Goal: Task Accomplishment & Management: Manage account settings

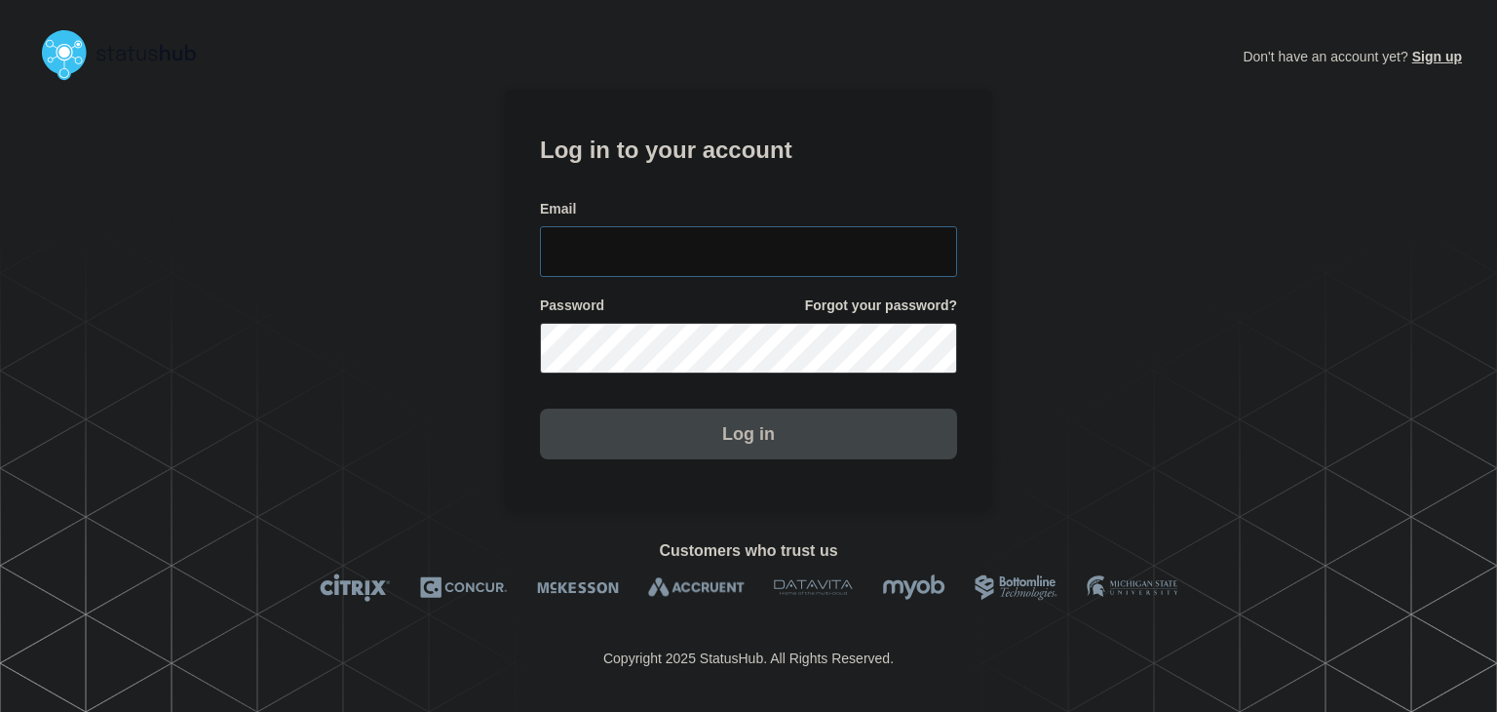
type input "[PERSON_NAME][EMAIL_ADDRESS][PERSON_NAME][DOMAIN_NAME]"
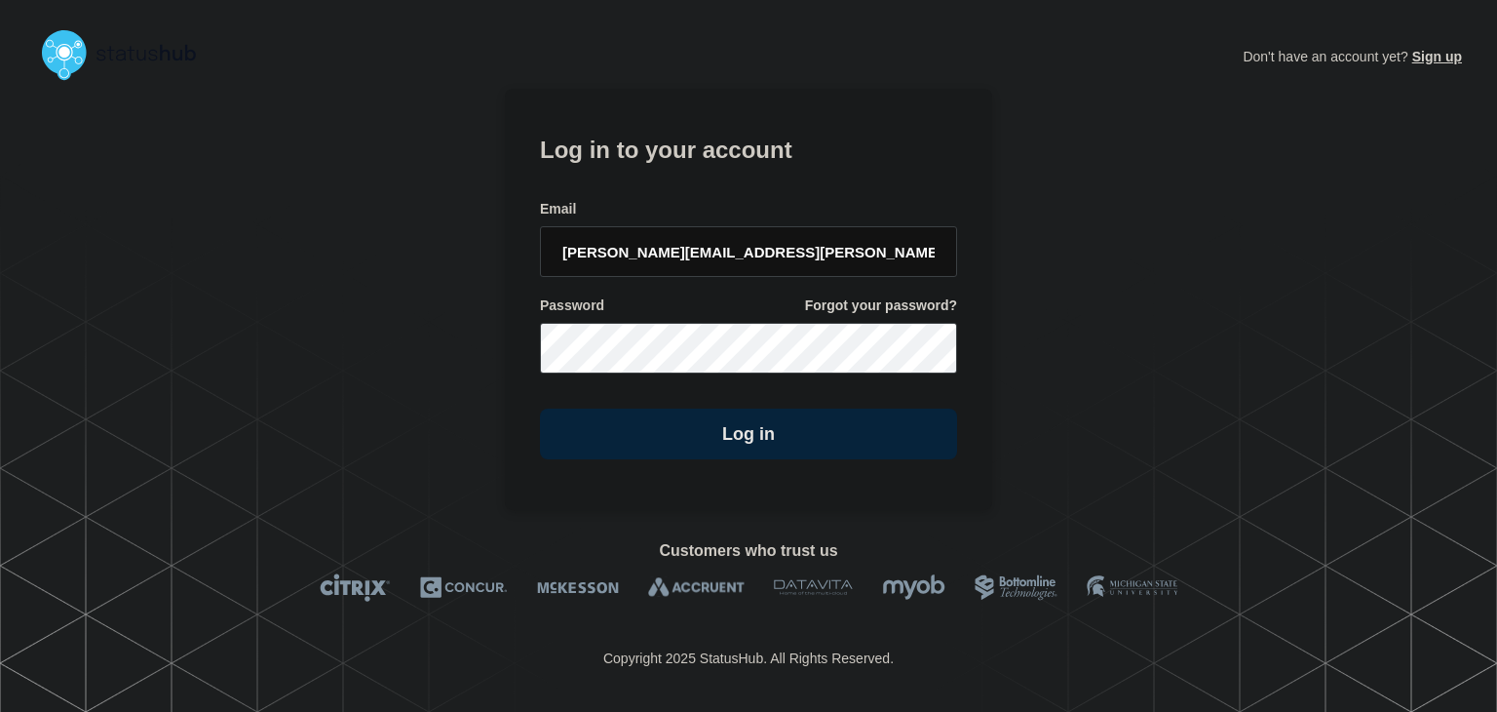
click at [665, 471] on section "Log in to your account Email [PERSON_NAME][EMAIL_ADDRESS][PERSON_NAME][DOMAIN_N…" at bounding box center [748, 299] width 487 height 421
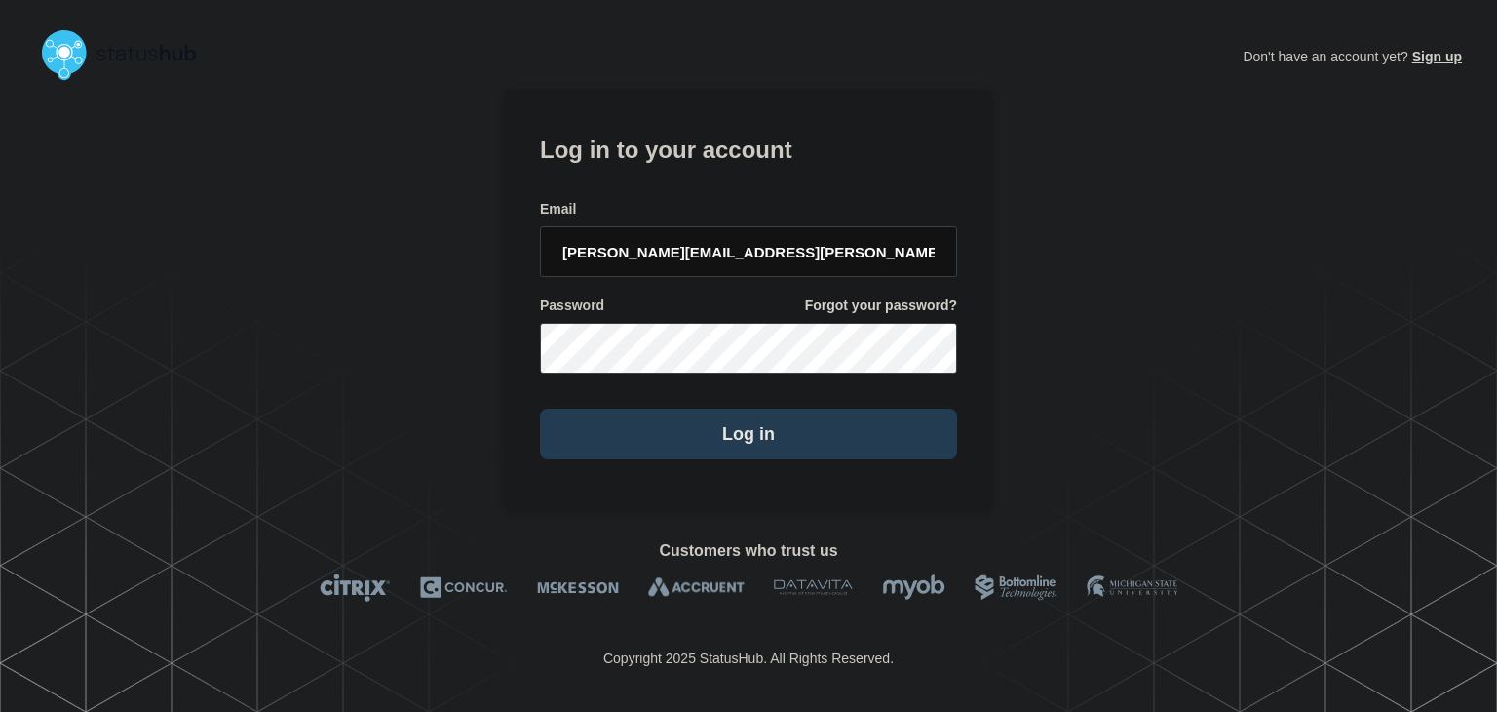
click at [665, 454] on button "Log in" at bounding box center [748, 433] width 417 height 51
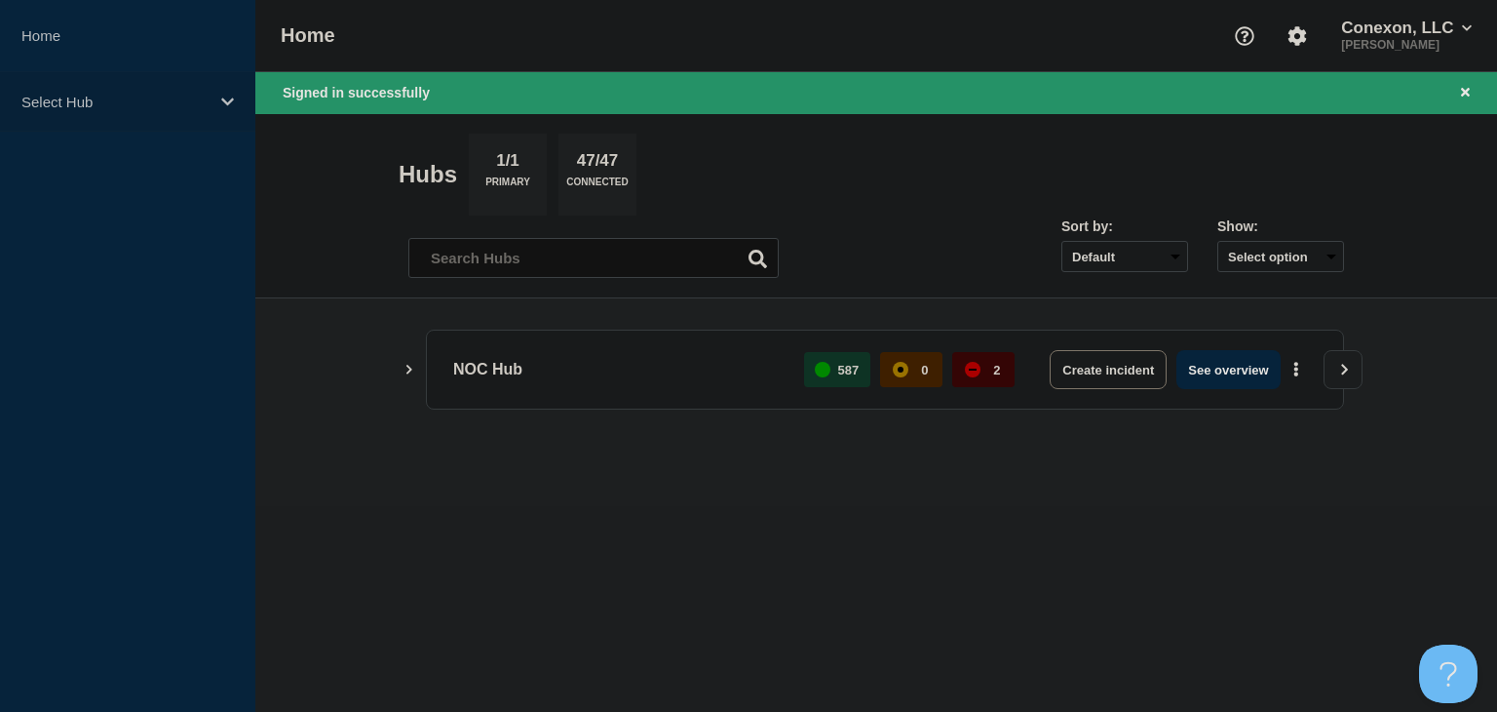
click at [97, 84] on div "Select Hub" at bounding box center [127, 101] width 255 height 59
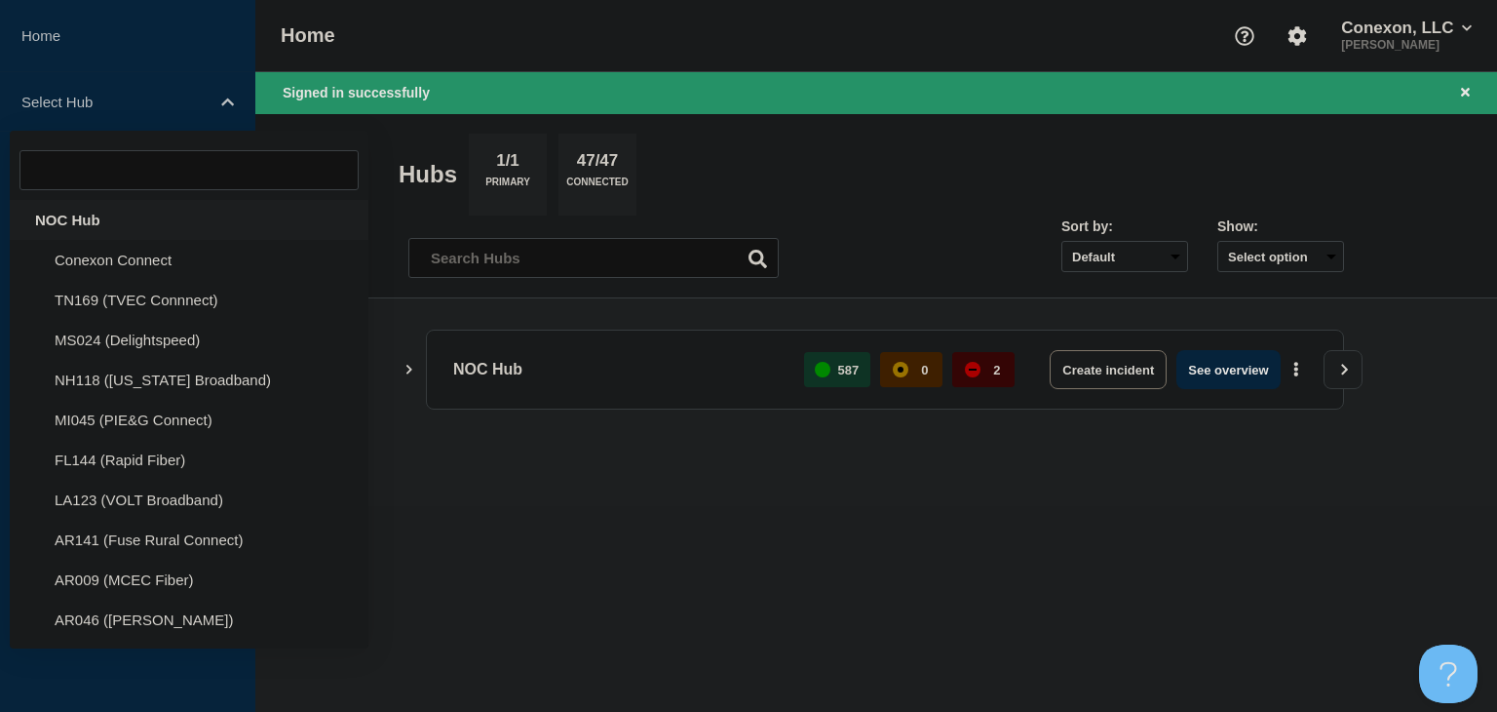
click at [97, 224] on div "NOC Hub" at bounding box center [189, 220] width 359 height 40
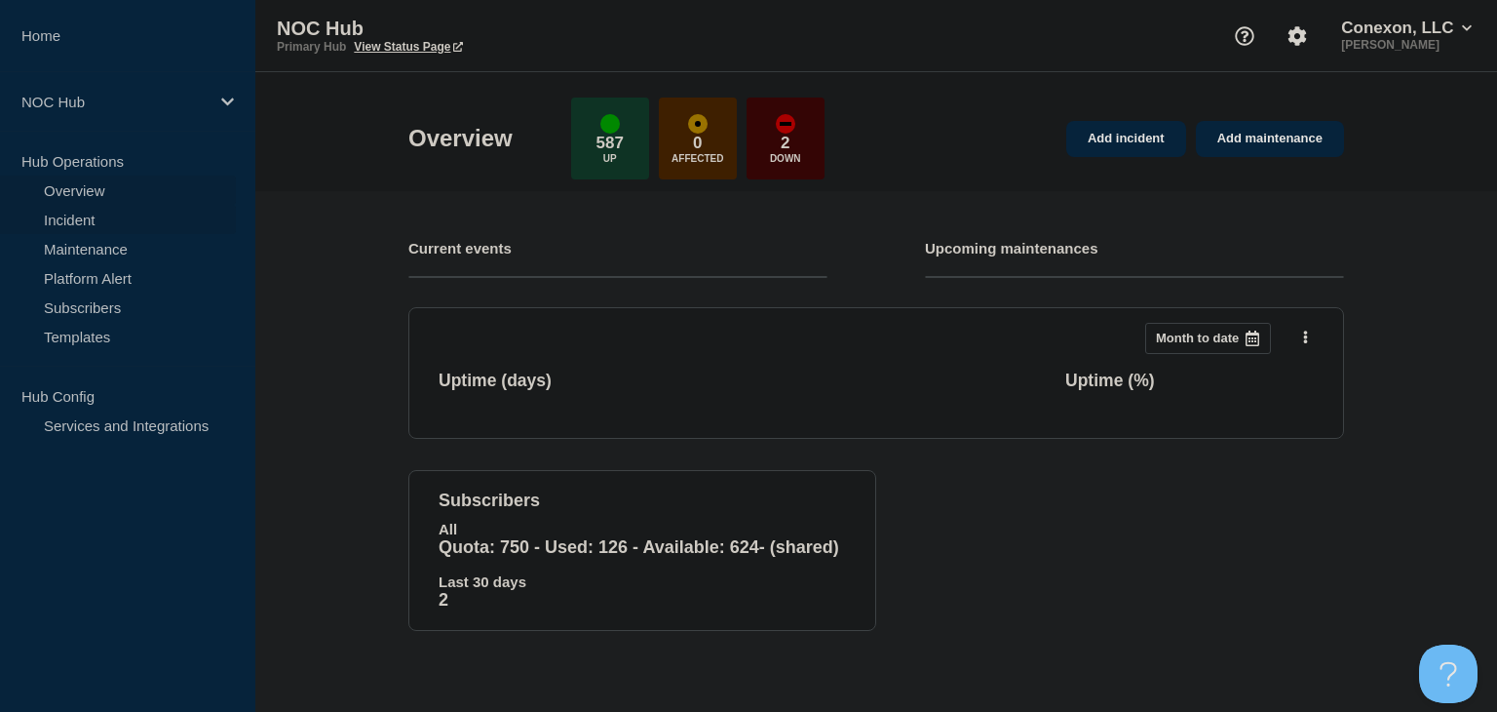
click at [102, 227] on link "Incident" at bounding box center [118, 219] width 236 height 29
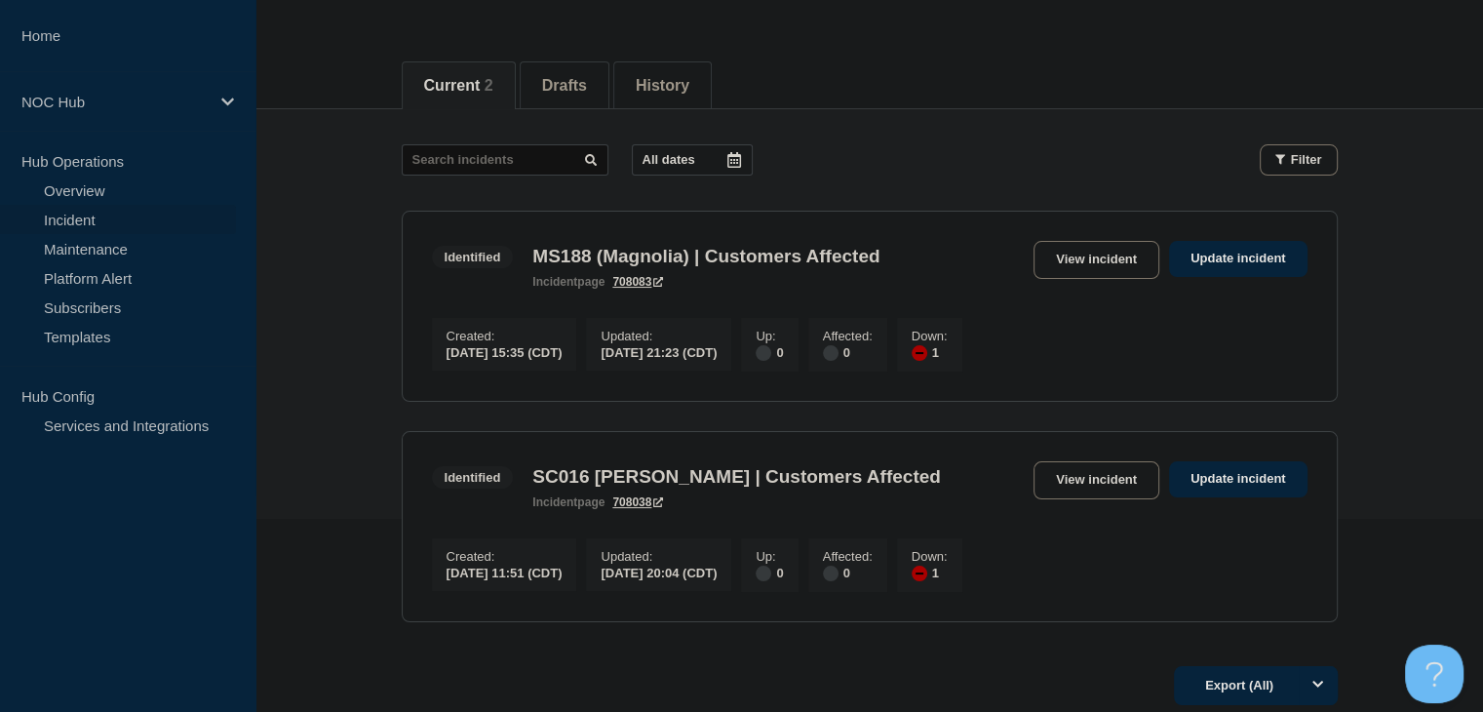
scroll to position [195, 0]
click at [1127, 490] on link "View incident" at bounding box center [1096, 478] width 126 height 38
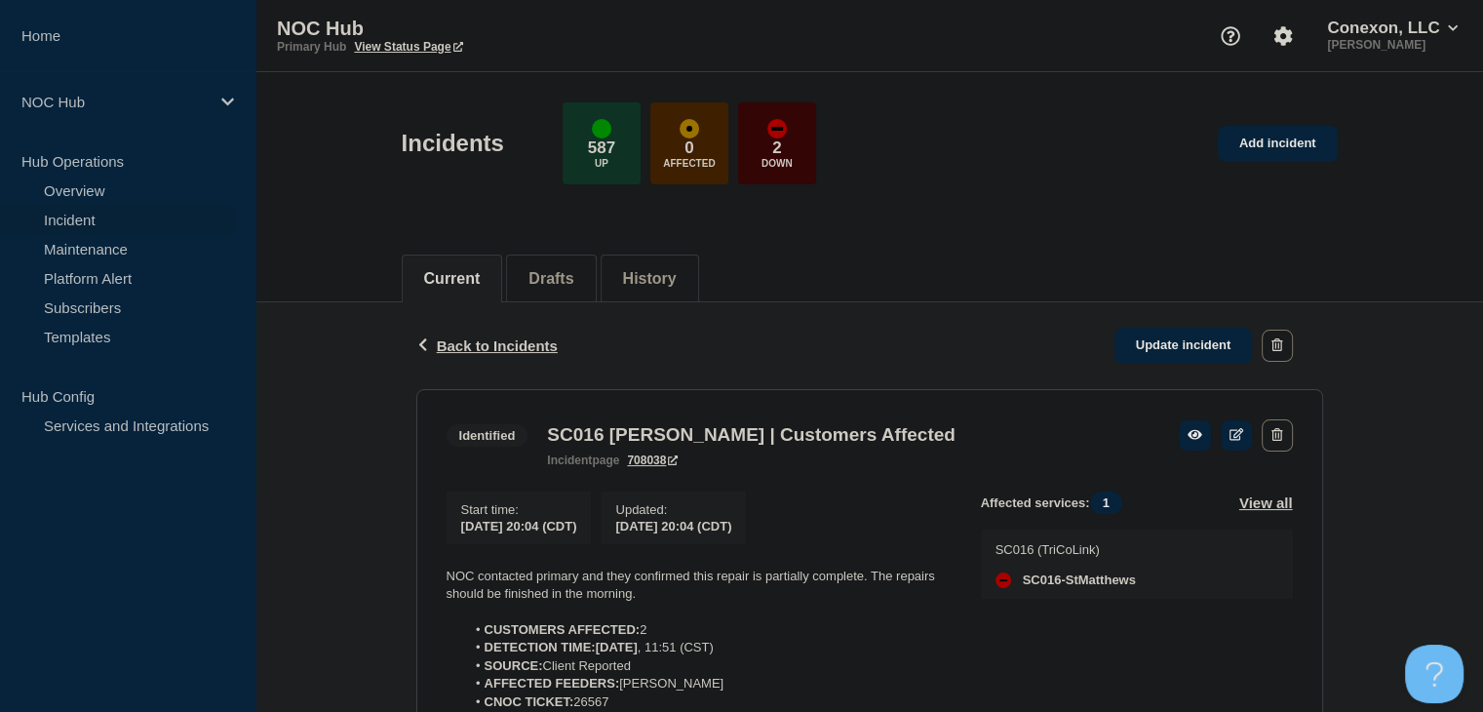
scroll to position [388, 0]
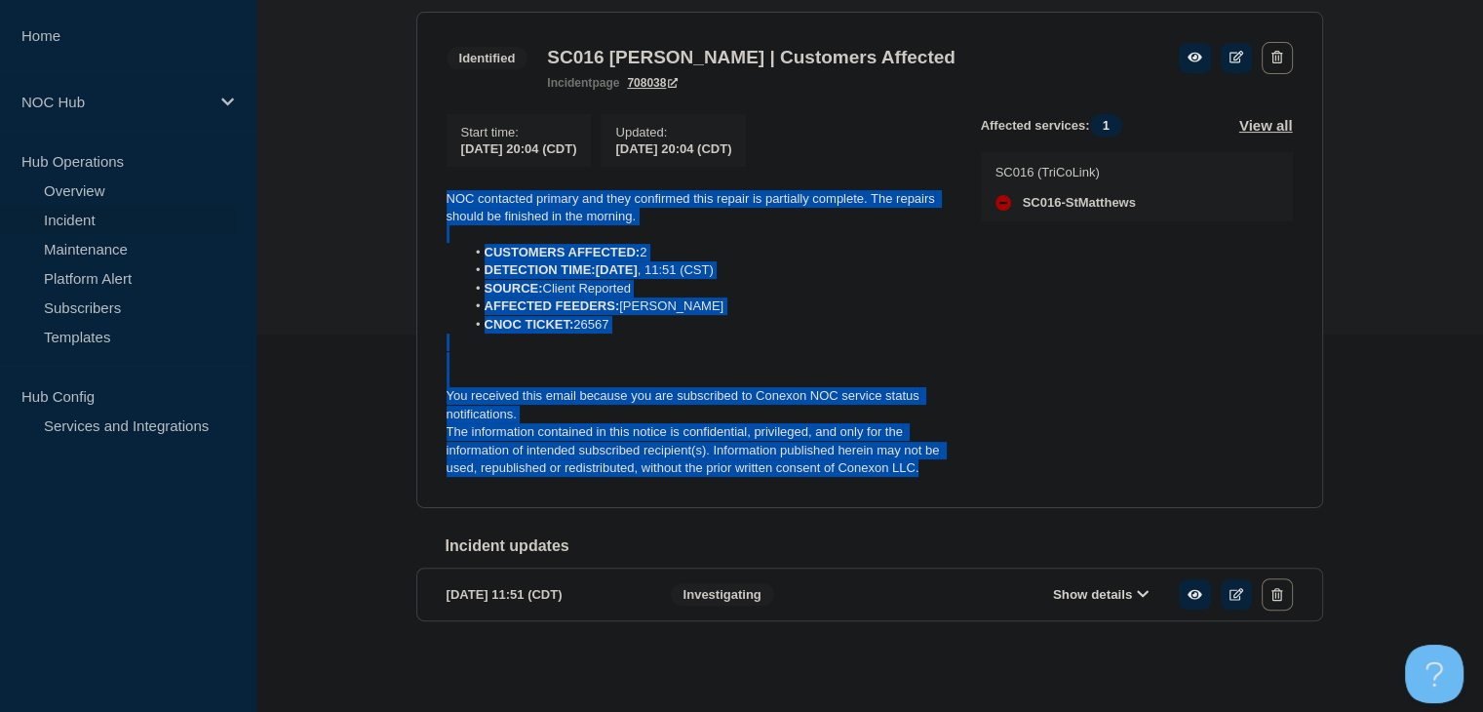
drag, startPoint x: 957, startPoint y: 461, endPoint x: 336, endPoint y: 172, distance: 685.2
click at [336, 172] on div "Back Back to Incidents Update incident Identified SC016 Matthews | Customers Af…" at bounding box center [868, 304] width 1227 height 758
copy div "NOC contacted primary and they confirmed this repair is partially complete. The…"
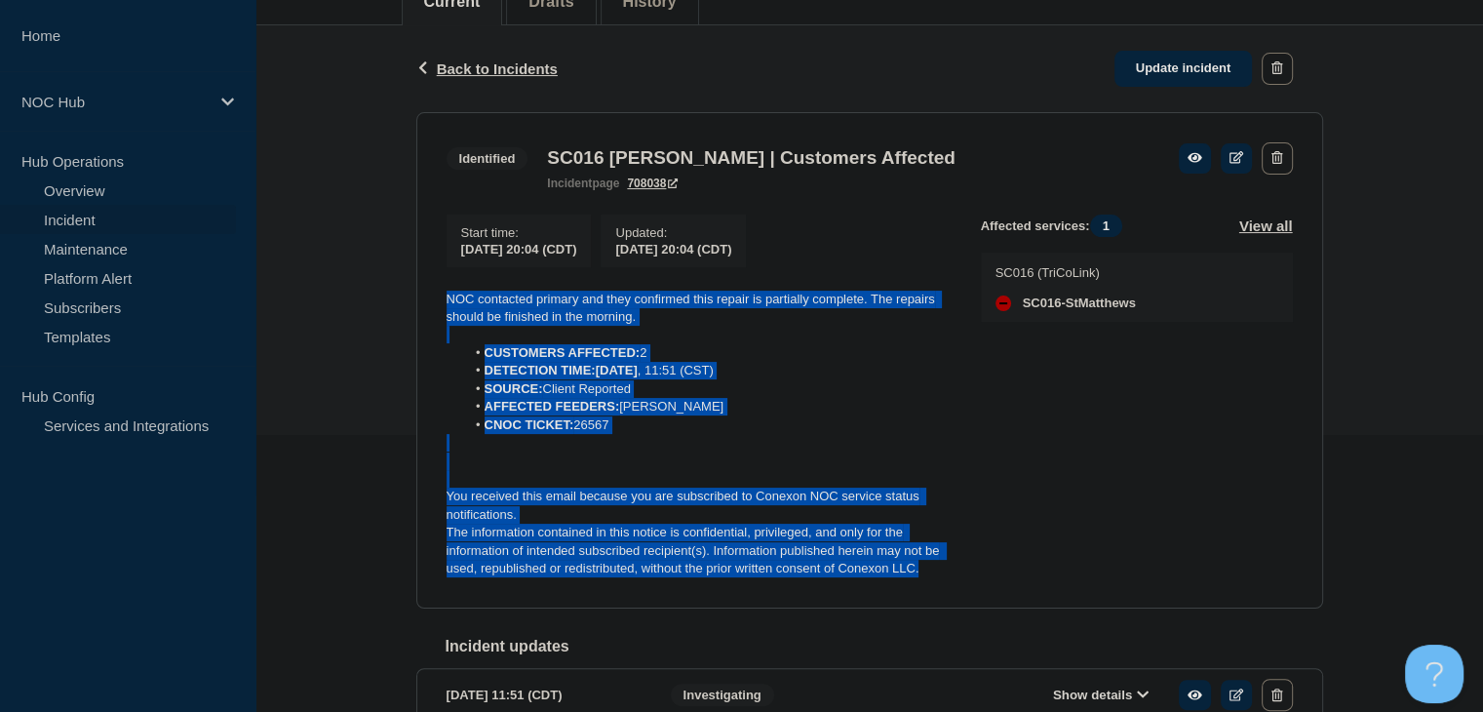
scroll to position [193, 0]
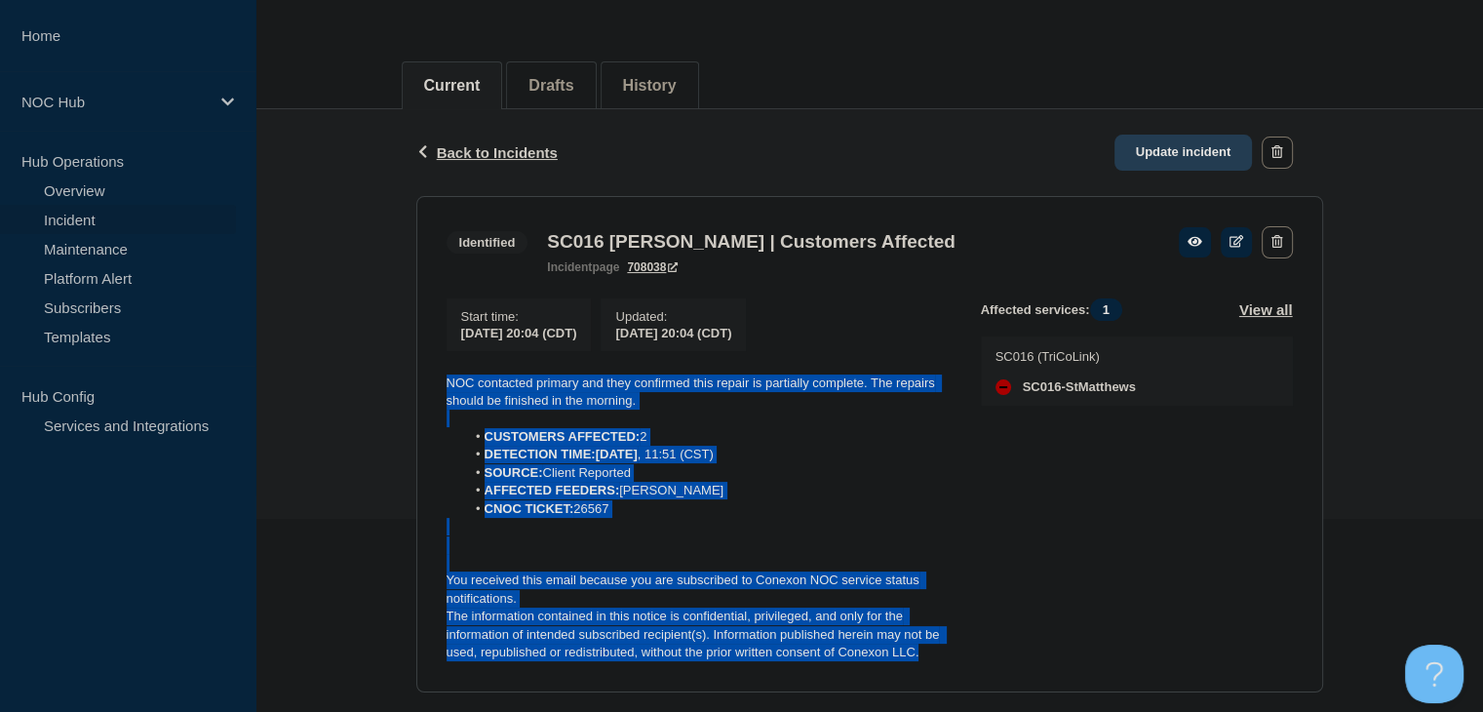
click at [1176, 163] on link "Update incident" at bounding box center [1183, 153] width 138 height 36
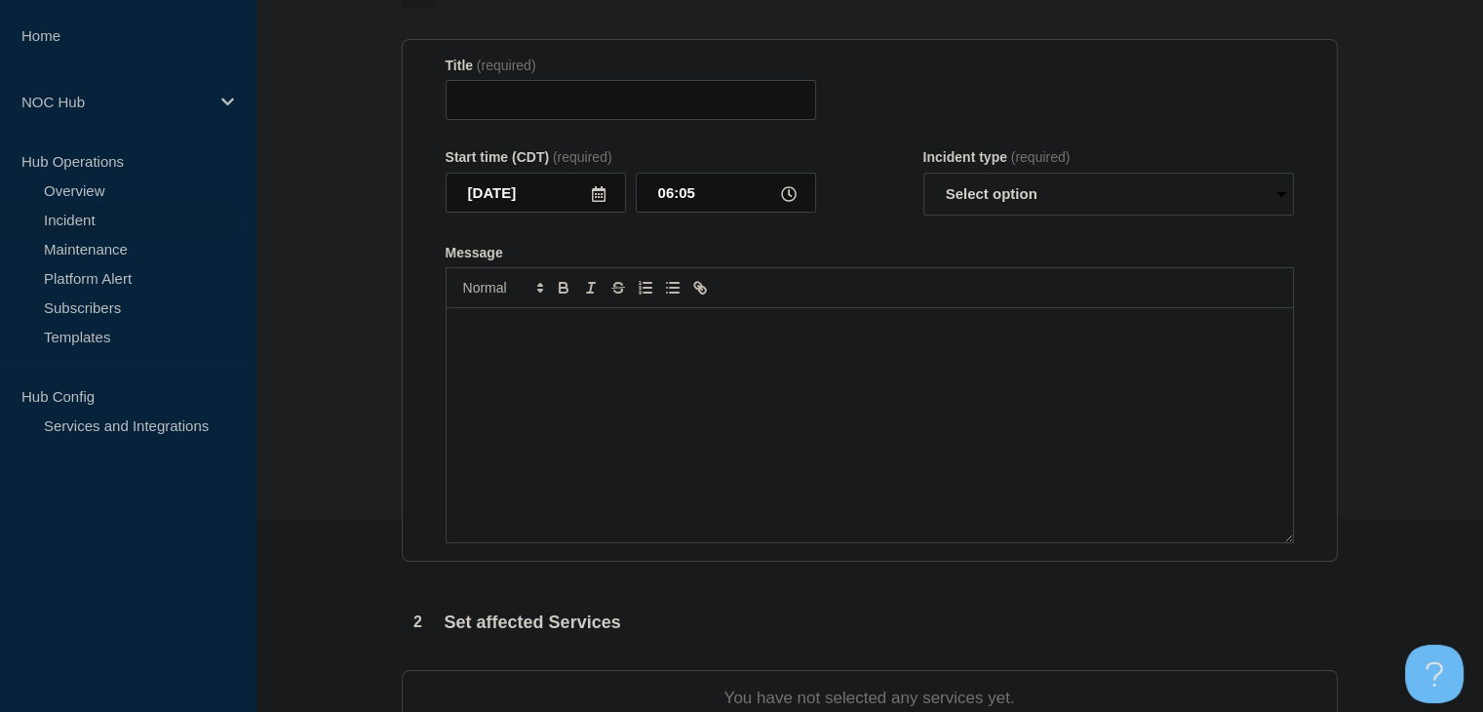
type input "SC016 Matthews | Customers Affected"
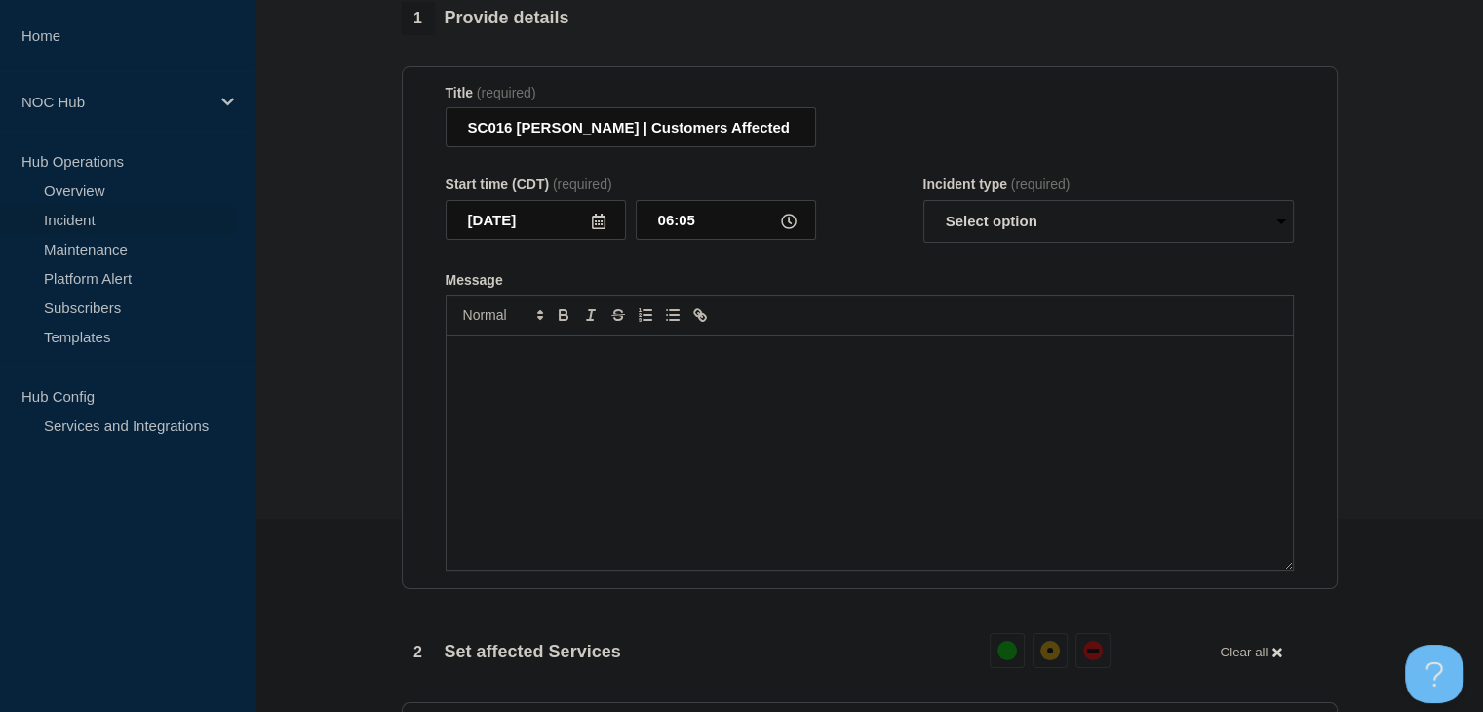
click at [629, 365] on p "Message" at bounding box center [869, 356] width 817 height 18
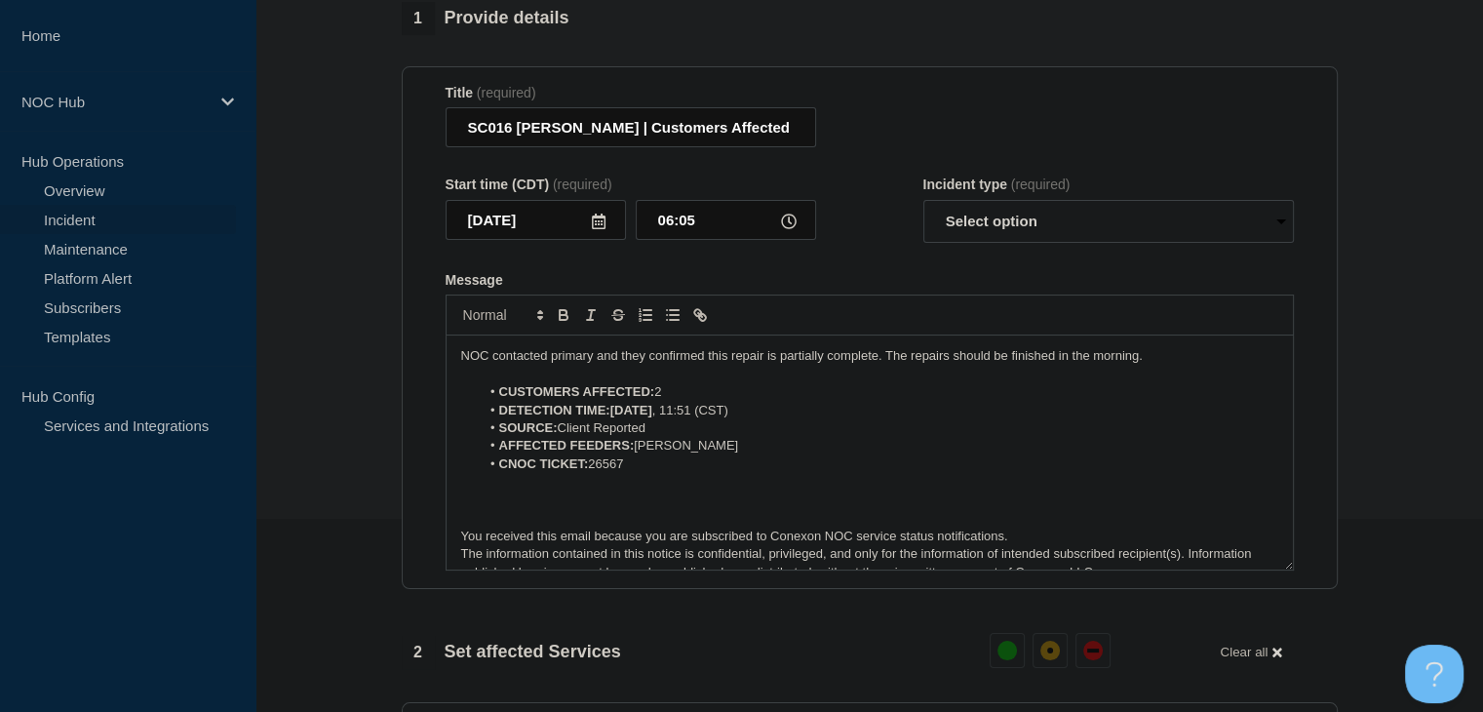
scroll to position [9, 0]
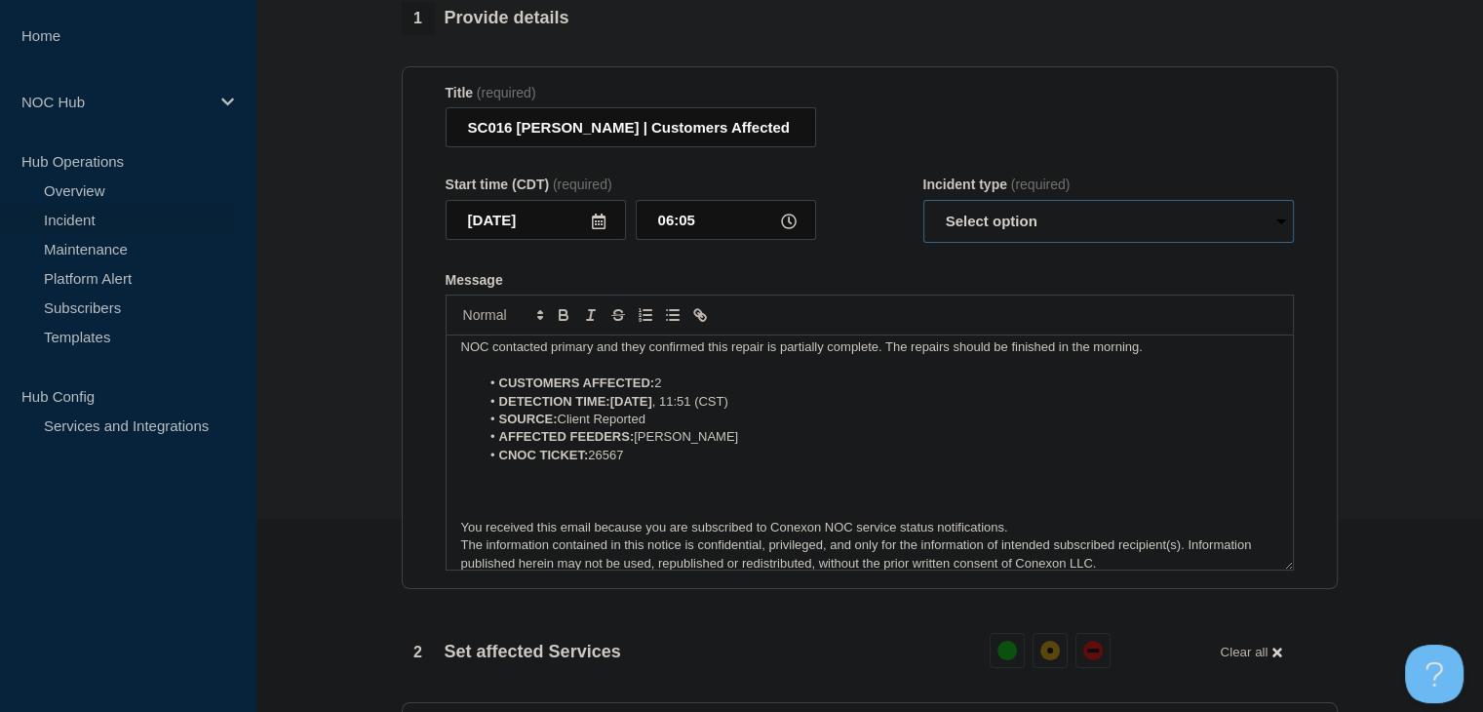
drag, startPoint x: 977, startPoint y: 237, endPoint x: 980, endPoint y: 251, distance: 14.0
click at [977, 237] on select "Select option Investigating Identified Monitoring Resolved" at bounding box center [1108, 221] width 370 height 43
select select "monitoring"
click at [923, 211] on select "Select option Investigating Identified Monitoring Resolved" at bounding box center [1108, 221] width 370 height 43
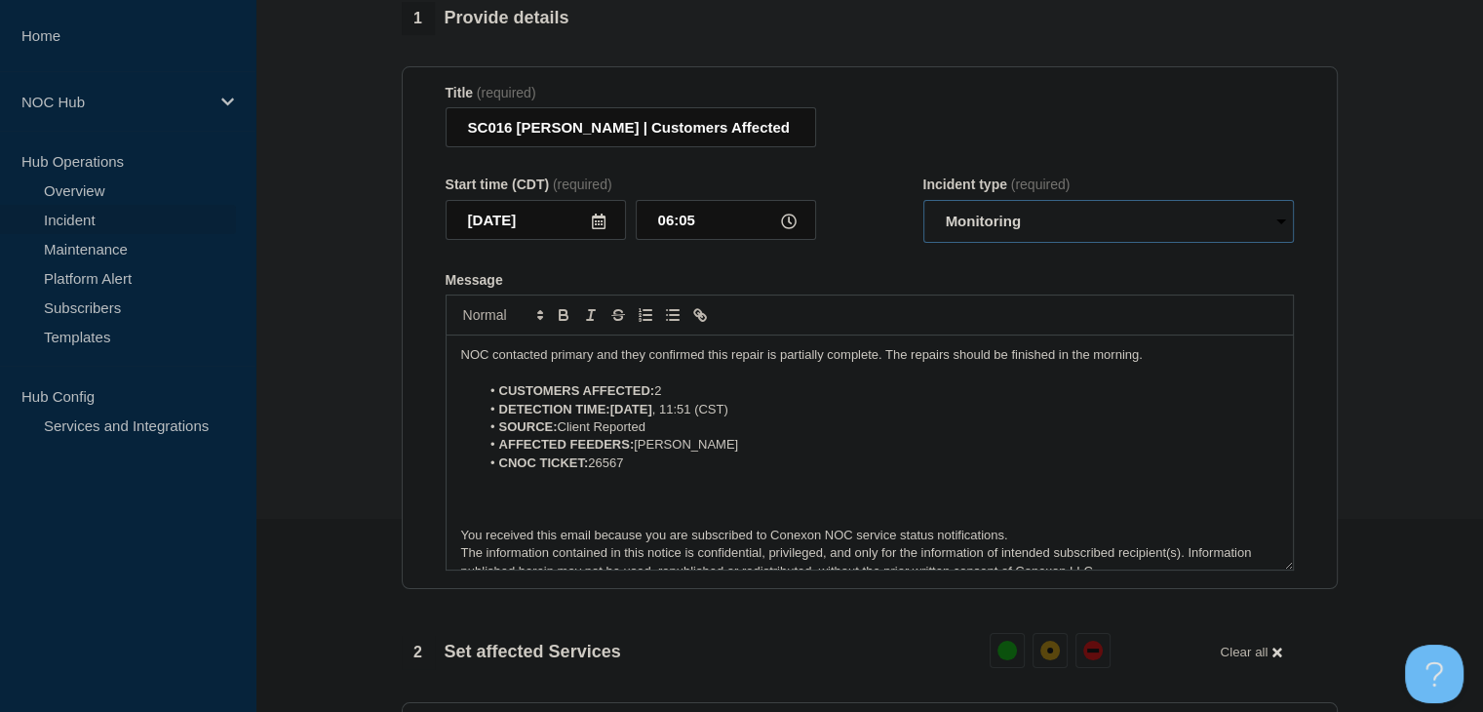
scroll to position [0, 0]
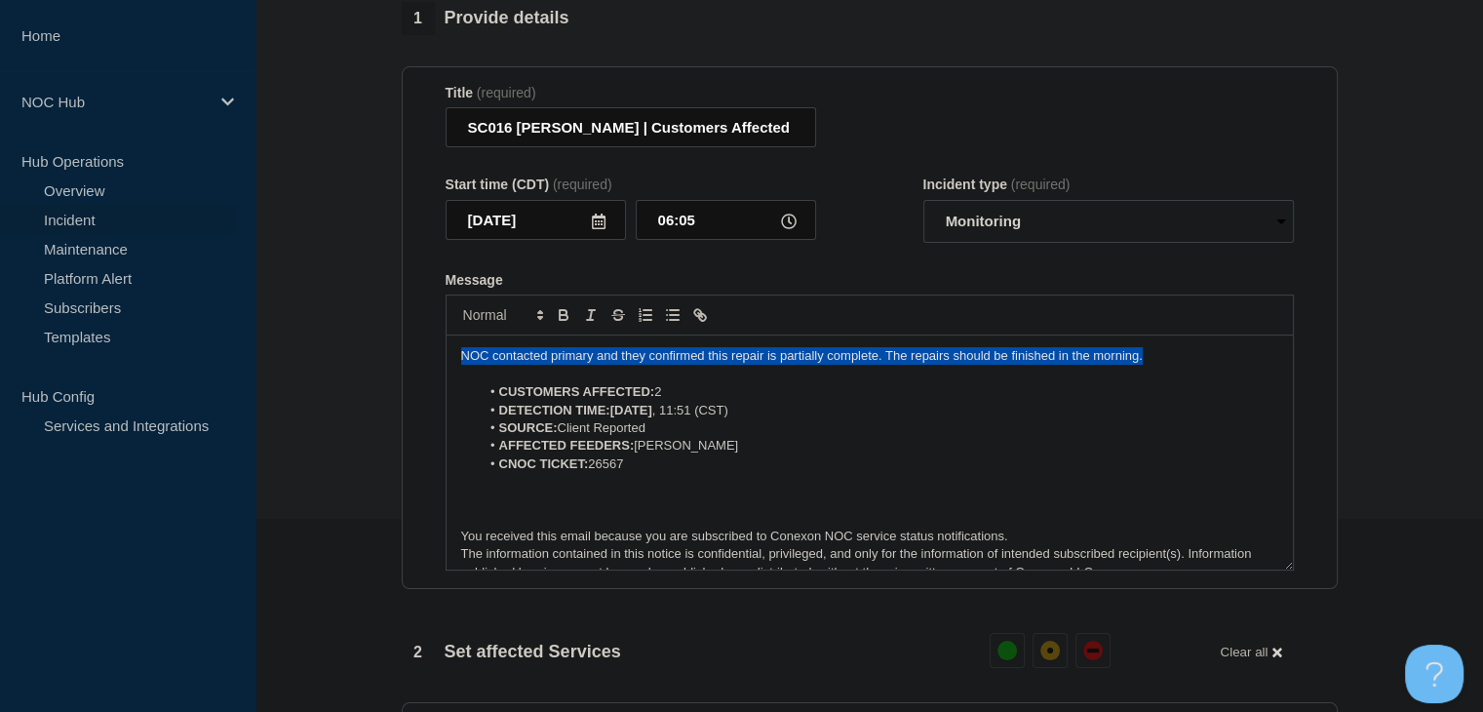
drag, startPoint x: 1172, startPoint y: 370, endPoint x: 334, endPoint y: 368, distance: 837.4
click at [334, 368] on section "1 Provide details Title (required) SC016 Matthews | Customers Affected Start ti…" at bounding box center [868, 722] width 1227 height 1440
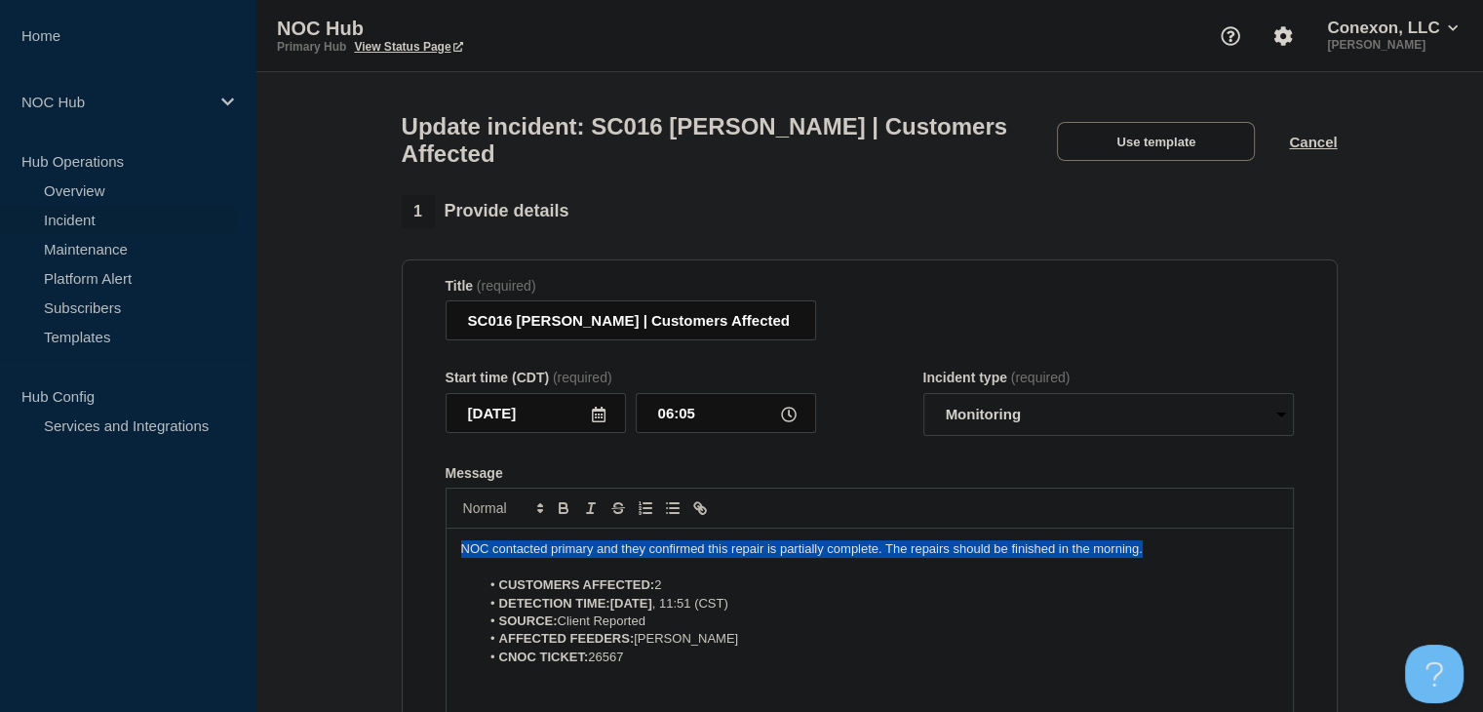
scroll to position [195, 0]
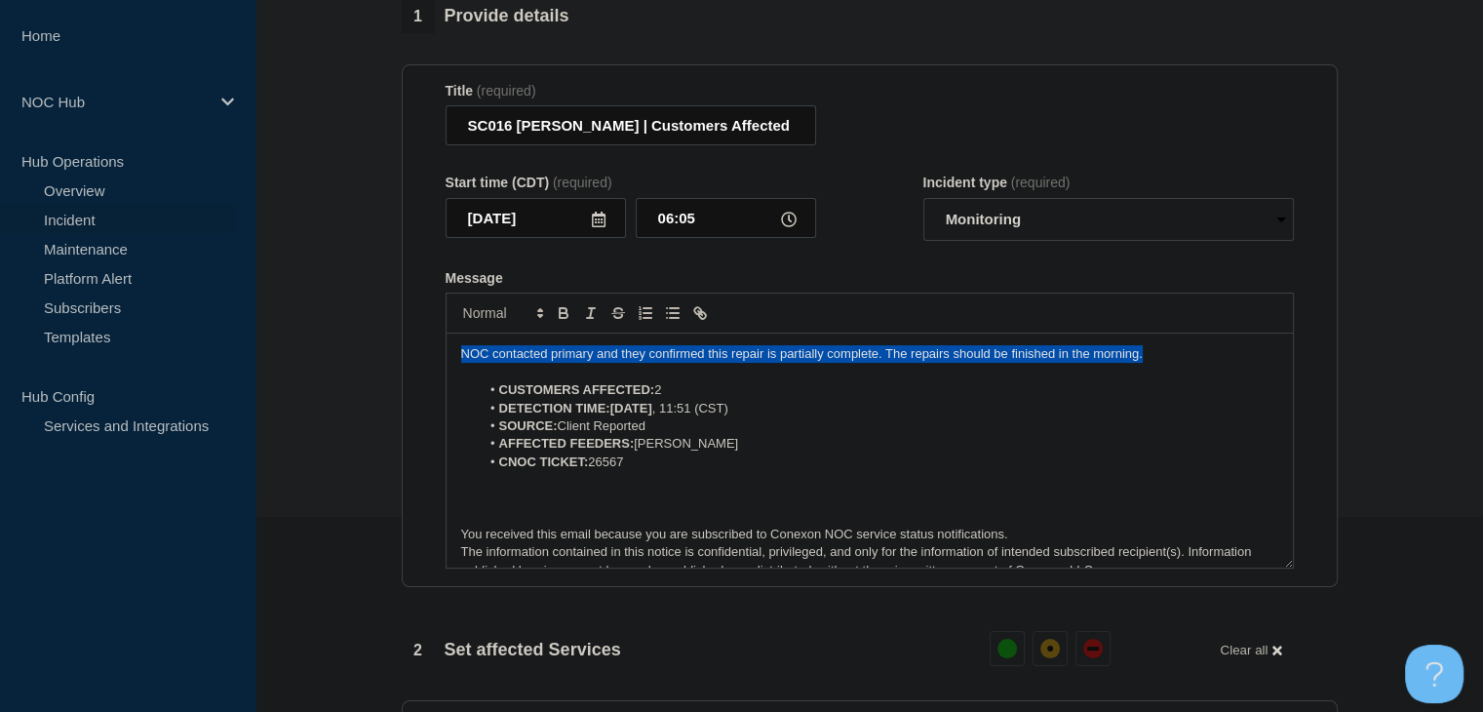
click at [598, 363] on p "NOC contacted primary and they confirmed this repair is partially complete. The…" at bounding box center [869, 354] width 817 height 18
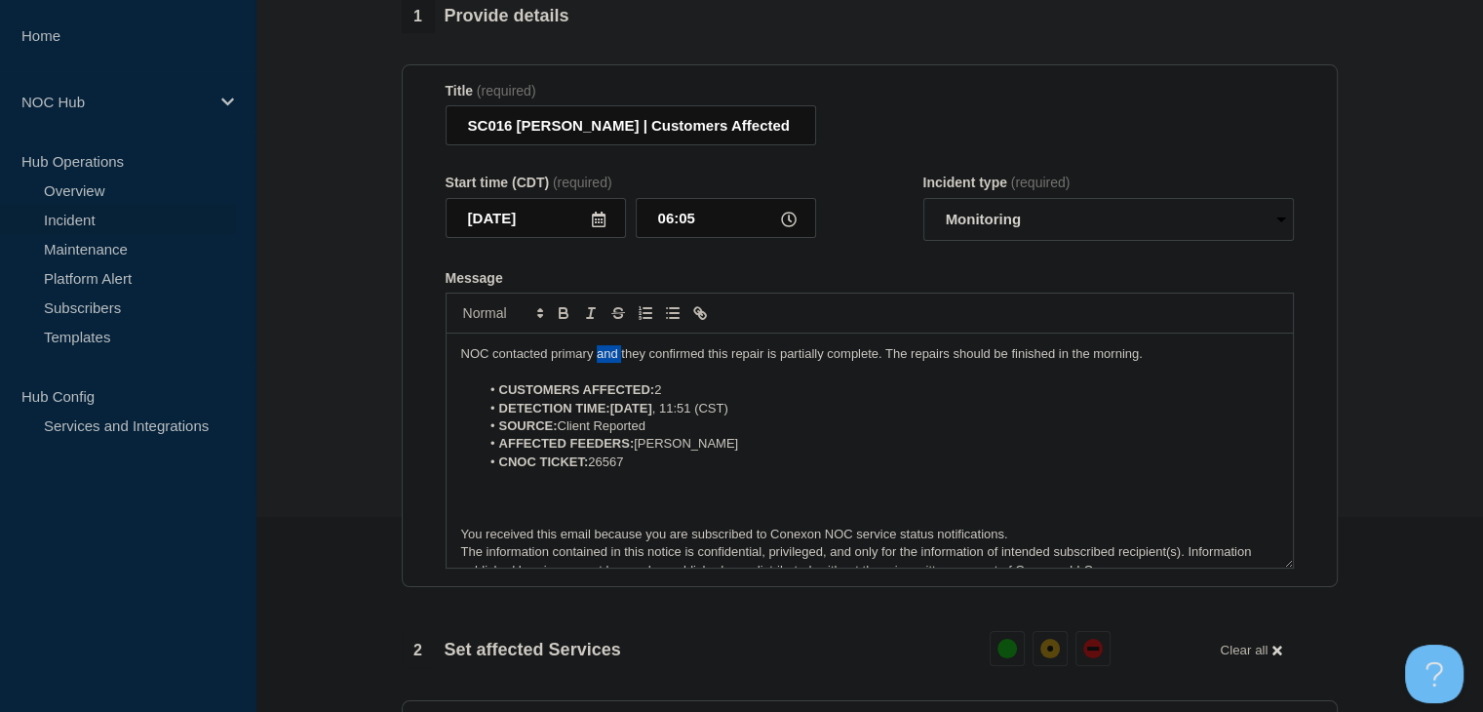
click at [598, 363] on p "NOC contacted primary and they confirmed this repair is partially complete. The…" at bounding box center [869, 354] width 817 height 18
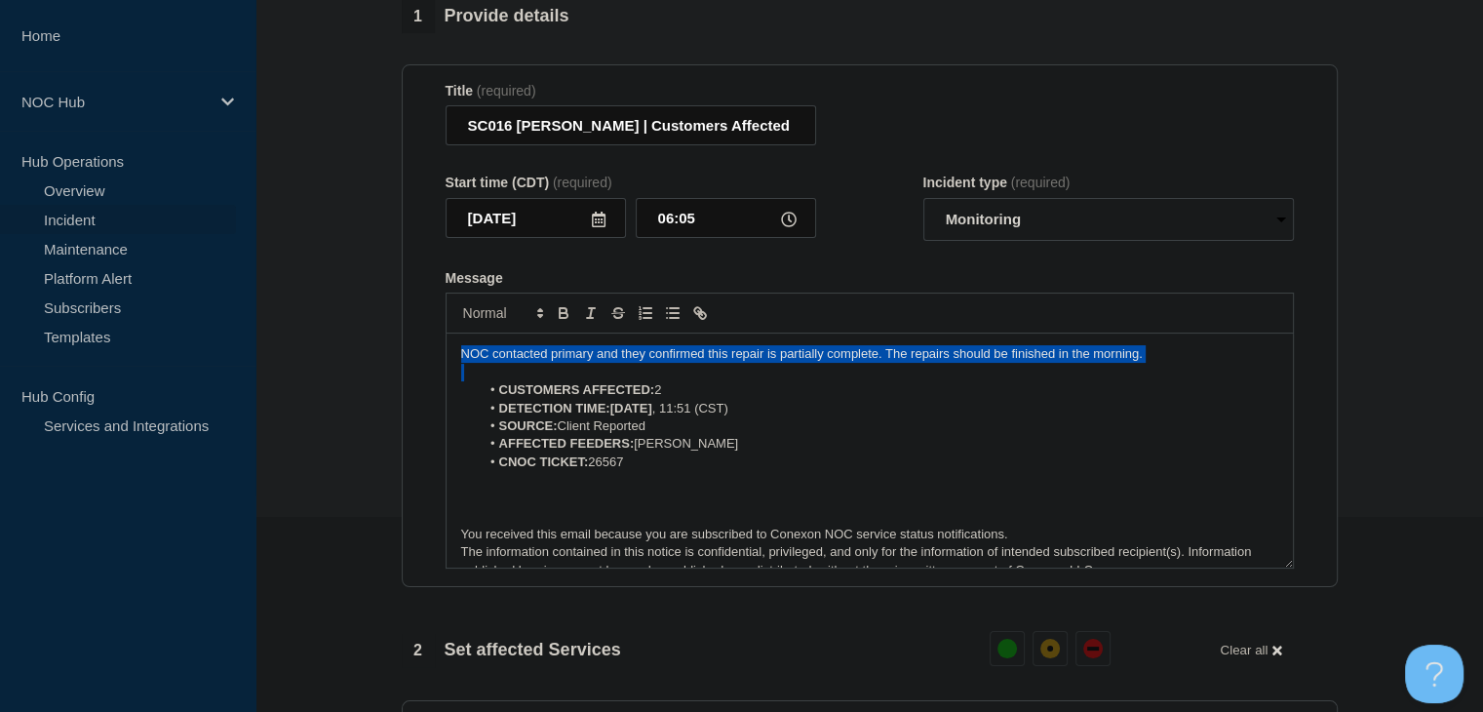
click at [598, 363] on p "NOC contacted primary and they confirmed this repair is partially complete. The…" at bounding box center [869, 354] width 817 height 18
click at [679, 363] on p "NOC contacted primary and they confirmed this repair is partially complete. The…" at bounding box center [869, 354] width 817 height 18
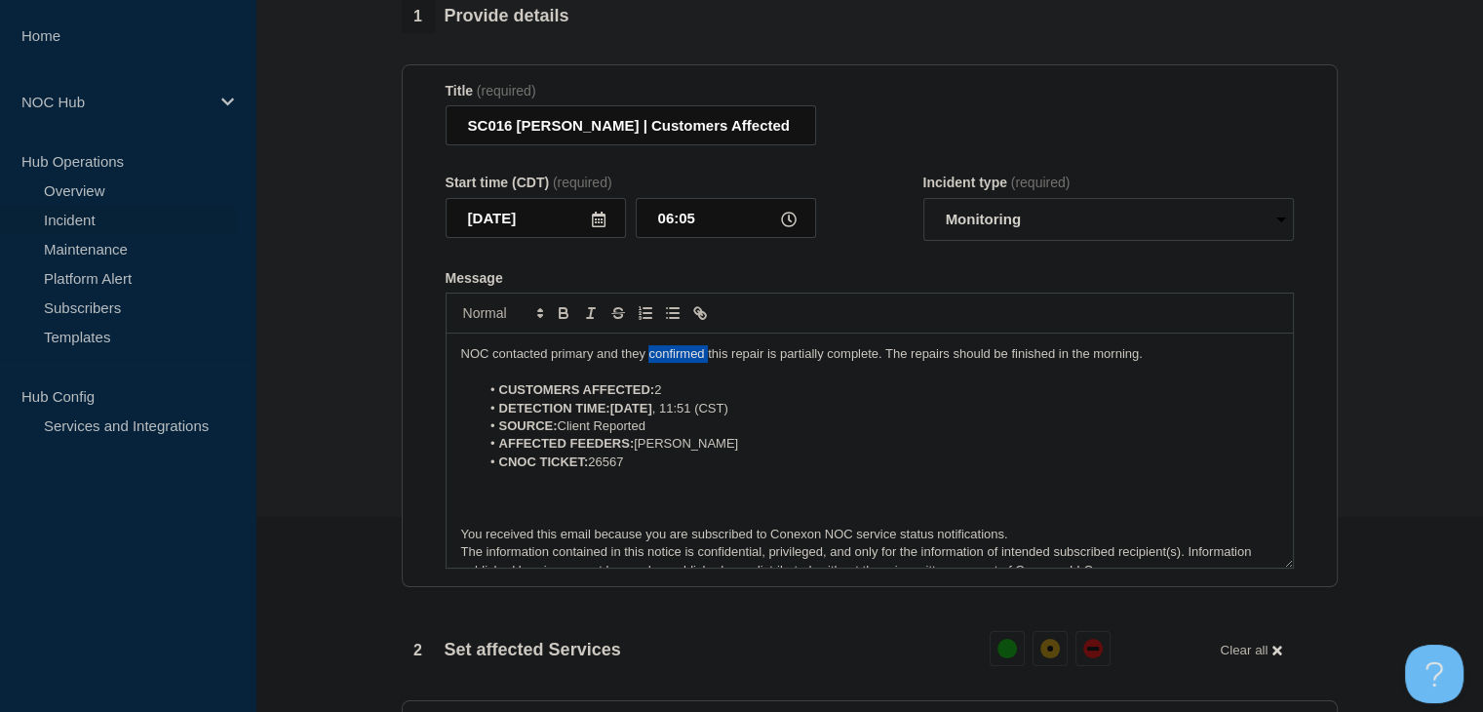
click at [679, 363] on p "NOC contacted primary and they confirmed this repair is partially complete. The…" at bounding box center [869, 354] width 817 height 18
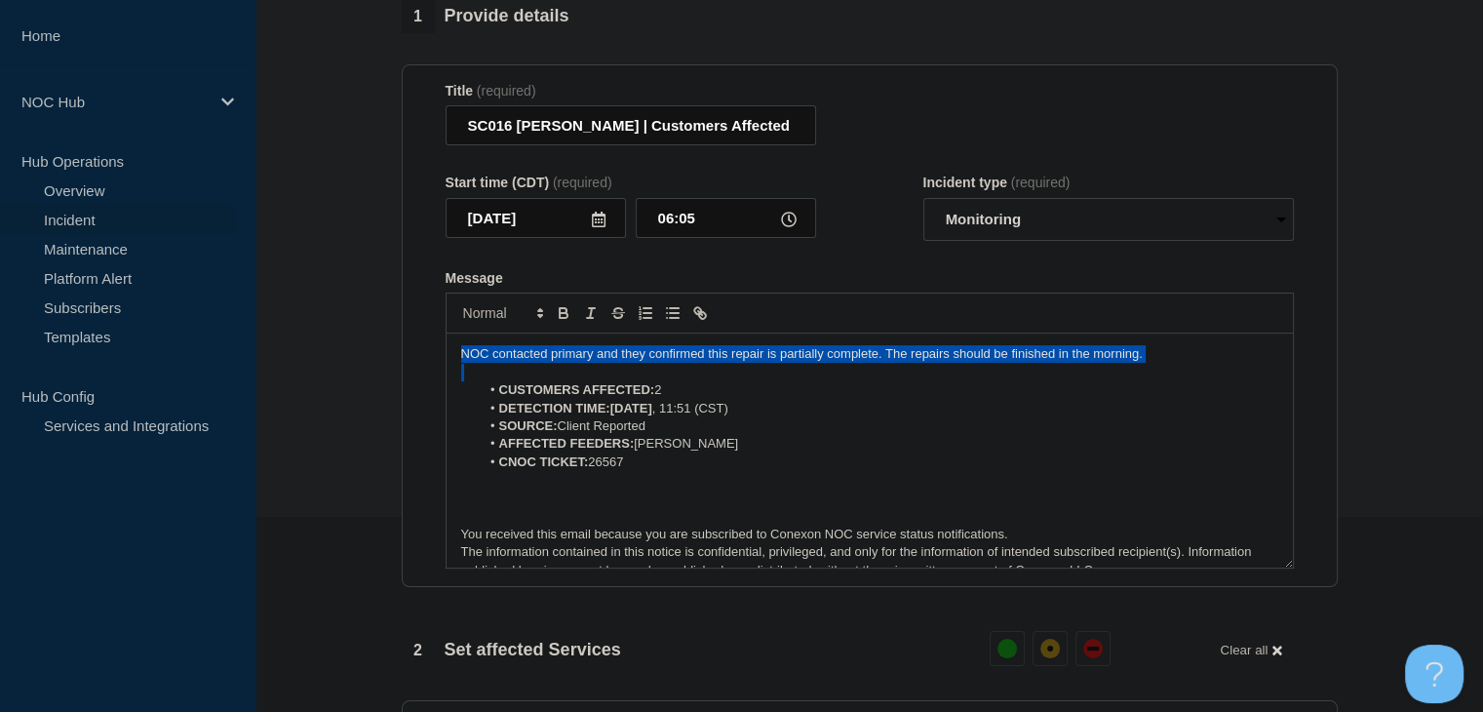
click at [679, 363] on p "NOC contacted primary and they confirmed this repair is partially complete. The…" at bounding box center [869, 354] width 817 height 18
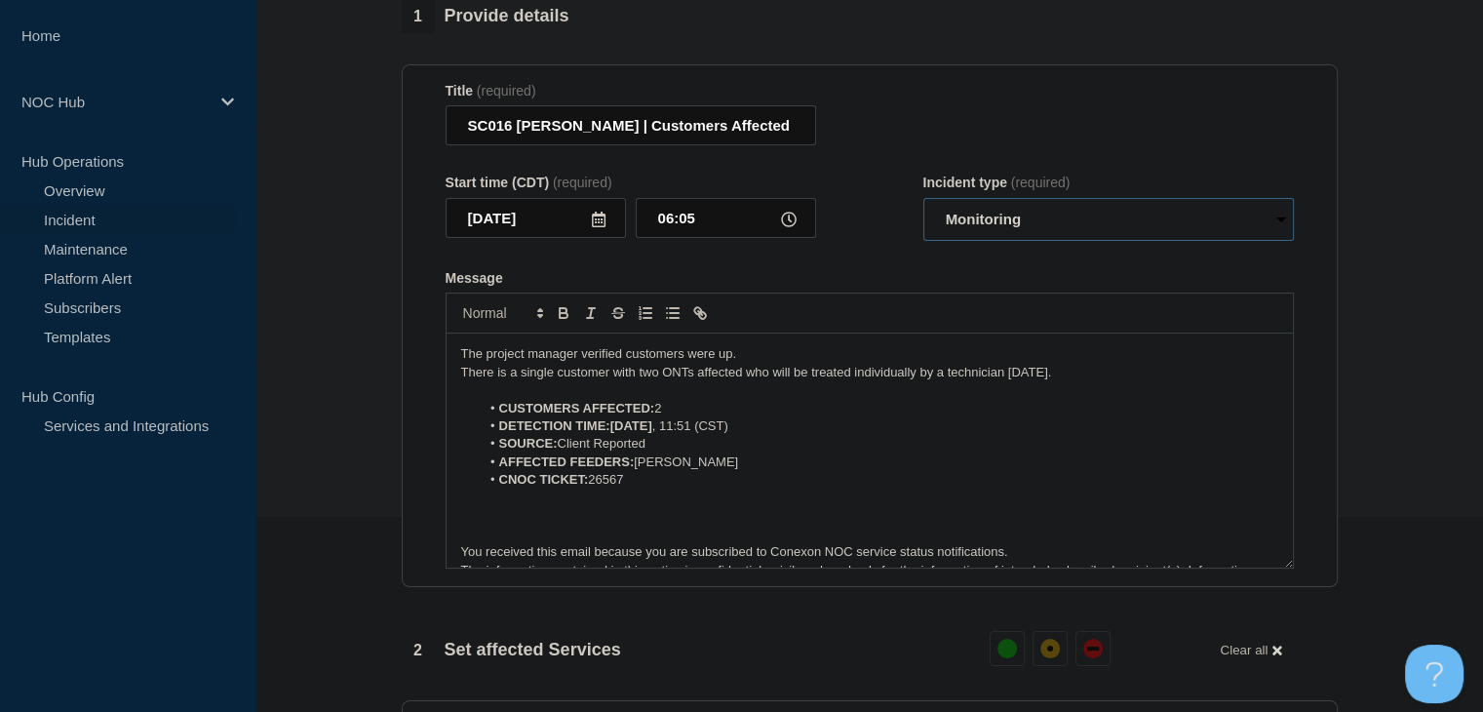
click at [1056, 211] on select "Select option Investigating Identified Monitoring Resolved" at bounding box center [1108, 219] width 370 height 43
click at [923, 210] on select "Select option Investigating Identified Monitoring Resolved" at bounding box center [1108, 219] width 370 height 43
click at [988, 223] on select "Select option Investigating Identified Monitoring Resolved" at bounding box center [1108, 219] width 370 height 43
select select "resolved"
click at [923, 210] on select "Select option Investigating Identified Monitoring Resolved" at bounding box center [1108, 219] width 370 height 43
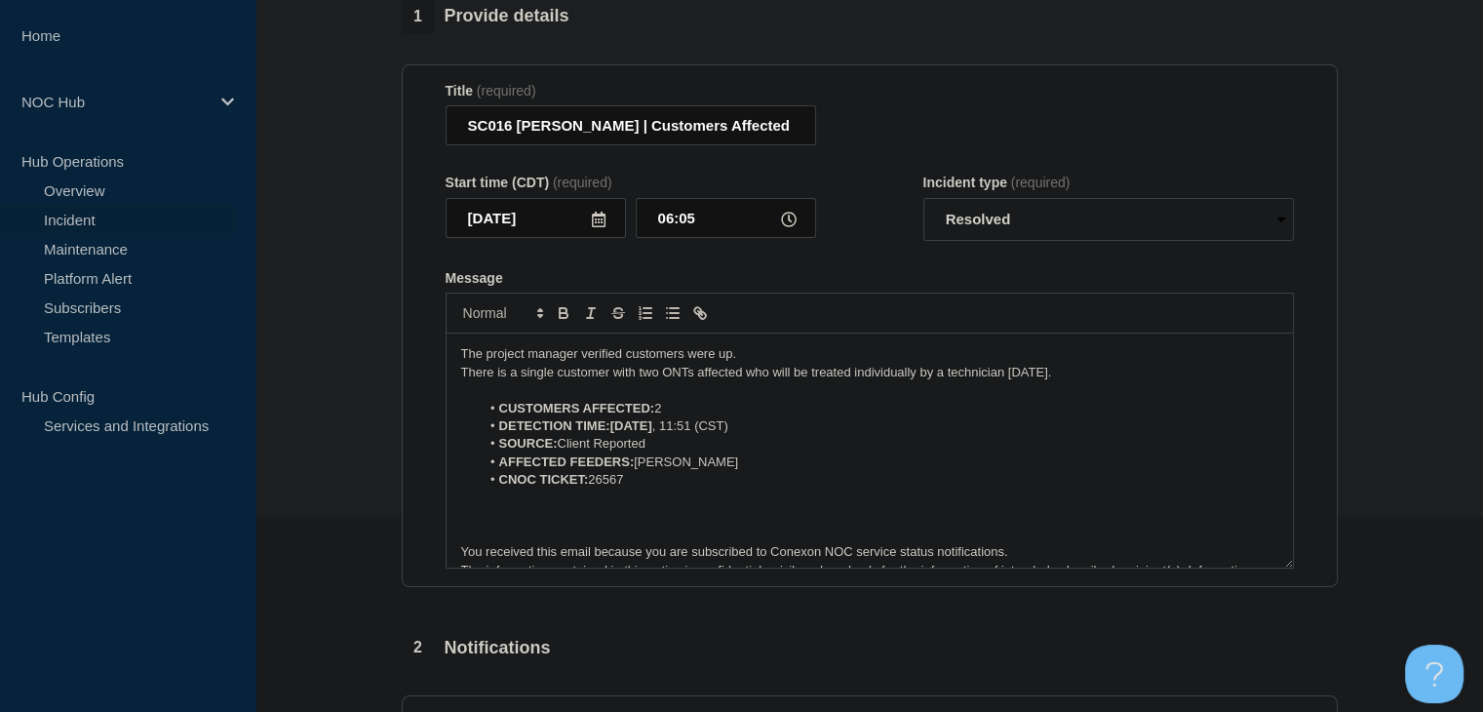
click at [909, 275] on form "Title (required) SC016 Matthews | Customers Affected Start time (CDT) (required…" at bounding box center [870, 326] width 848 height 486
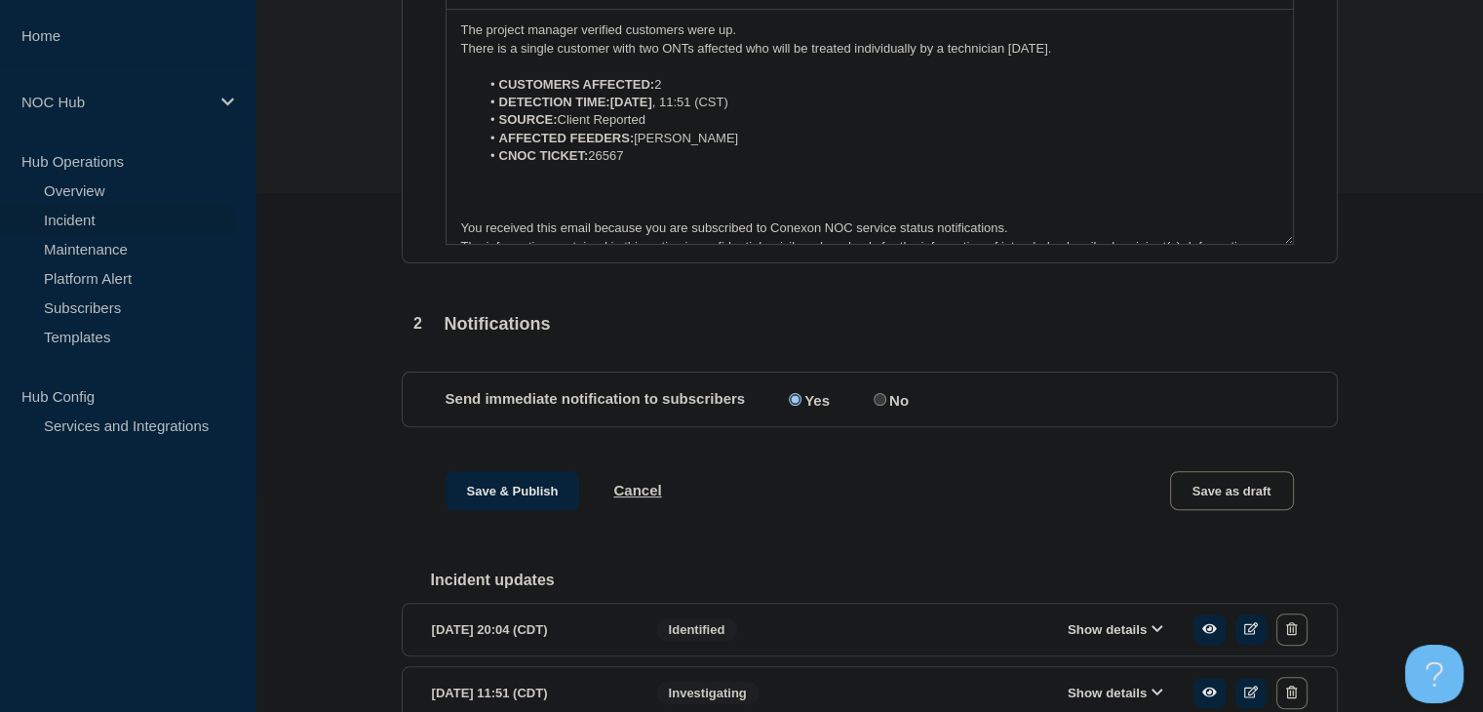
scroll to position [633, 0]
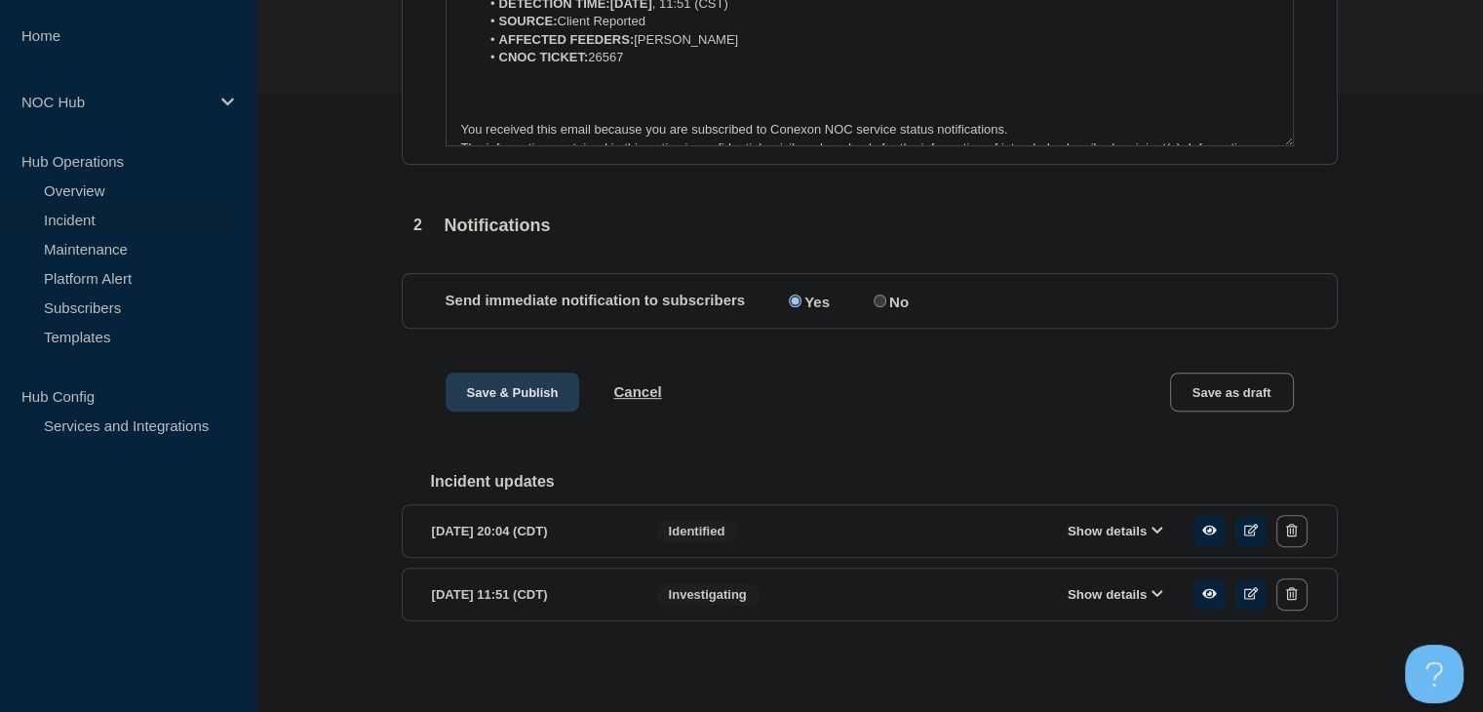
click at [560, 401] on button "Save & Publish" at bounding box center [513, 391] width 135 height 39
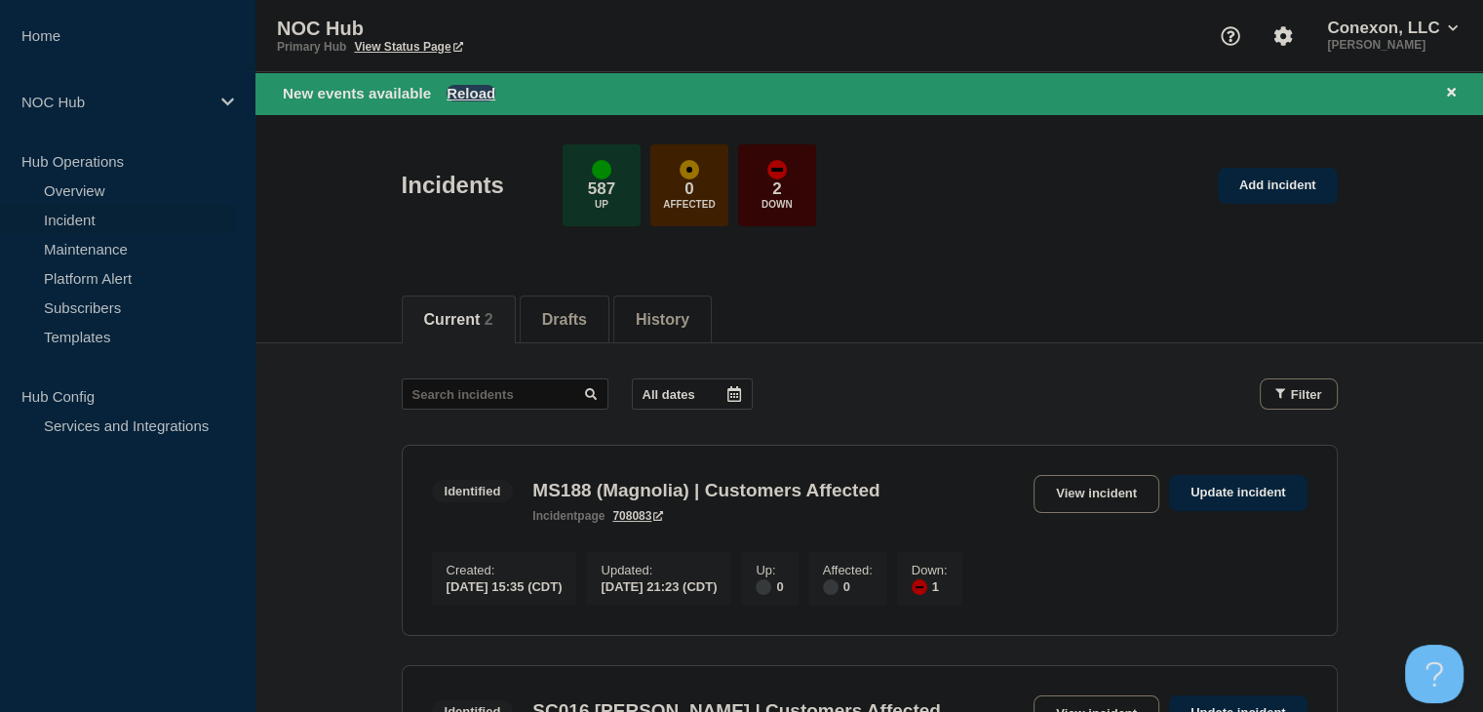
drag, startPoint x: 481, startPoint y: 89, endPoint x: 472, endPoint y: 177, distance: 89.1
click at [481, 89] on button "Reload" at bounding box center [470, 93] width 49 height 17
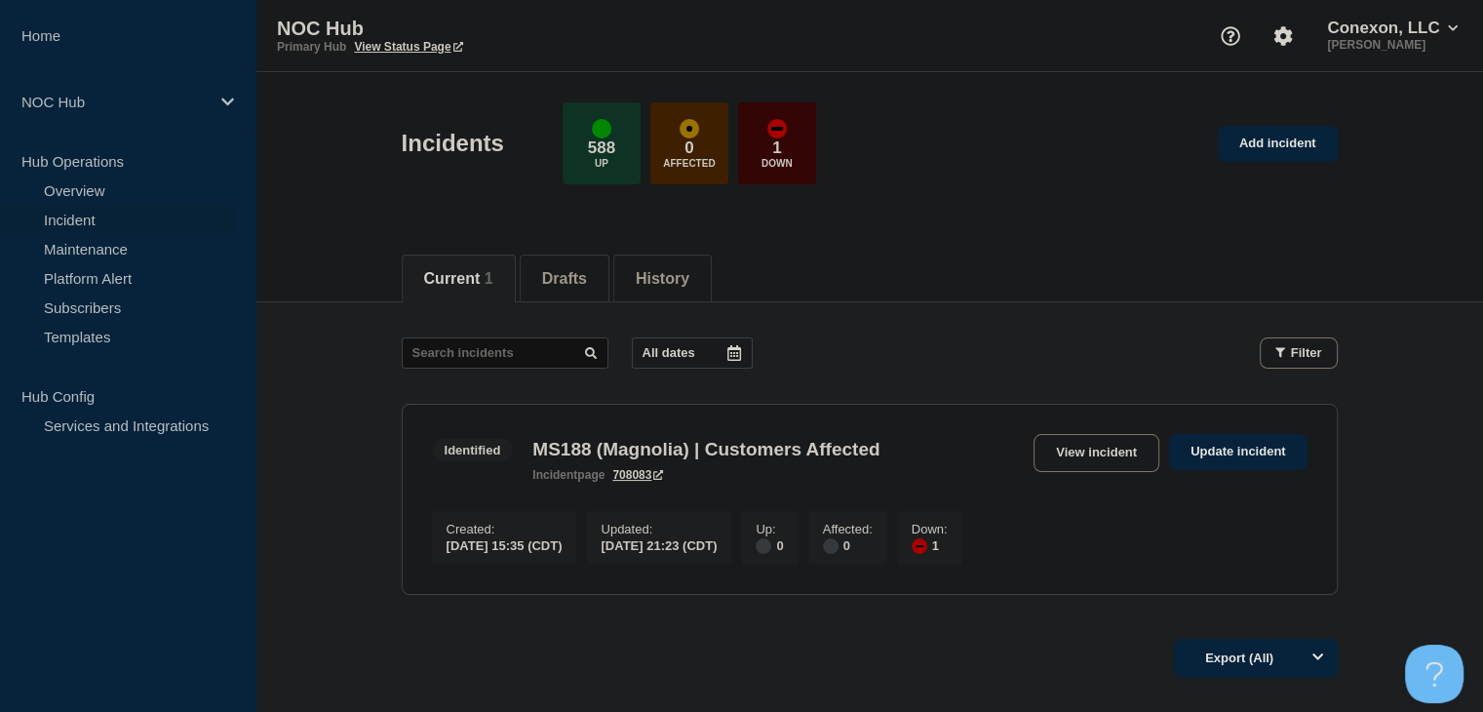
scroll to position [97, 0]
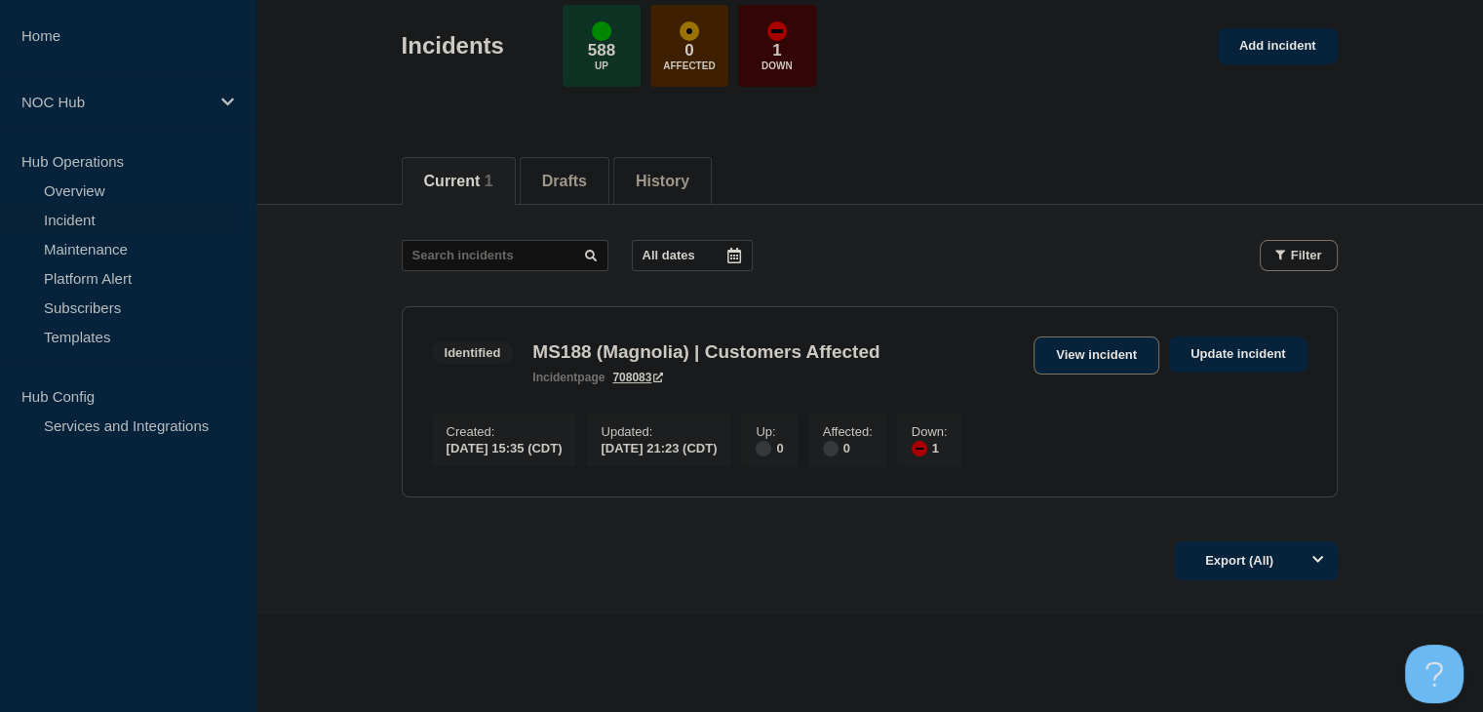
click at [1068, 356] on link "View incident" at bounding box center [1096, 355] width 126 height 38
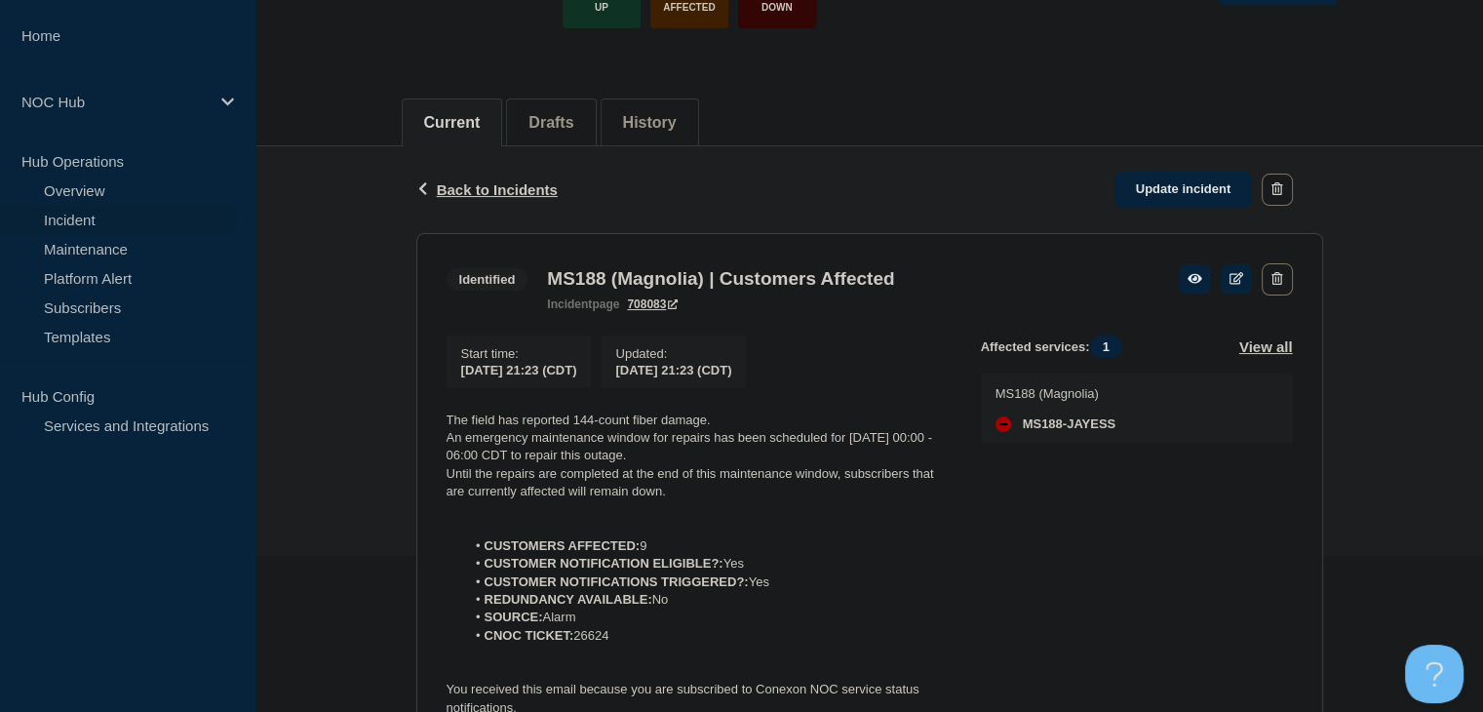
scroll to position [292, 0]
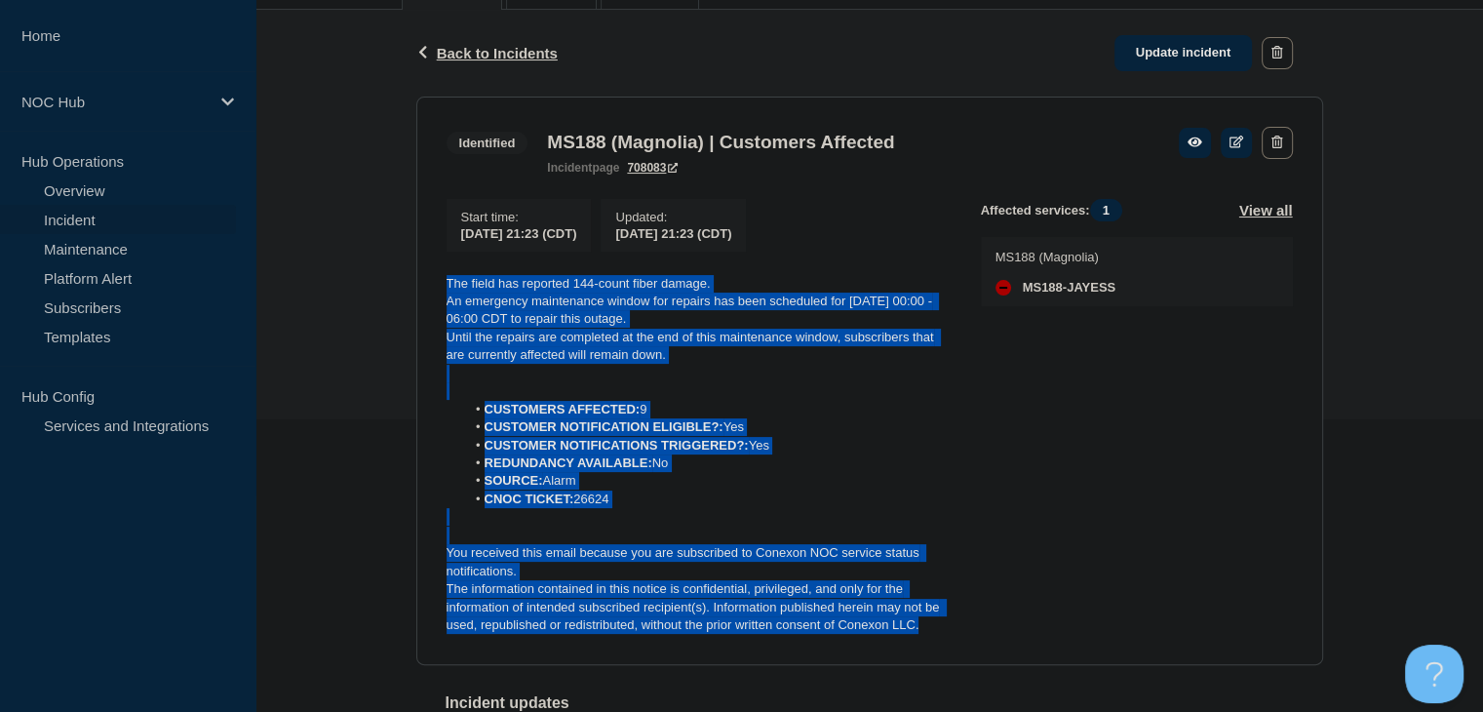
drag, startPoint x: 925, startPoint y: 635, endPoint x: 405, endPoint y: 280, distance: 630.0
click at [405, 280] on div "Back Back to Incidents Update incident Identified MS188 (Magnolia) | Customers …" at bounding box center [870, 488] width 936 height 956
copy div "The field has reported 144-count fiber damage. An emergency maintenance window …"
click at [1158, 60] on link "Update incident" at bounding box center [1183, 53] width 138 height 36
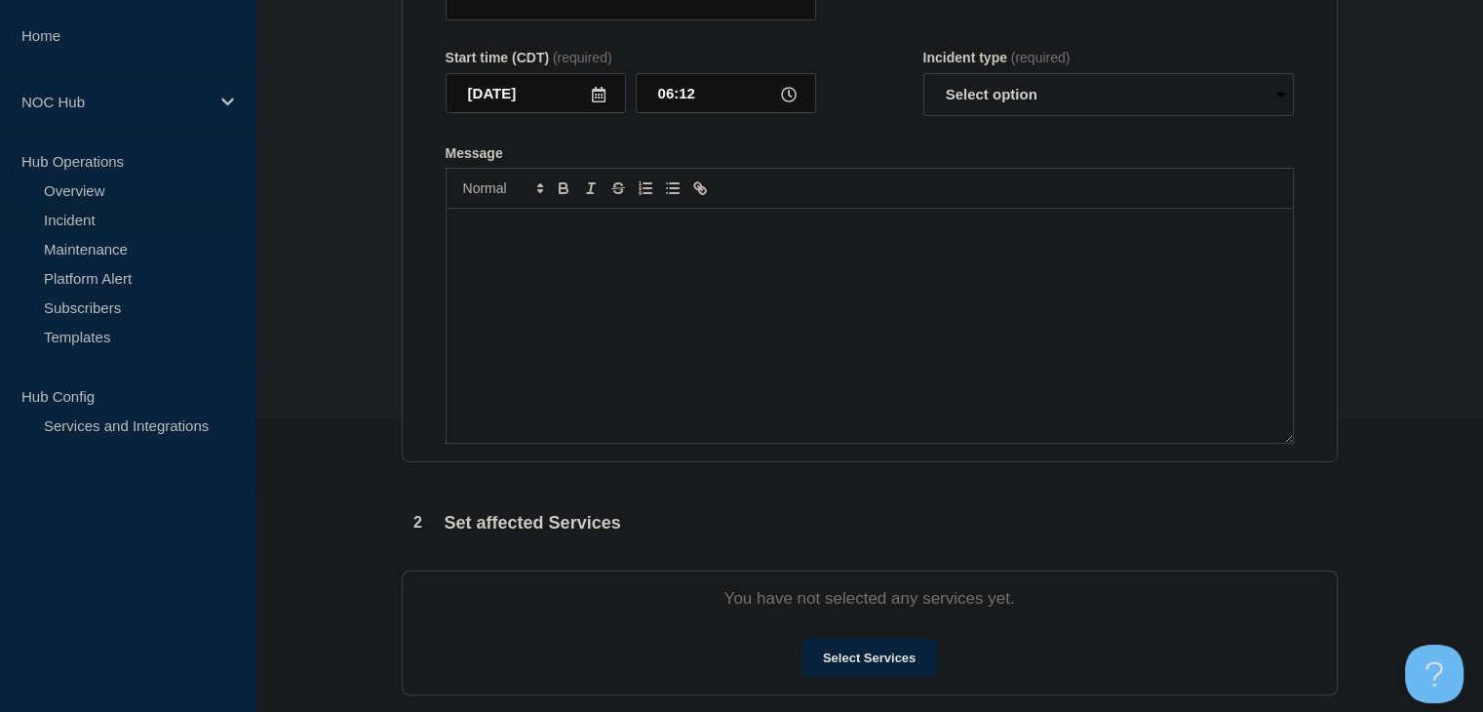
type input "MS188 (Magnolia) | Customers Affected"
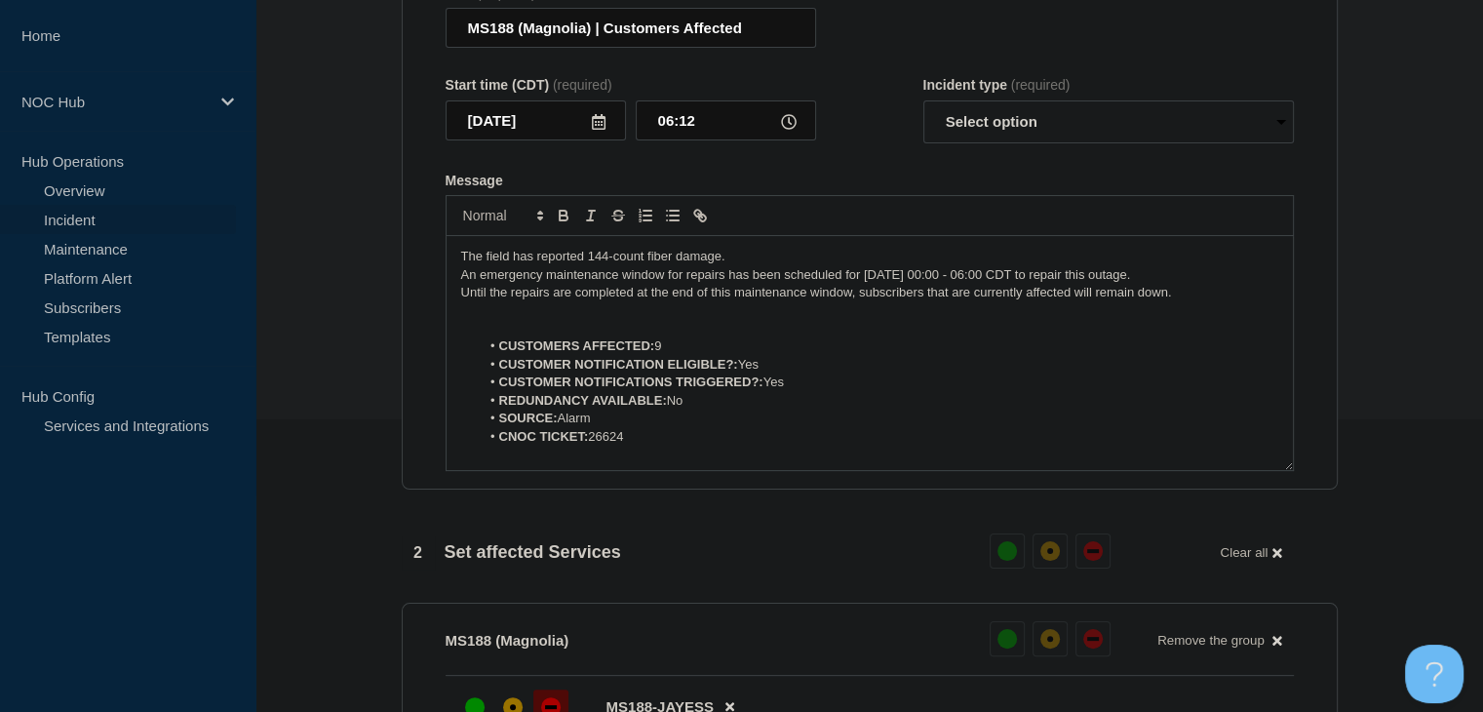
scroll to position [62, 0]
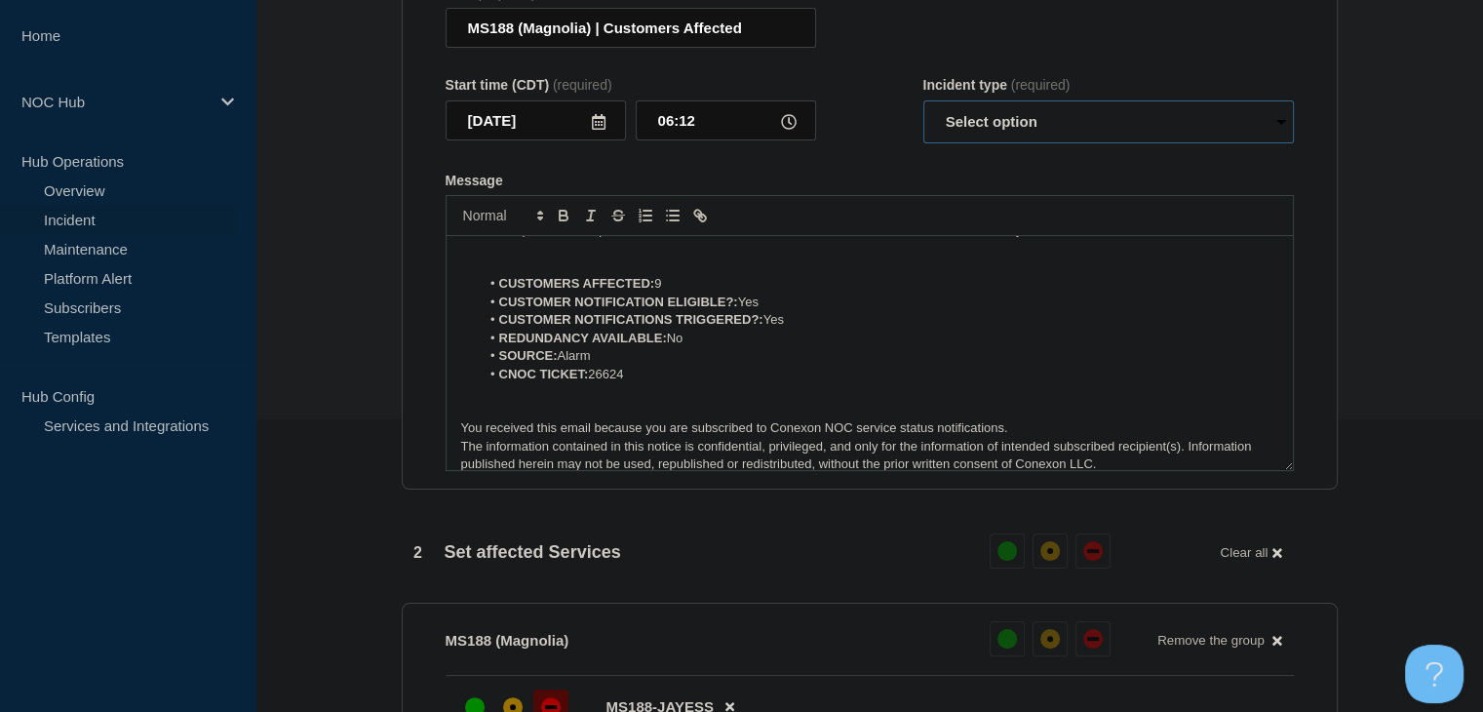
click at [963, 134] on select "Select option Investigating Identified Monitoring Resolved" at bounding box center [1108, 121] width 370 height 43
select select "identified"
click at [923, 112] on select "Select option Investigating Identified Monitoring Resolved" at bounding box center [1108, 121] width 370 height 43
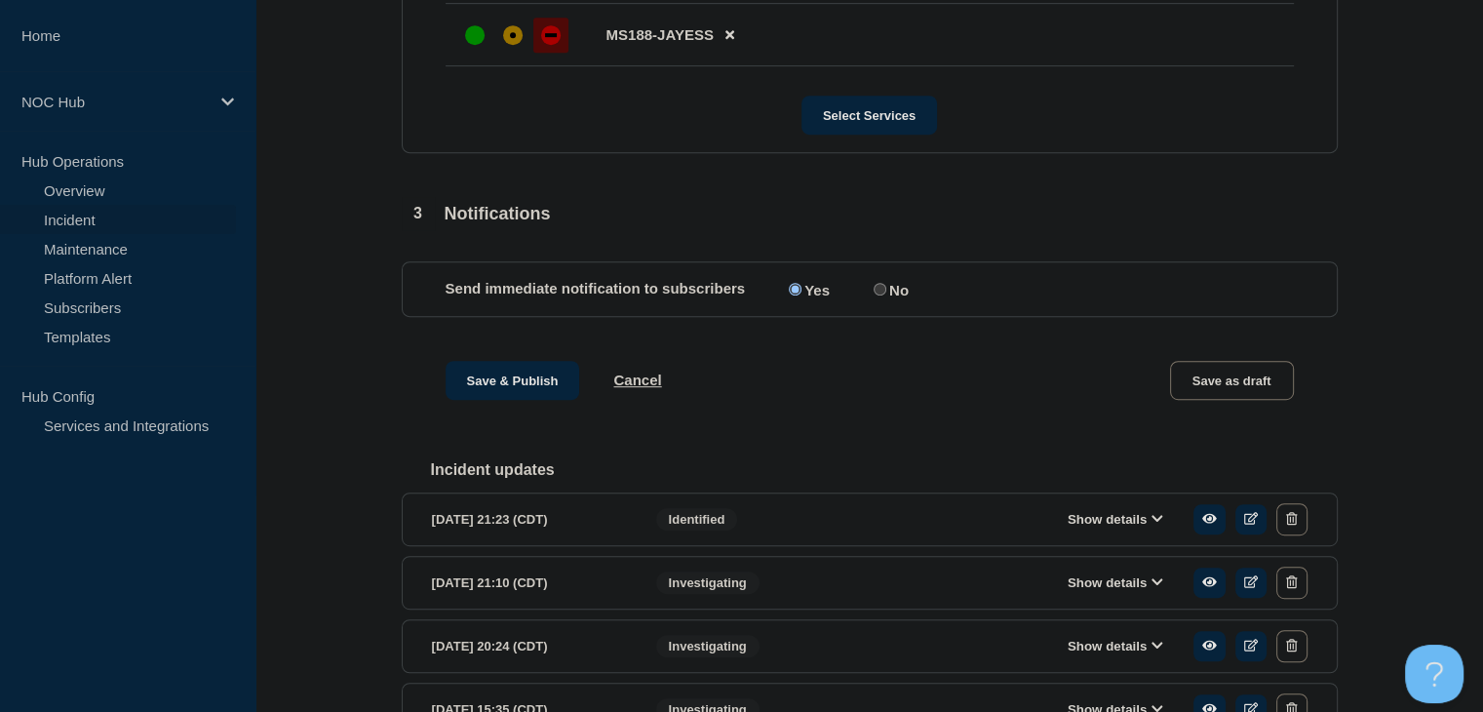
scroll to position [975, 0]
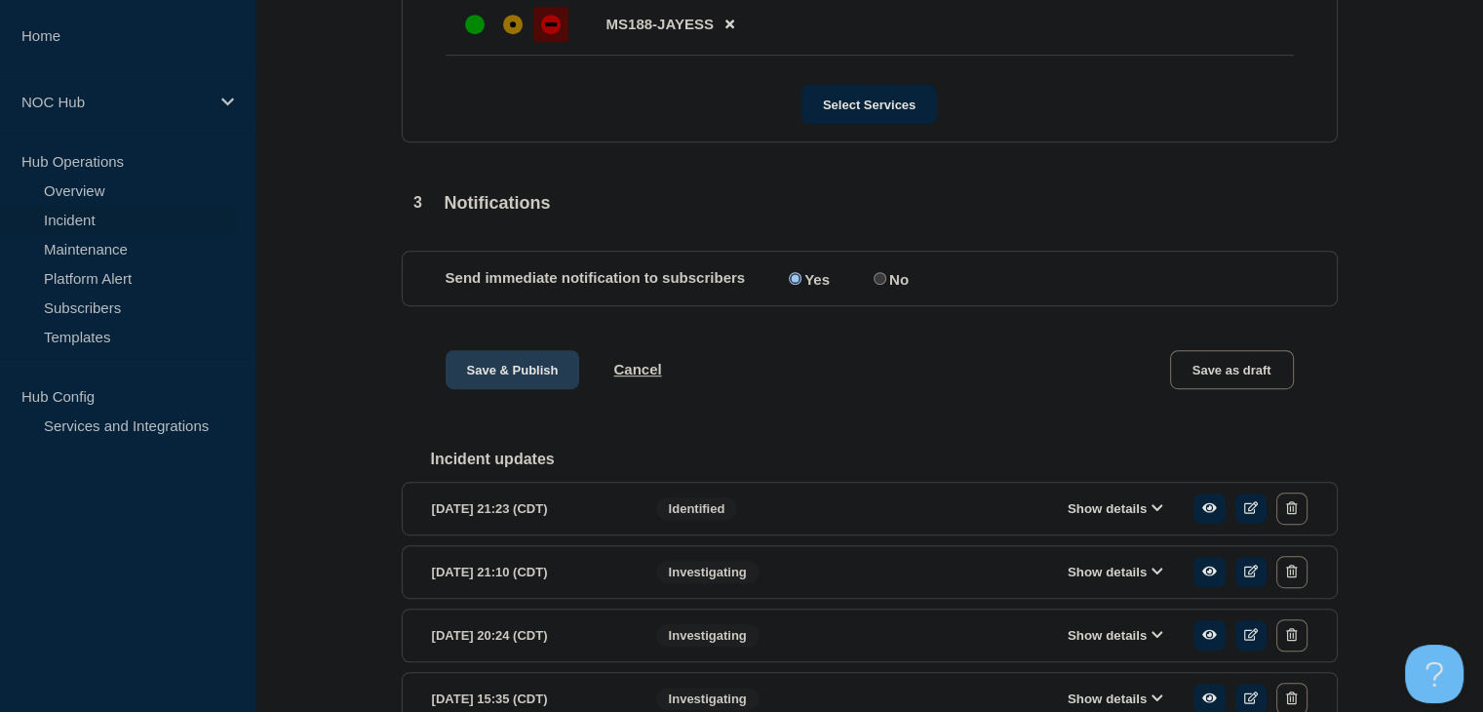
click at [530, 389] on button "Save & Publish" at bounding box center [513, 369] width 135 height 39
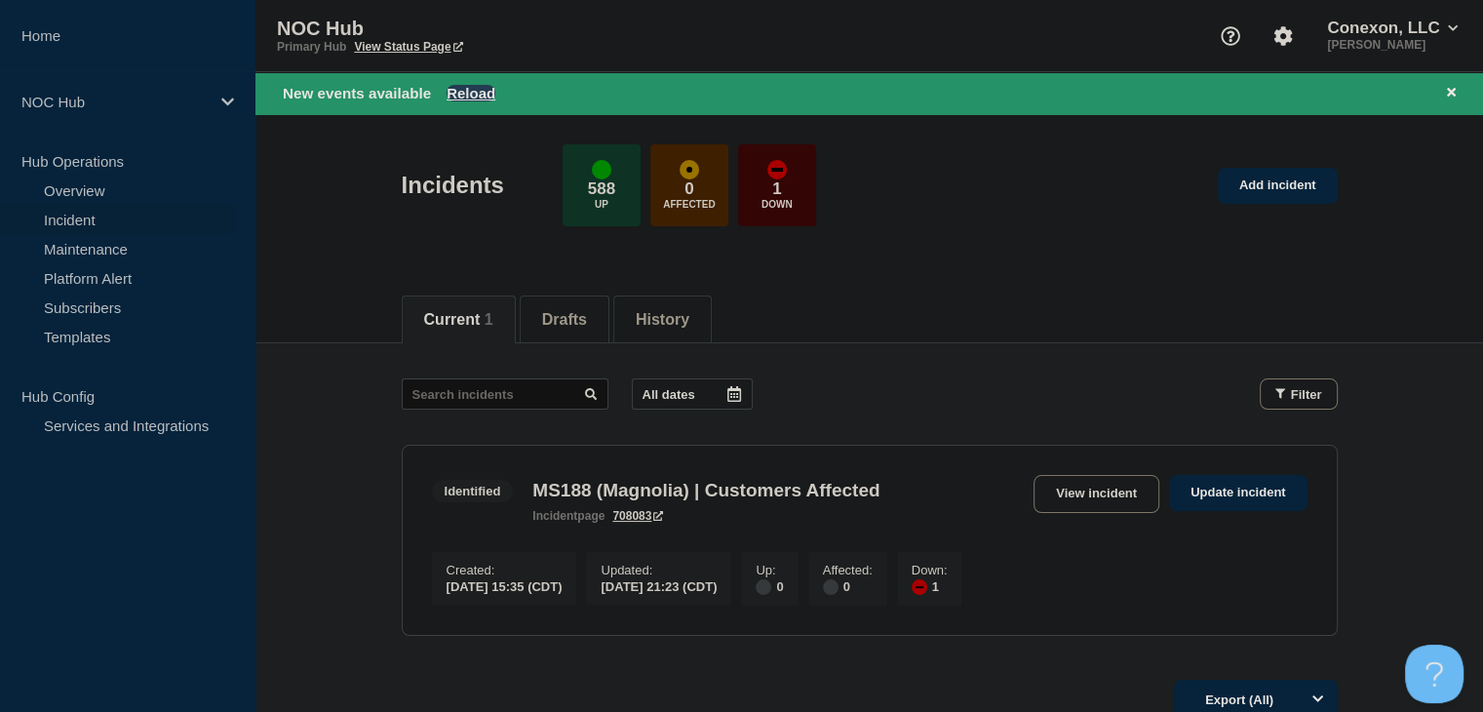
click at [466, 97] on button "Reload" at bounding box center [470, 93] width 49 height 17
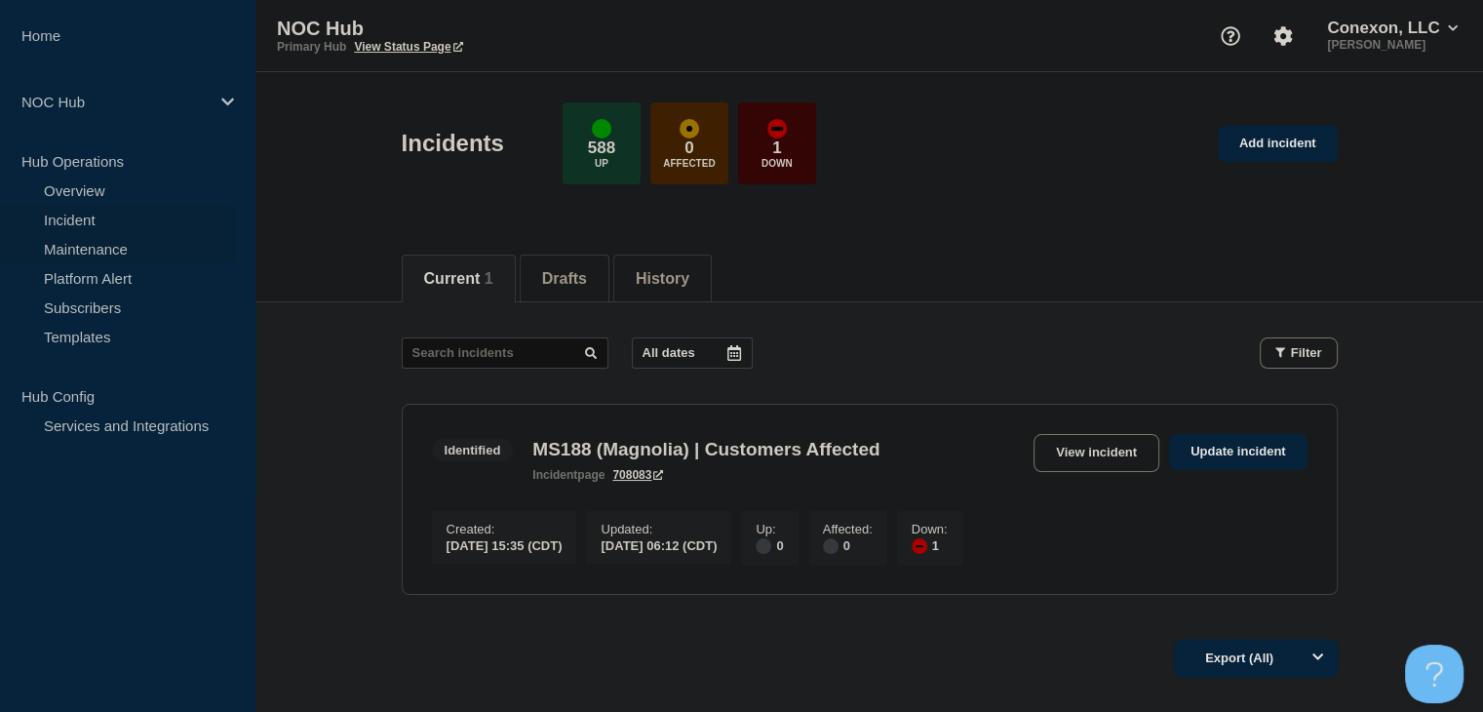
click at [119, 241] on link "Maintenance" at bounding box center [118, 248] width 236 height 29
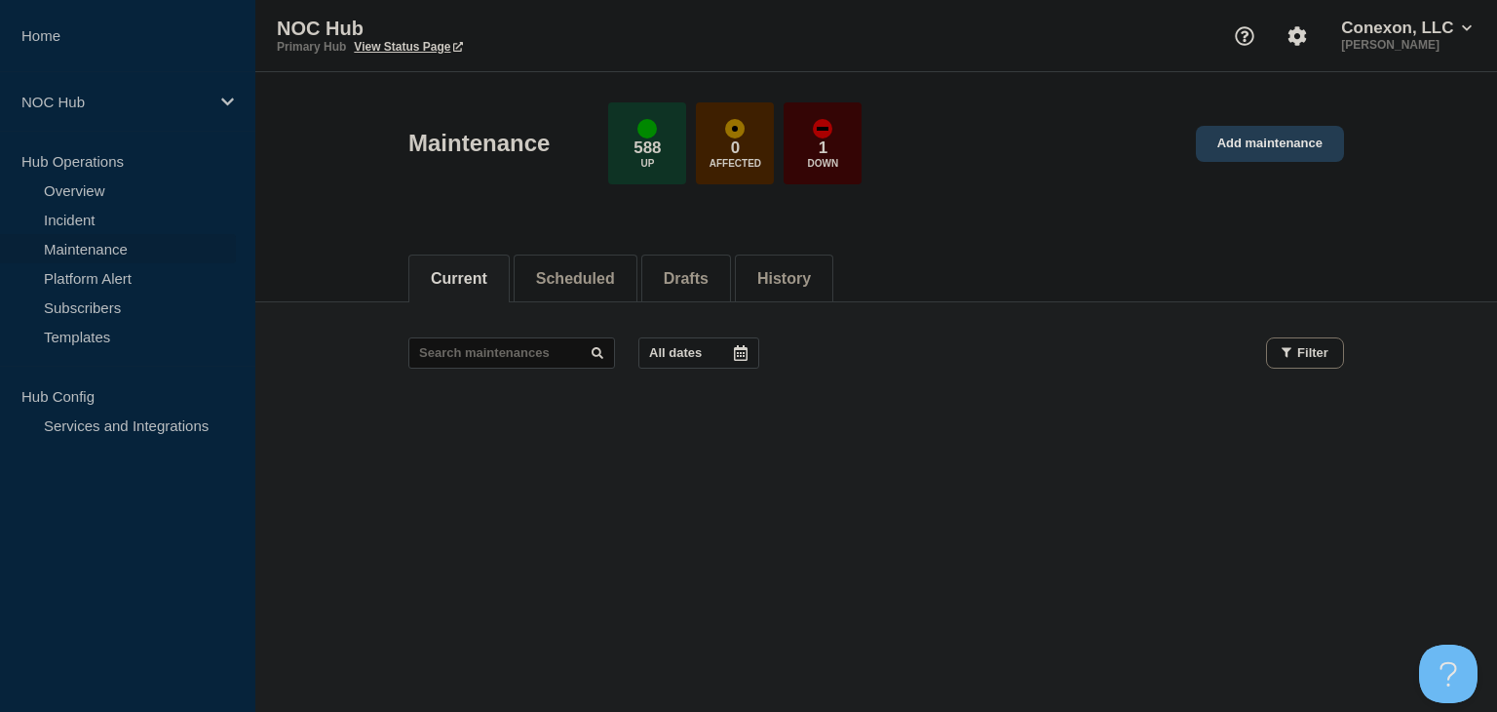
click at [1232, 153] on link "Add maintenance" at bounding box center [1270, 144] width 148 height 36
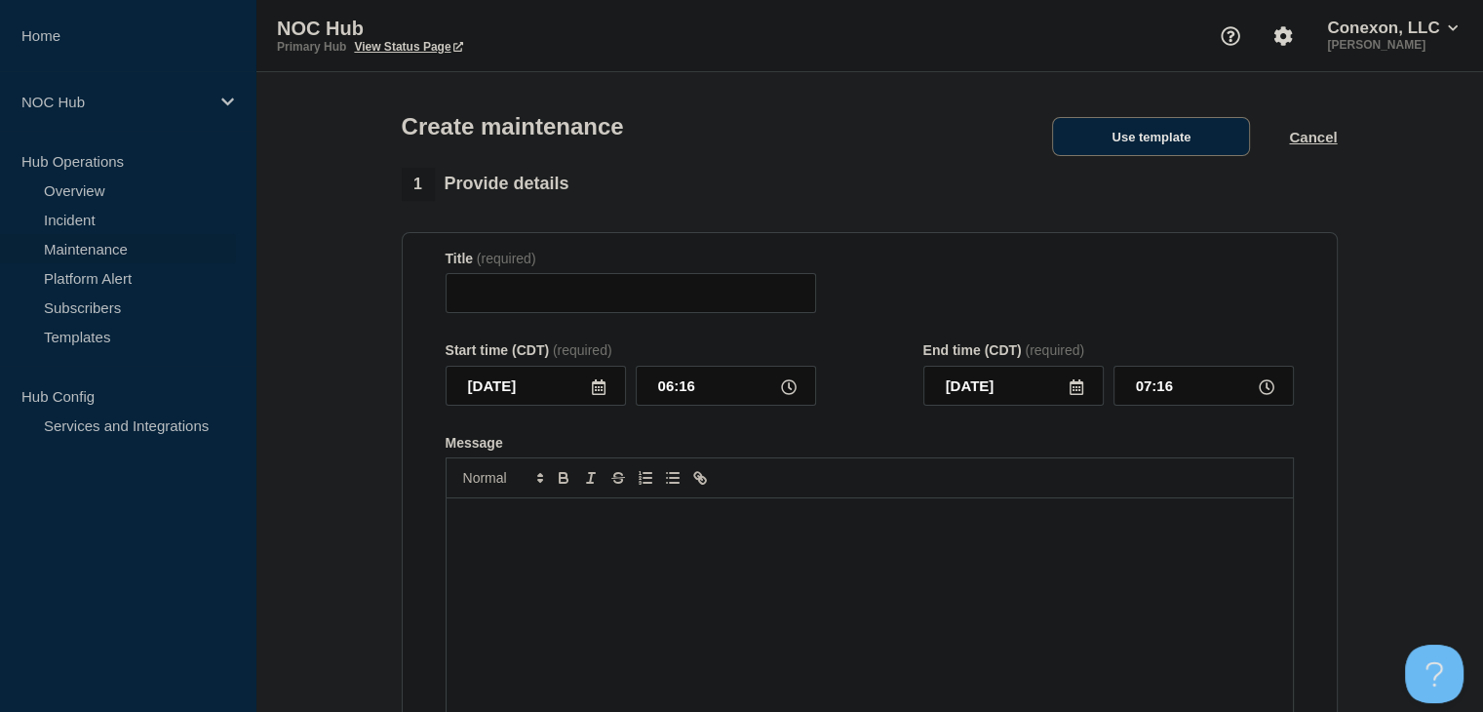
click at [1153, 149] on button "Use template" at bounding box center [1151, 136] width 198 height 39
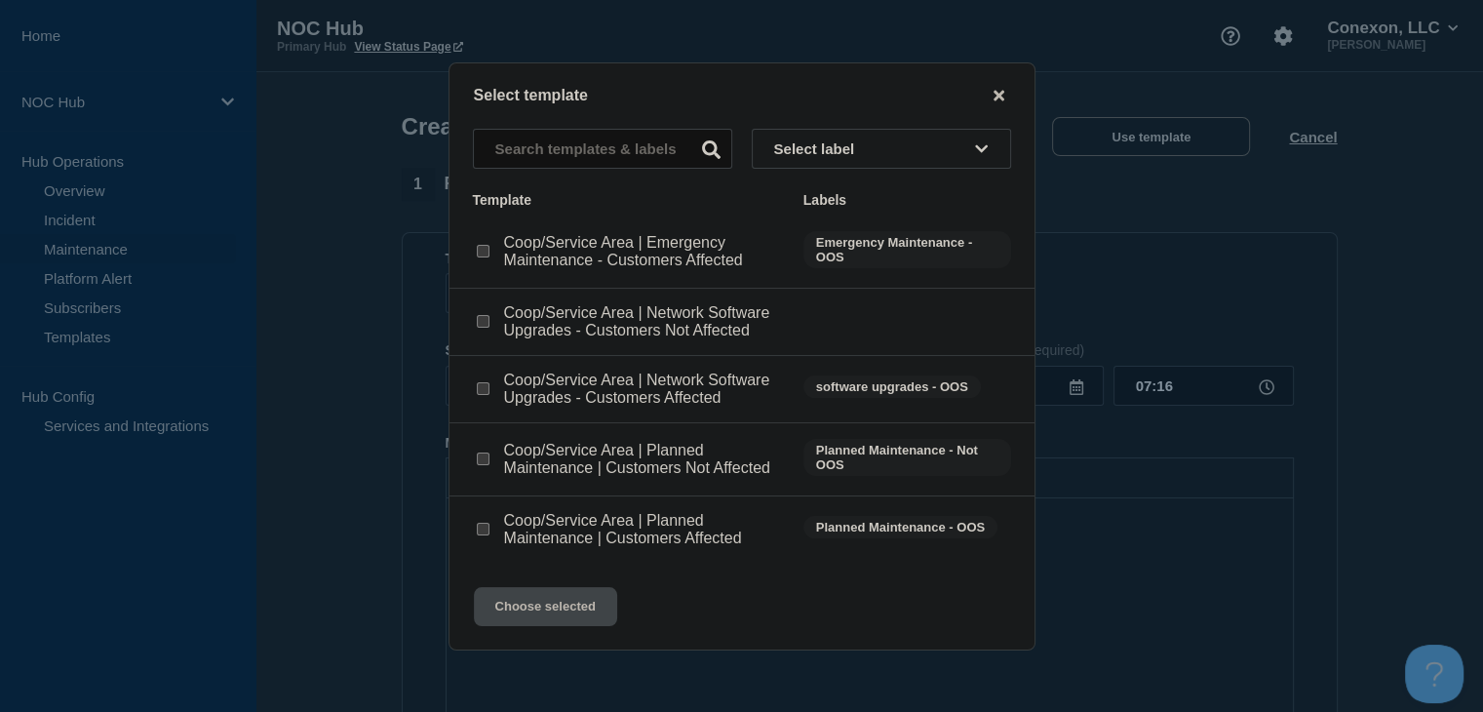
click at [487, 392] on input "Coop/Service Area | Network Software Upgrades - Customers Affected checkbox" at bounding box center [483, 388] width 13 height 13
checkbox input "true"
click at [554, 626] on button "Choose selected" at bounding box center [545, 606] width 143 height 39
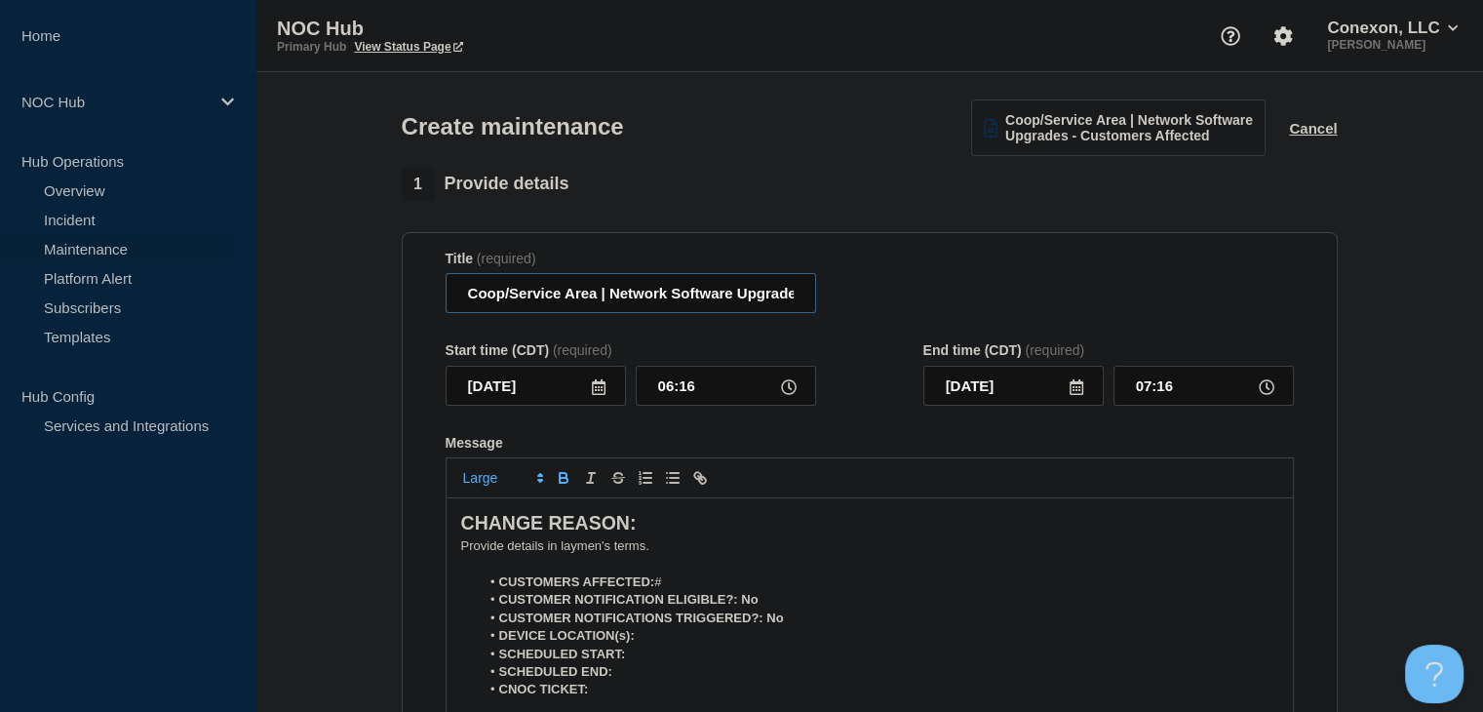
drag, startPoint x: 598, startPoint y: 299, endPoint x: 406, endPoint y: 313, distance: 192.5
click at [406, 313] on section "Title (required) Coop/Service Area | Network Software Upgrades - Customers Affe…" at bounding box center [870, 511] width 936 height 559
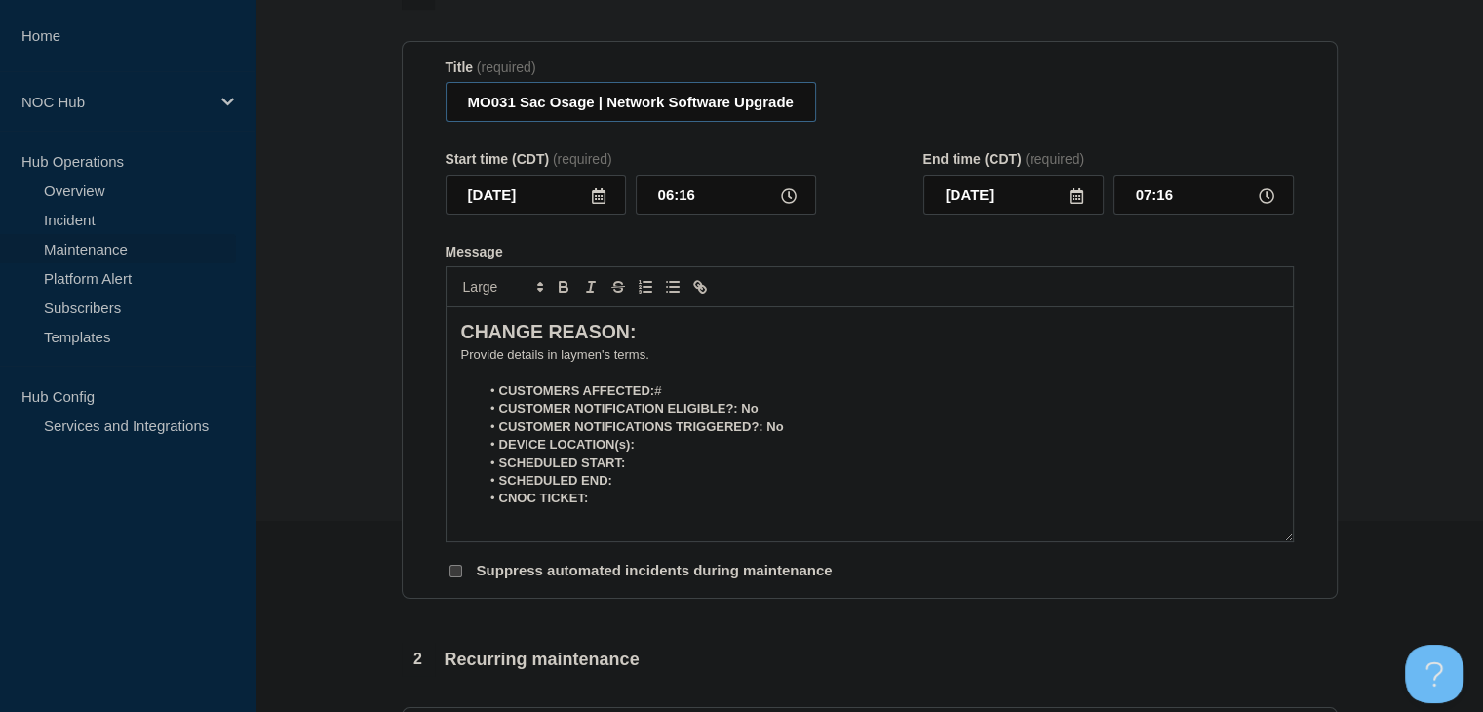
scroll to position [195, 0]
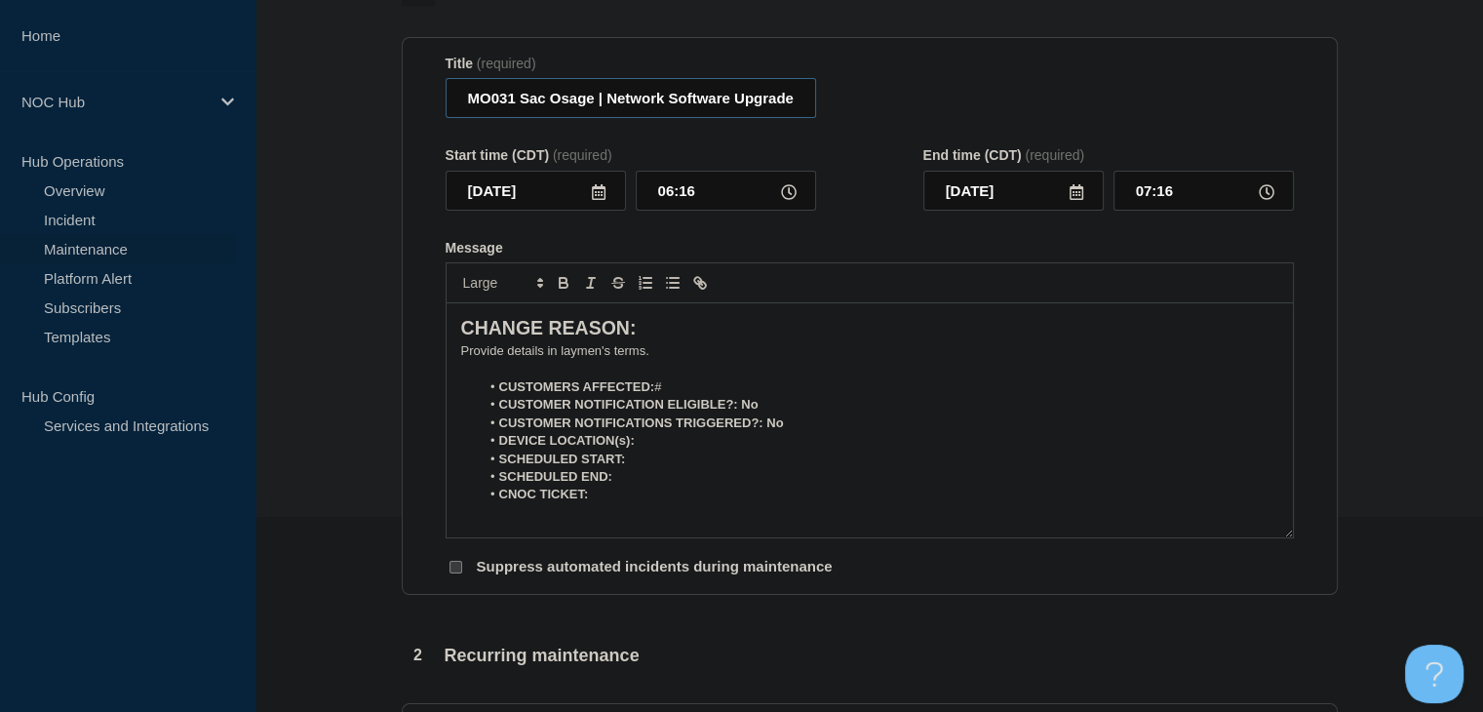
type input "MO031 Sac Osage | Network Software Upgrades - Customers Affected"
click at [604, 200] on icon at bounding box center [599, 192] width 14 height 16
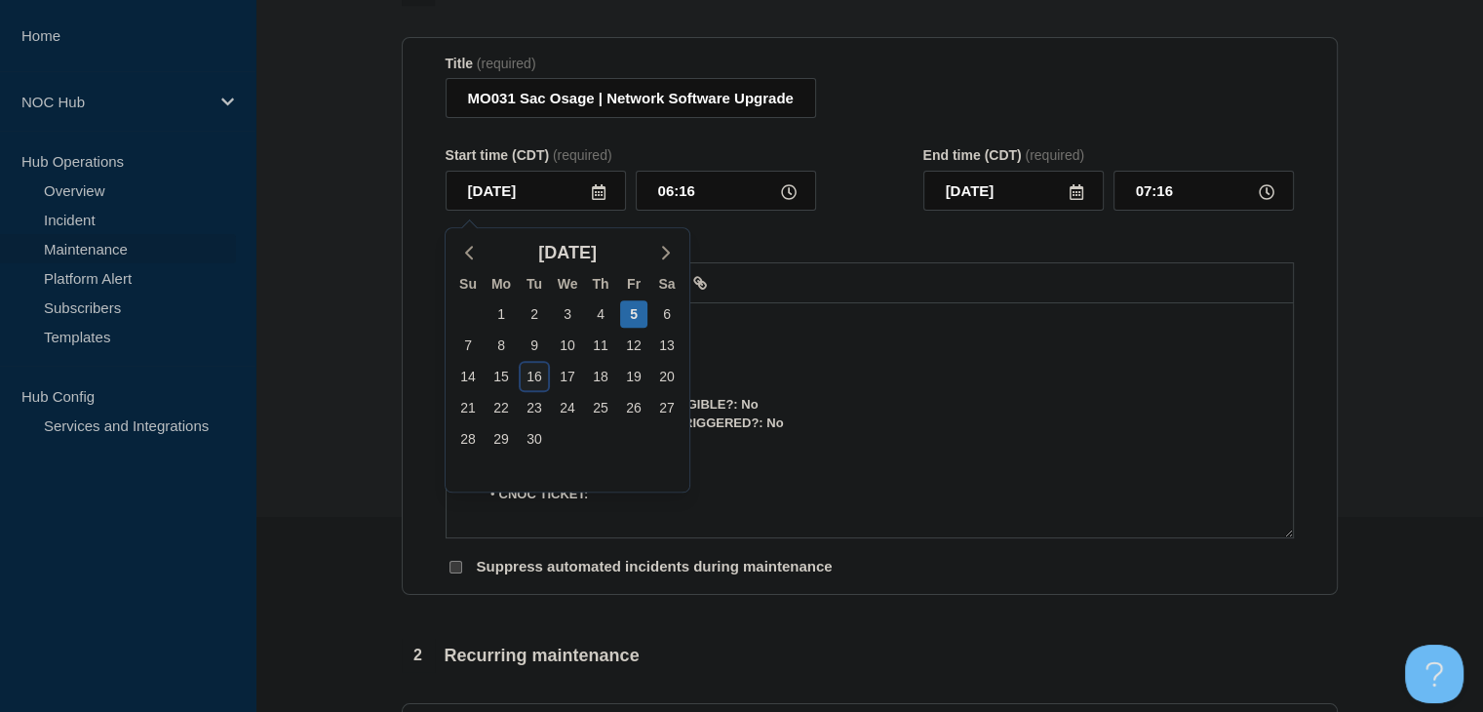
click at [534, 381] on div "16" at bounding box center [534, 376] width 27 height 27
type input "2025-09-16"
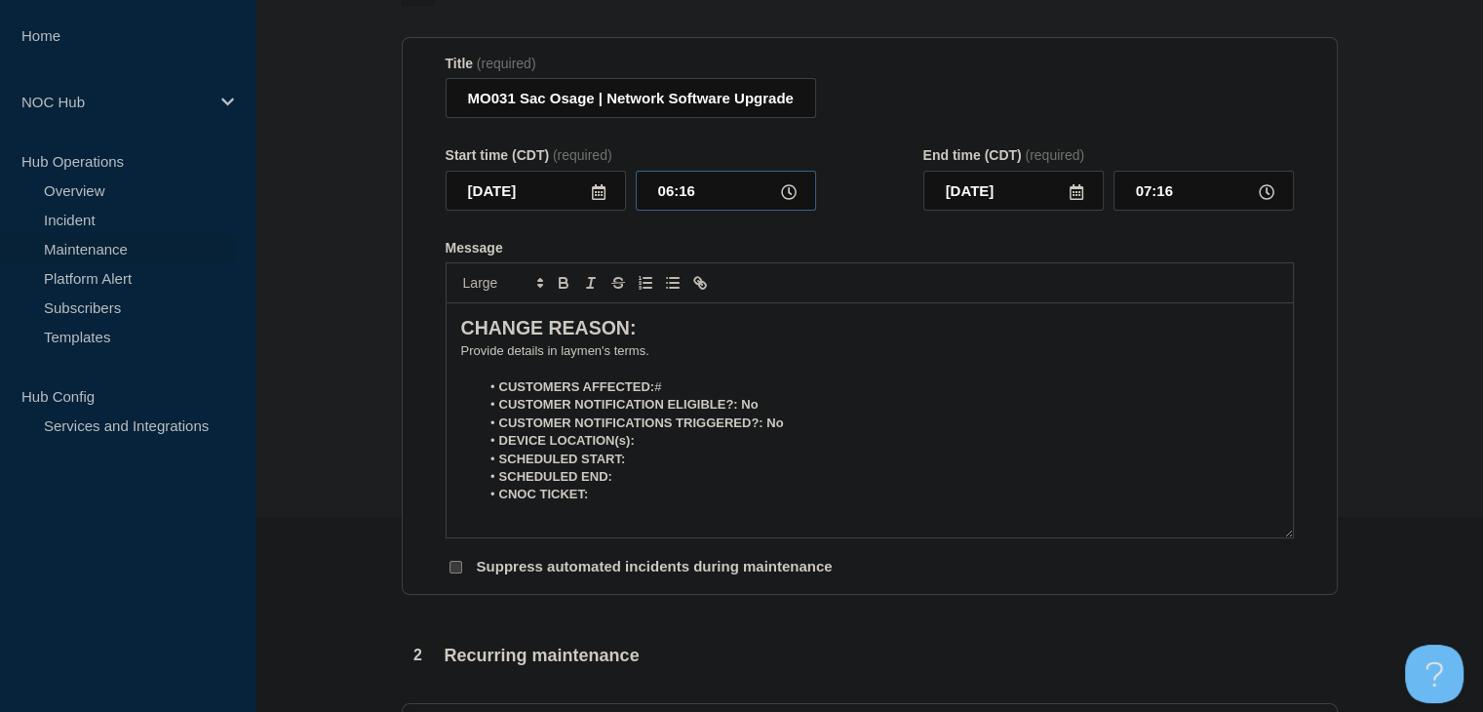
click at [677, 189] on input "06:16" at bounding box center [726, 191] width 180 height 40
type input "00:00"
click at [1148, 196] on input "01:00" at bounding box center [1203, 191] width 180 height 40
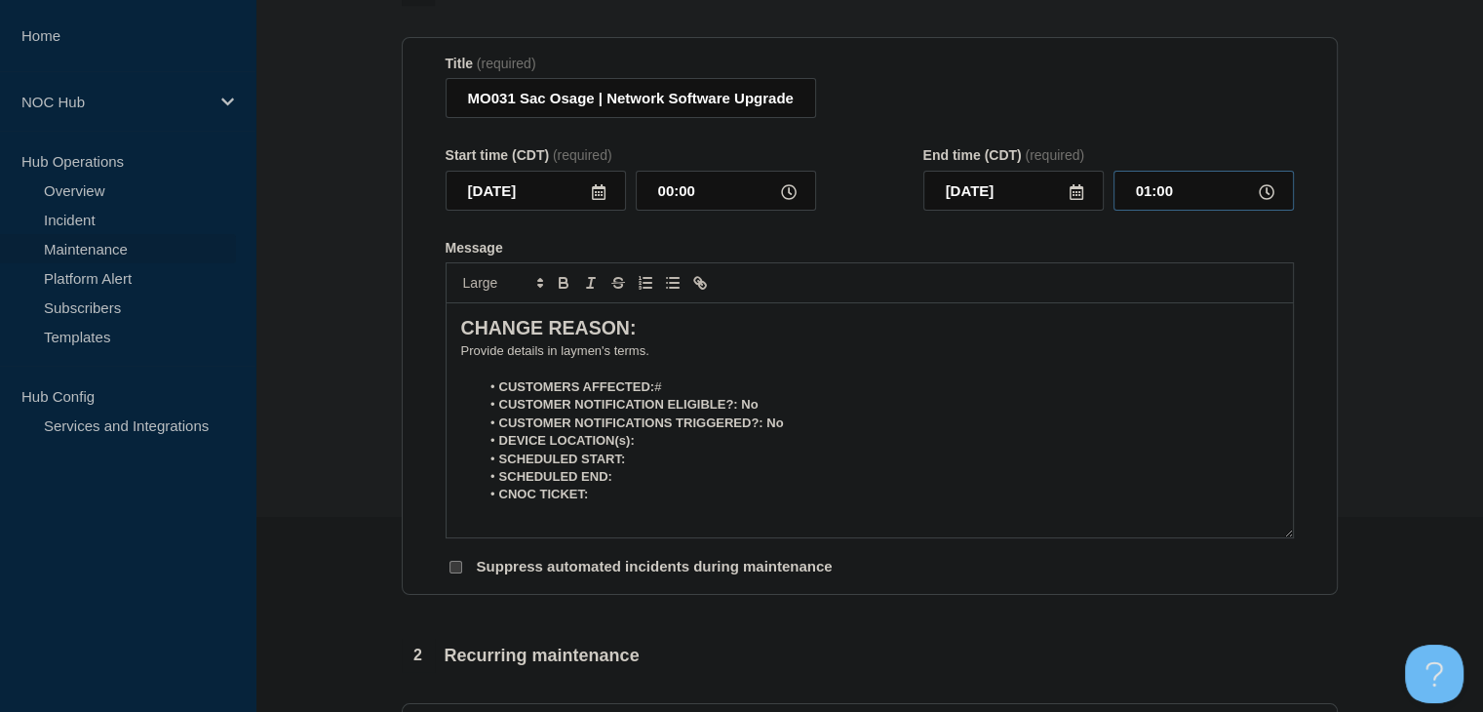
click at [1148, 196] on input "01:00" at bounding box center [1203, 191] width 180 height 40
type input "05:00"
click at [693, 396] on li "CUSTOMERS AFFECTED: #" at bounding box center [879, 387] width 798 height 18
drag, startPoint x: 757, startPoint y: 412, endPoint x: 743, endPoint y: 412, distance: 13.6
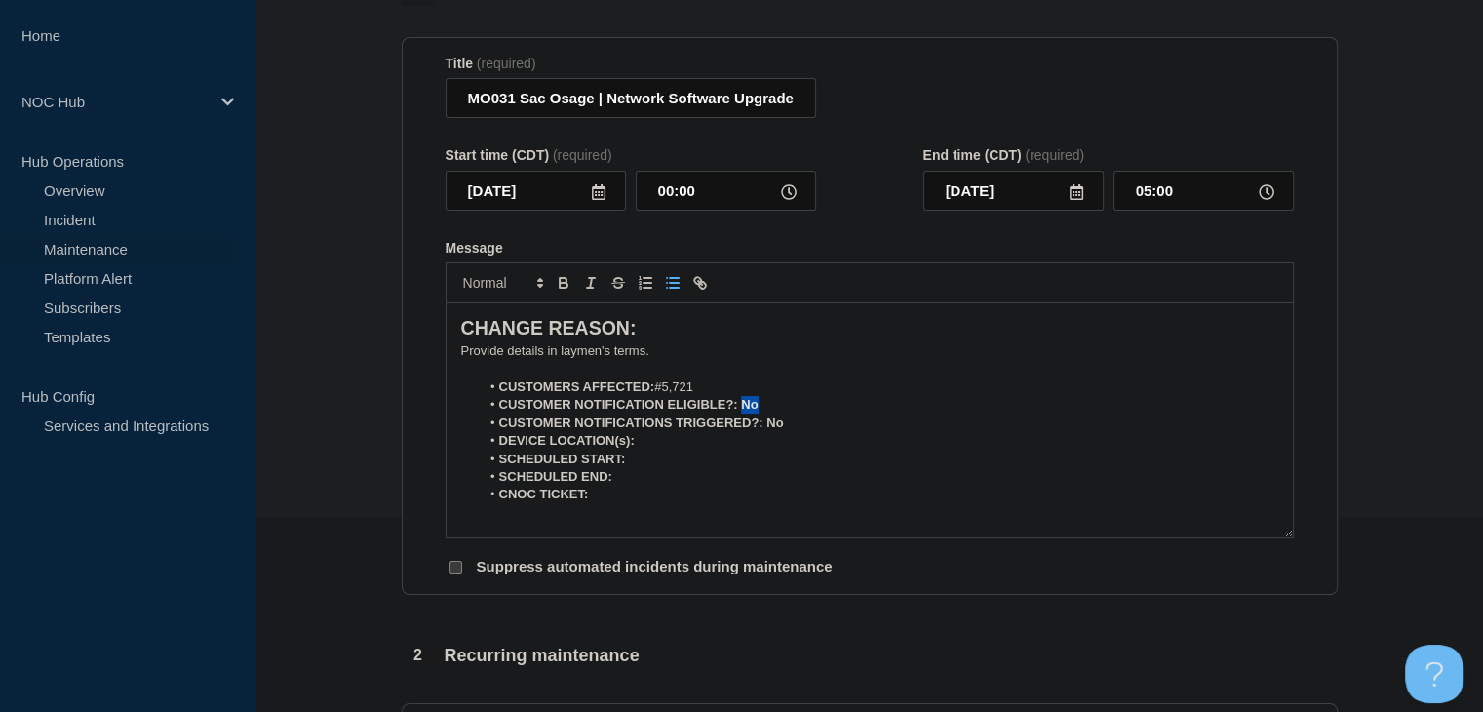
click at [743, 411] on strong "CUSTOMER NOTIFICATION ELIGIBLE?: No" at bounding box center [628, 404] width 259 height 15
click at [561, 288] on icon "Toggle bold text" at bounding box center [564, 285] width 8 height 5
drag, startPoint x: 788, startPoint y: 437, endPoint x: 765, endPoint y: 436, distance: 22.4
click at [765, 432] on li "CUSTOMER NOTIFICATIONS TRIGGERED?: No" at bounding box center [879, 423] width 798 height 18
click at [565, 277] on div at bounding box center [870, 282] width 848 height 41
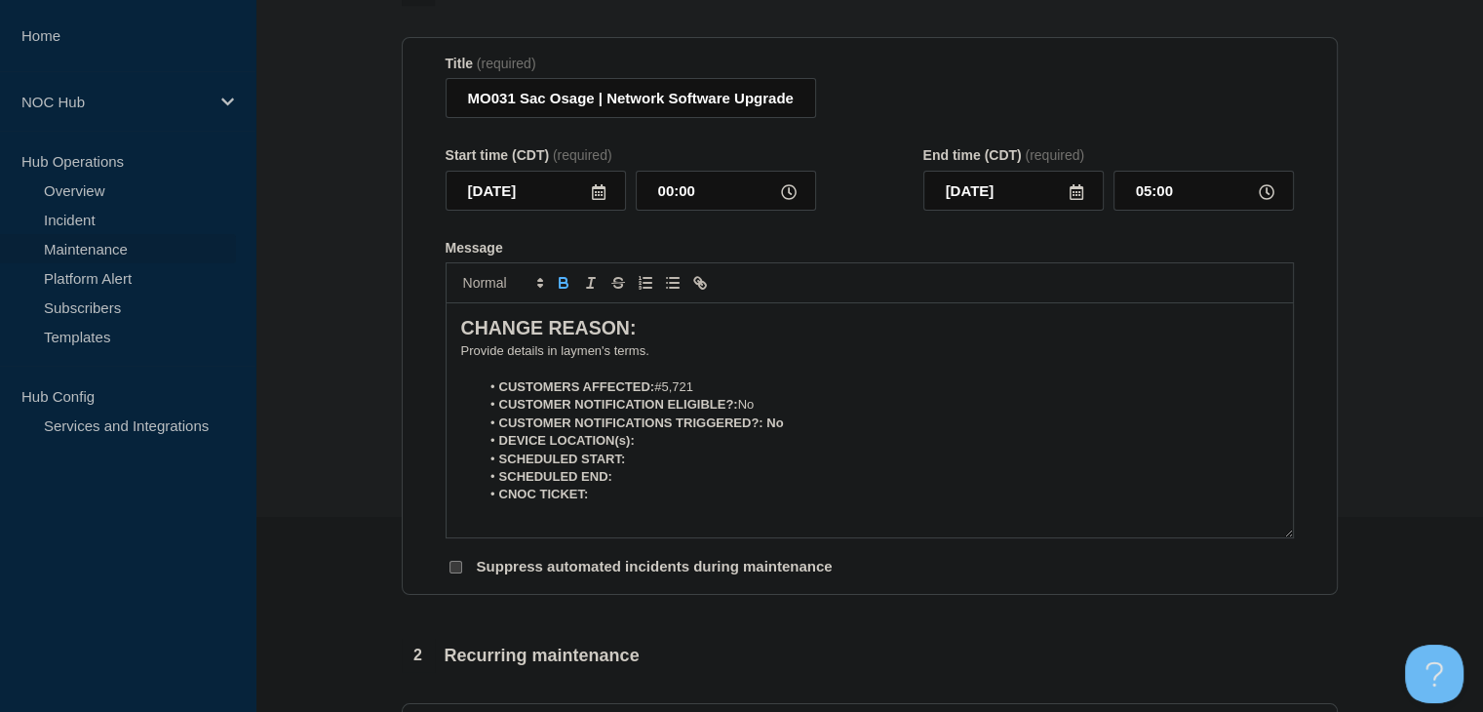
click at [560, 291] on icon "Toggle bold text" at bounding box center [564, 283] width 18 height 18
click at [669, 445] on li "DEVICE LOCATION(s):" at bounding box center [879, 441] width 798 height 18
click at [561, 291] on icon "Toggle bold text" at bounding box center [564, 283] width 18 height 18
click at [563, 288] on icon "Toggle bold text" at bounding box center [564, 283] width 18 height 18
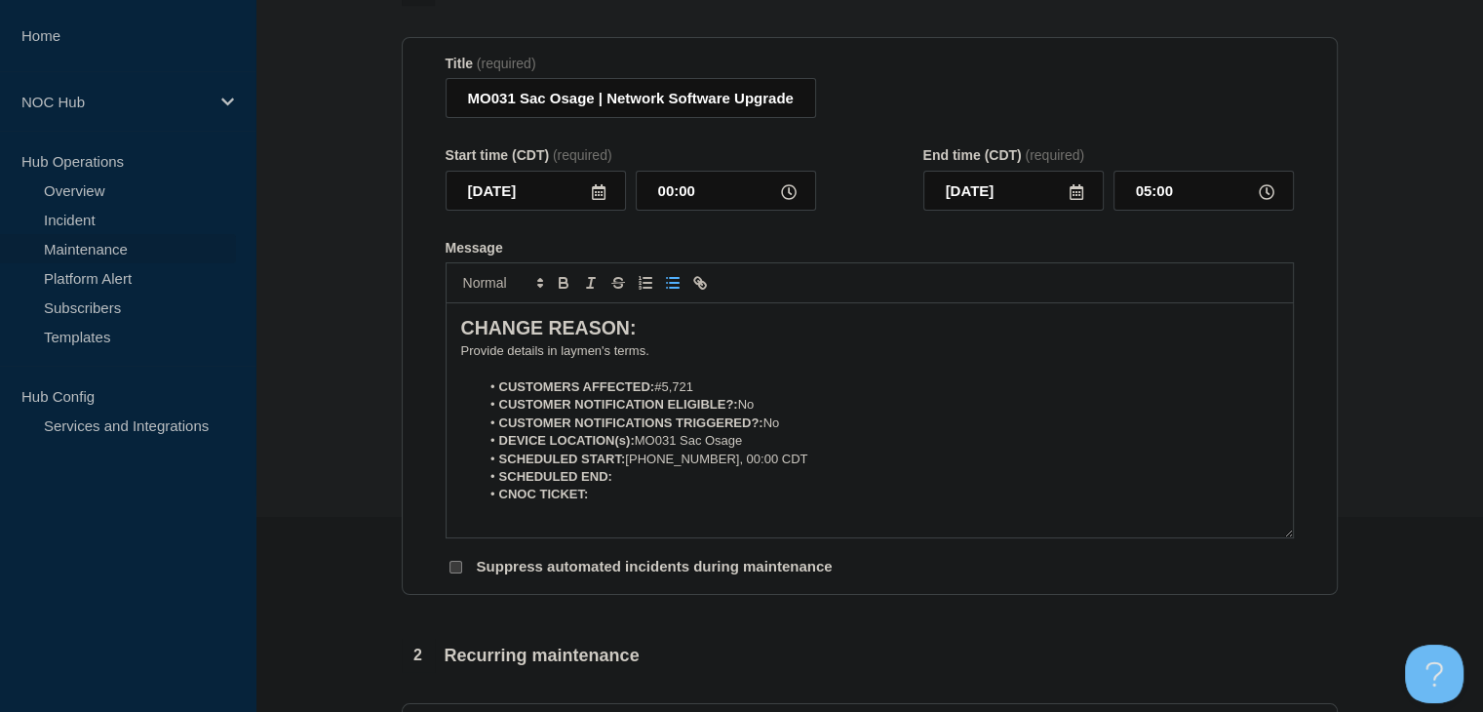
click at [698, 463] on li "SCHEDULED START: 09-16-20235, 00:00 CDT" at bounding box center [879, 459] width 798 height 18
click at [692, 464] on li "SCHEDULED START: 09-16-20235, 00:00 CDT" at bounding box center [879, 459] width 798 height 18
click at [672, 485] on li "SCHEDULED END:" at bounding box center [879, 477] width 798 height 18
click at [562, 291] on icon "Toggle bold text" at bounding box center [564, 283] width 18 height 18
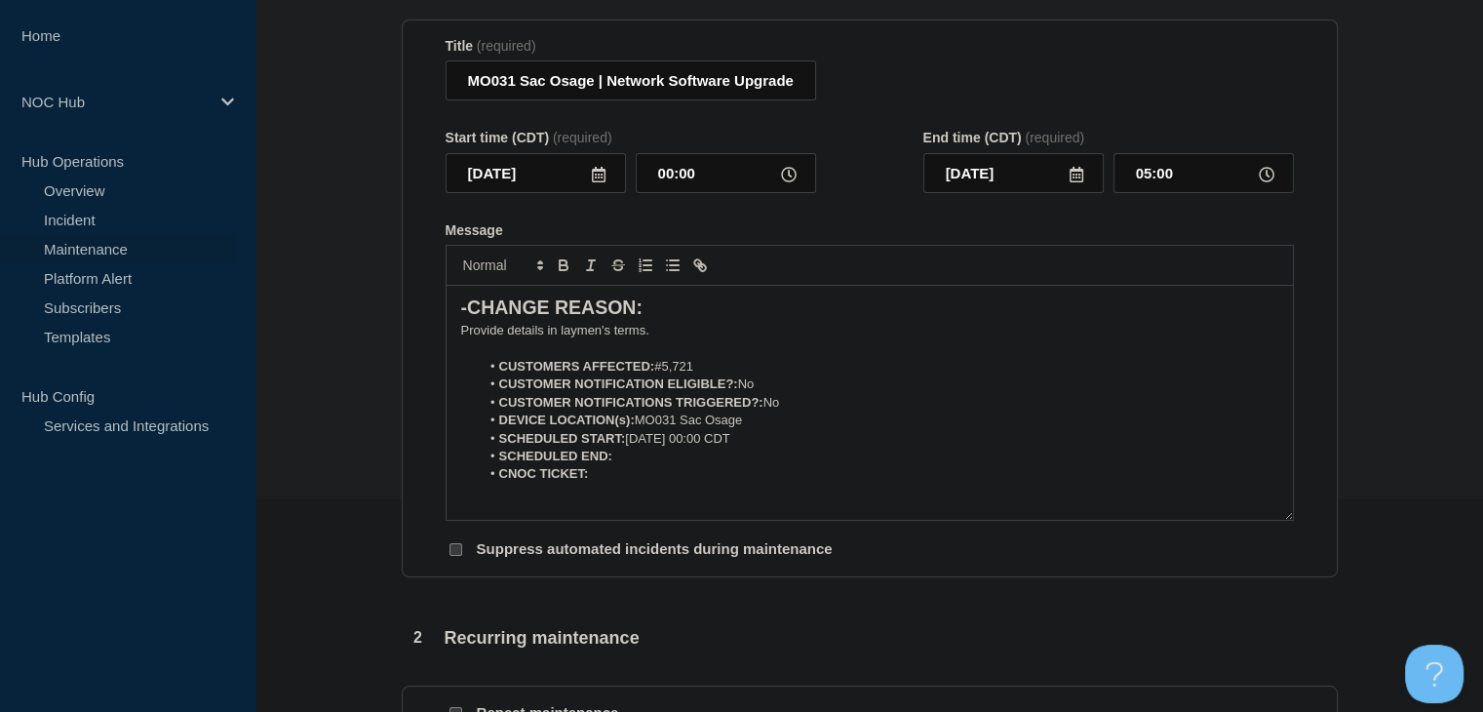
scroll to position [0, 0]
click at [468, 317] on strong "-CHANGE REASON:" at bounding box center [551, 309] width 181 height 21
click at [638, 468] on li "SCHEDULED END:" at bounding box center [879, 459] width 798 height 18
click at [560, 265] on icon "Toggle bold text" at bounding box center [563, 262] width 7 height 5
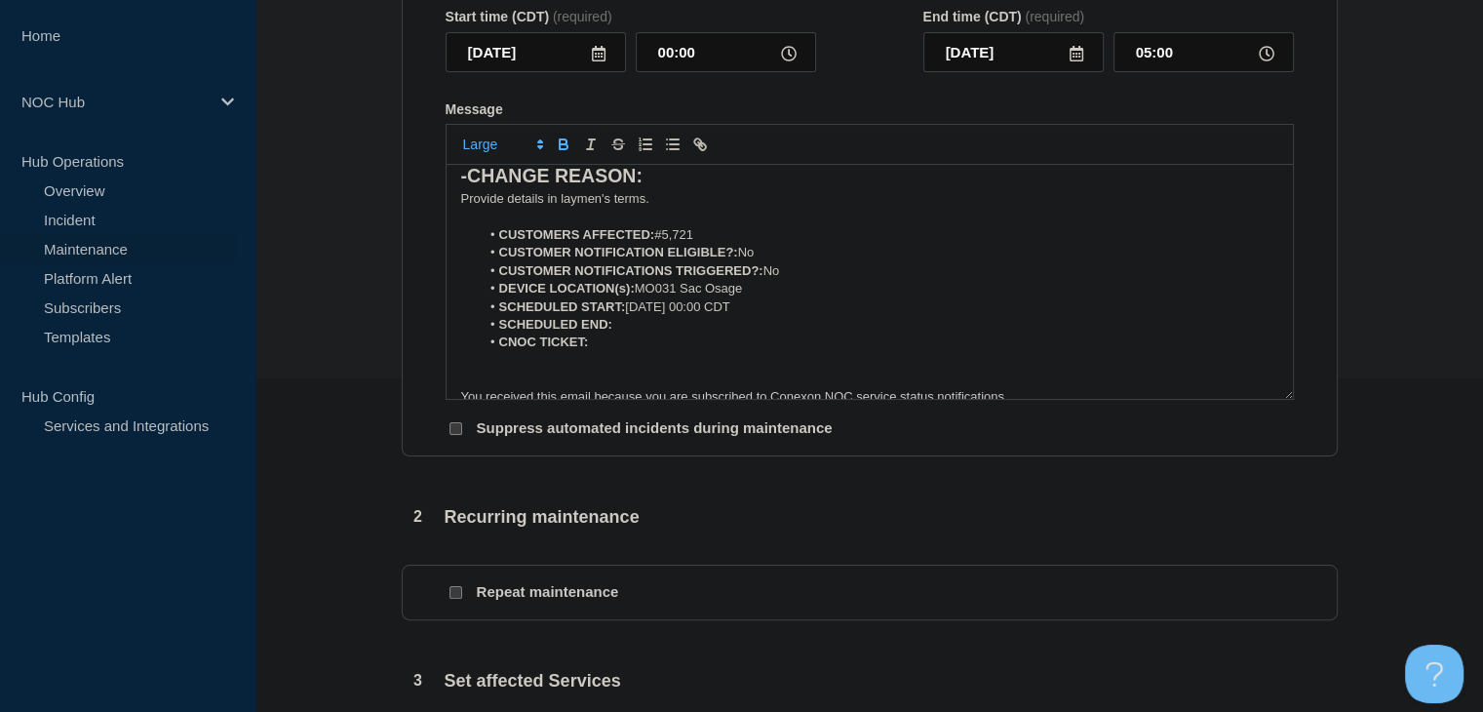
scroll to position [213, 0]
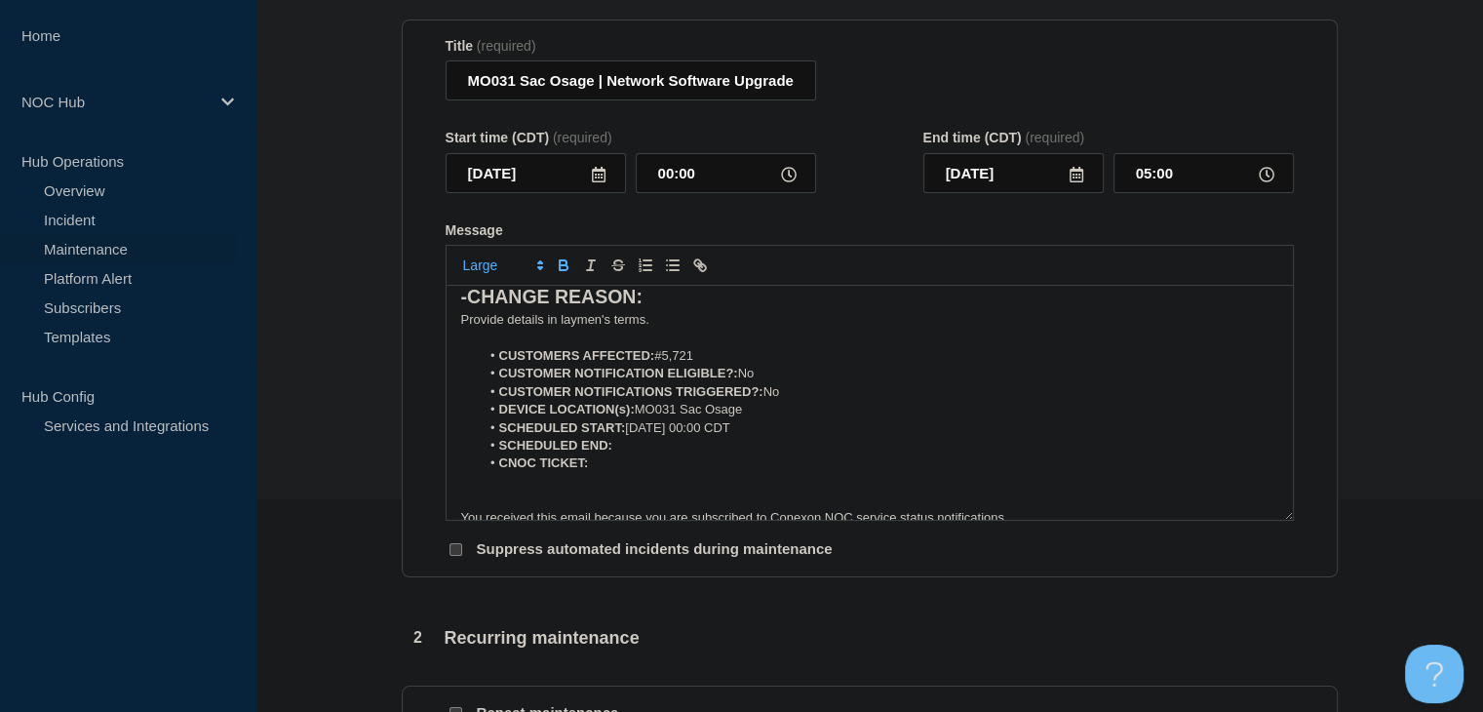
click at [768, 418] on li "DEVICE LOCATION(s): MO031 Sac Osage" at bounding box center [879, 410] width 798 height 18
drag, startPoint x: 771, startPoint y: 434, endPoint x: 627, endPoint y: 434, distance: 144.3
click at [627, 434] on li "SCHEDULED START: 09-16-2025, 00:00 CDT" at bounding box center [879, 428] width 798 height 18
copy li "09-16-2025, 00:00 CDT"
click at [630, 453] on li "SCHEDULED END:" at bounding box center [879, 446] width 798 height 18
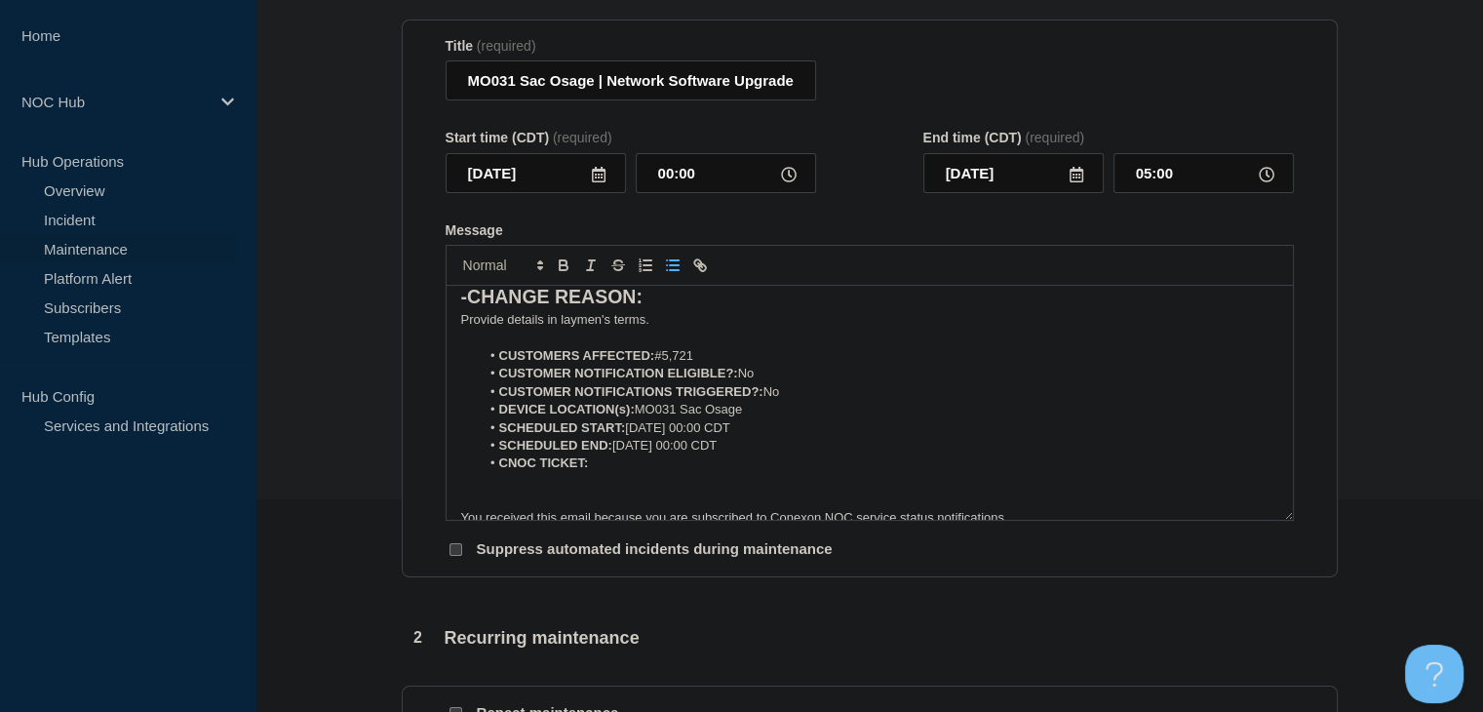
click at [701, 449] on li "SCHEDULED END: 09-16-2025, 00:00 CDT" at bounding box center [879, 446] width 798 height 18
click at [663, 472] on li "CNOC TICKET:" at bounding box center [879, 463] width 798 height 18
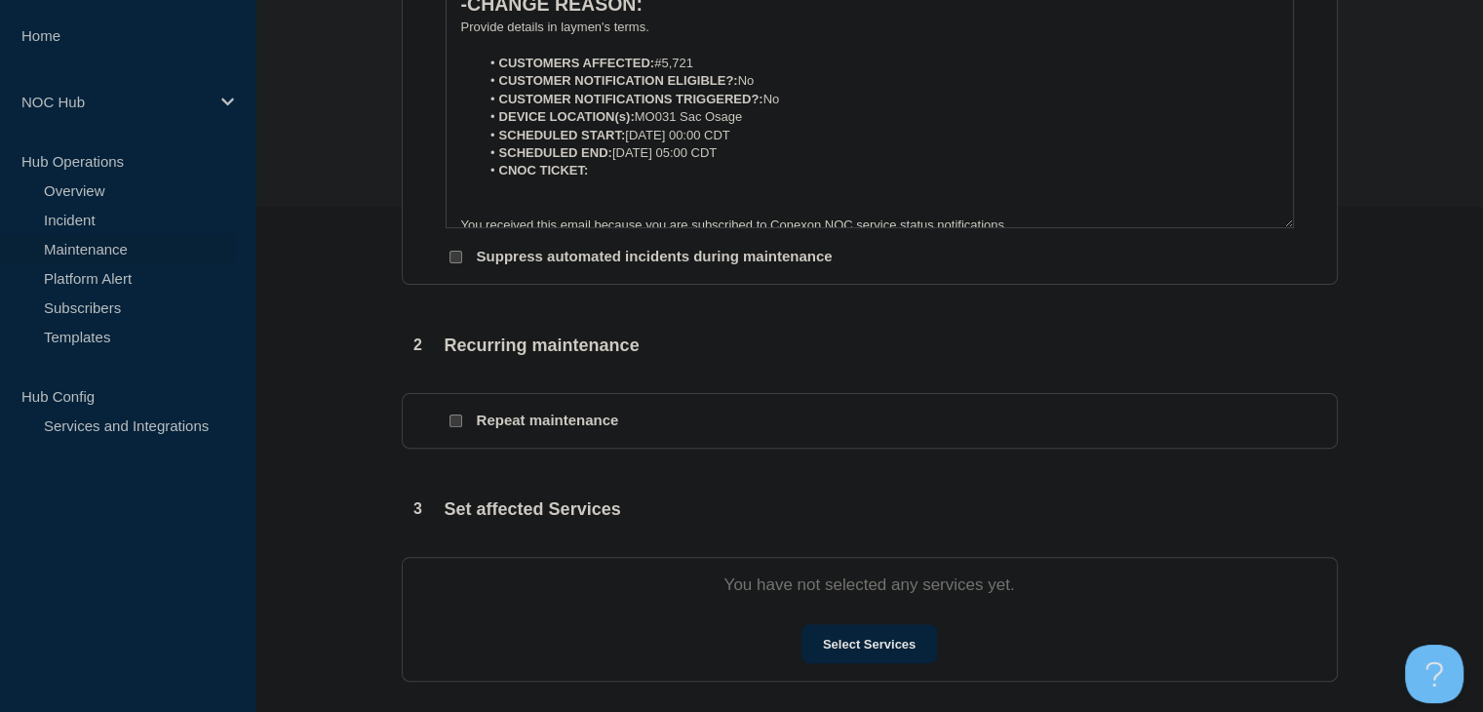
click at [615, 178] on li "CNOC TICKET:" at bounding box center [879, 171] width 798 height 18
click at [601, 171] on li "CNOC TICKET:" at bounding box center [879, 171] width 798 height 18
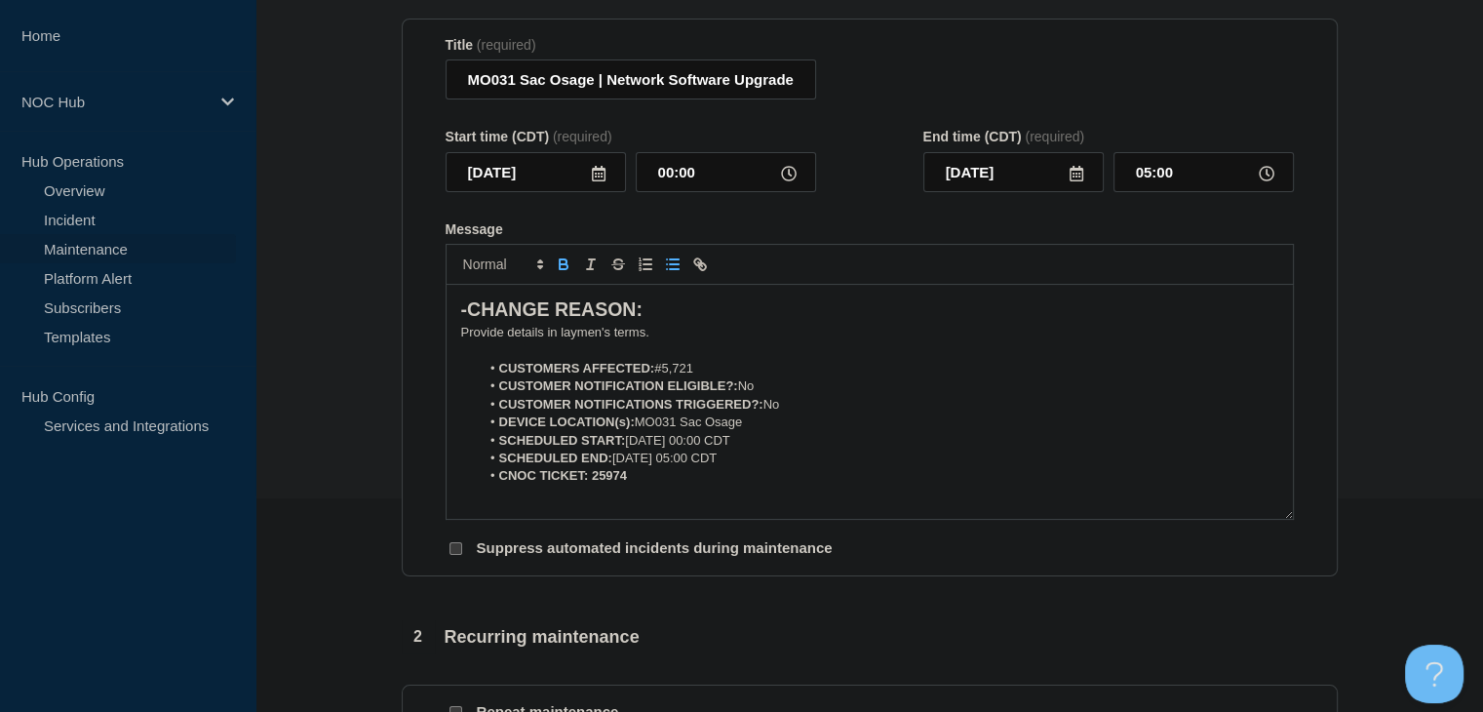
scroll to position [213, 0]
drag, startPoint x: 658, startPoint y: 487, endPoint x: 593, endPoint y: 487, distance: 65.3
click at [593, 485] on li "CNOC TICKET: 25974" at bounding box center [879, 477] width 798 height 18
click at [566, 257] on div at bounding box center [870, 265] width 848 height 41
click at [565, 265] on icon "Toggle bold text" at bounding box center [564, 265] width 18 height 18
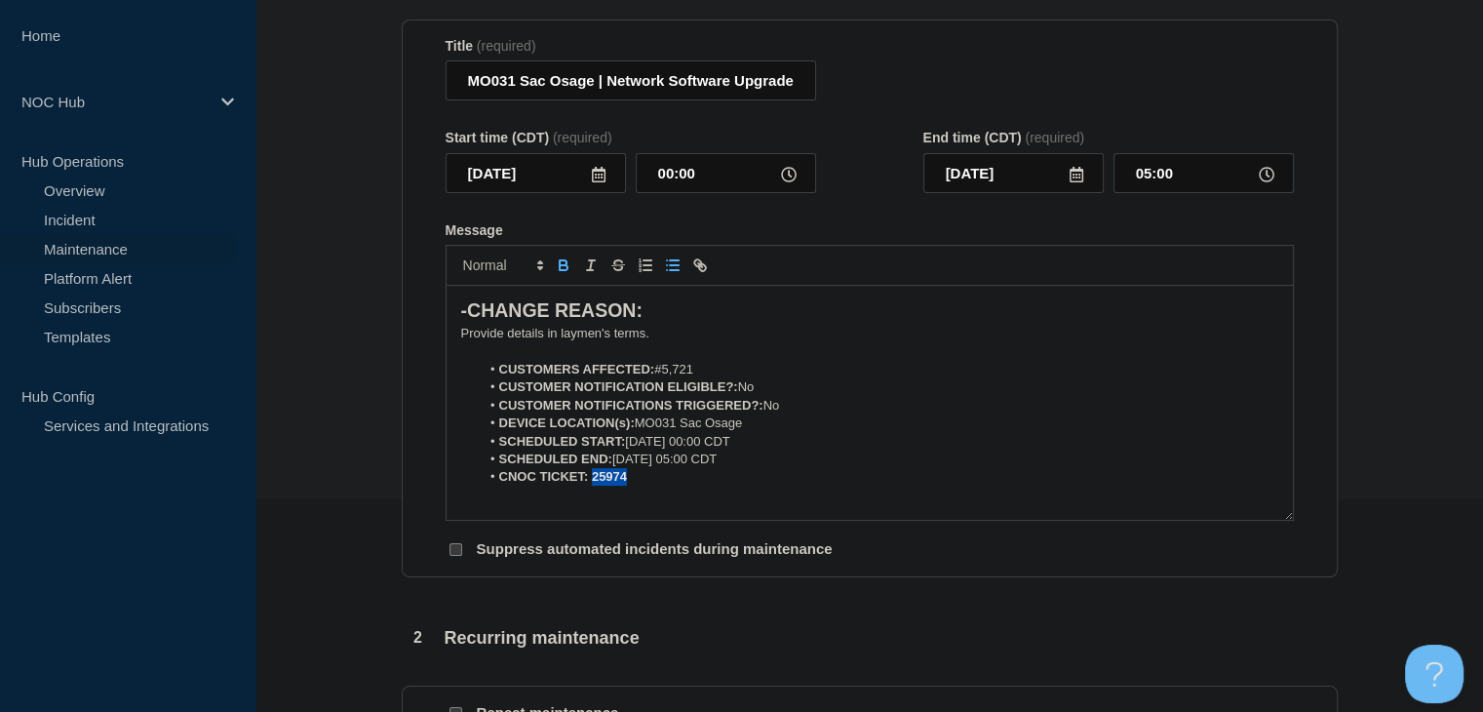
click at [565, 265] on icon "Toggle bold text" at bounding box center [564, 265] width 18 height 18
click at [563, 342] on p "﻿Provide details in laymen's terms." at bounding box center [869, 334] width 817 height 18
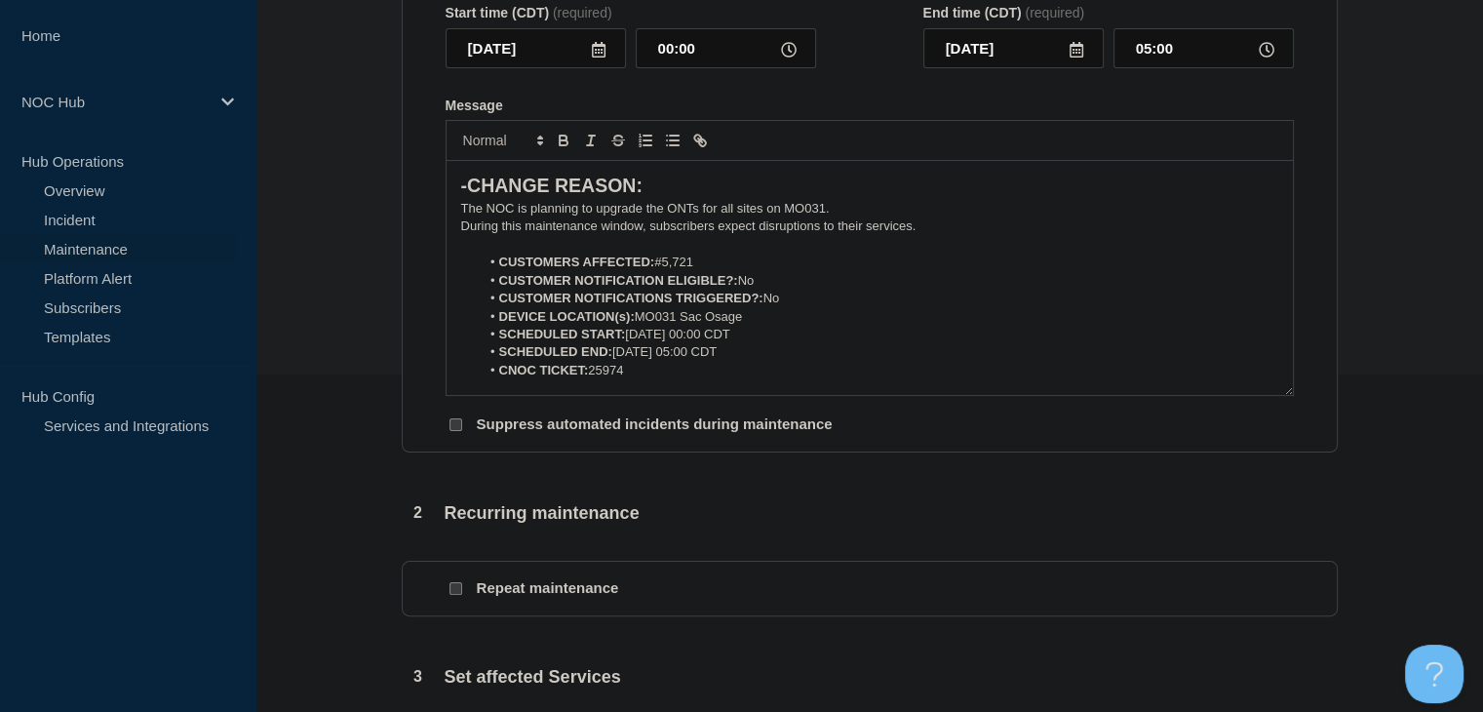
scroll to position [505, 0]
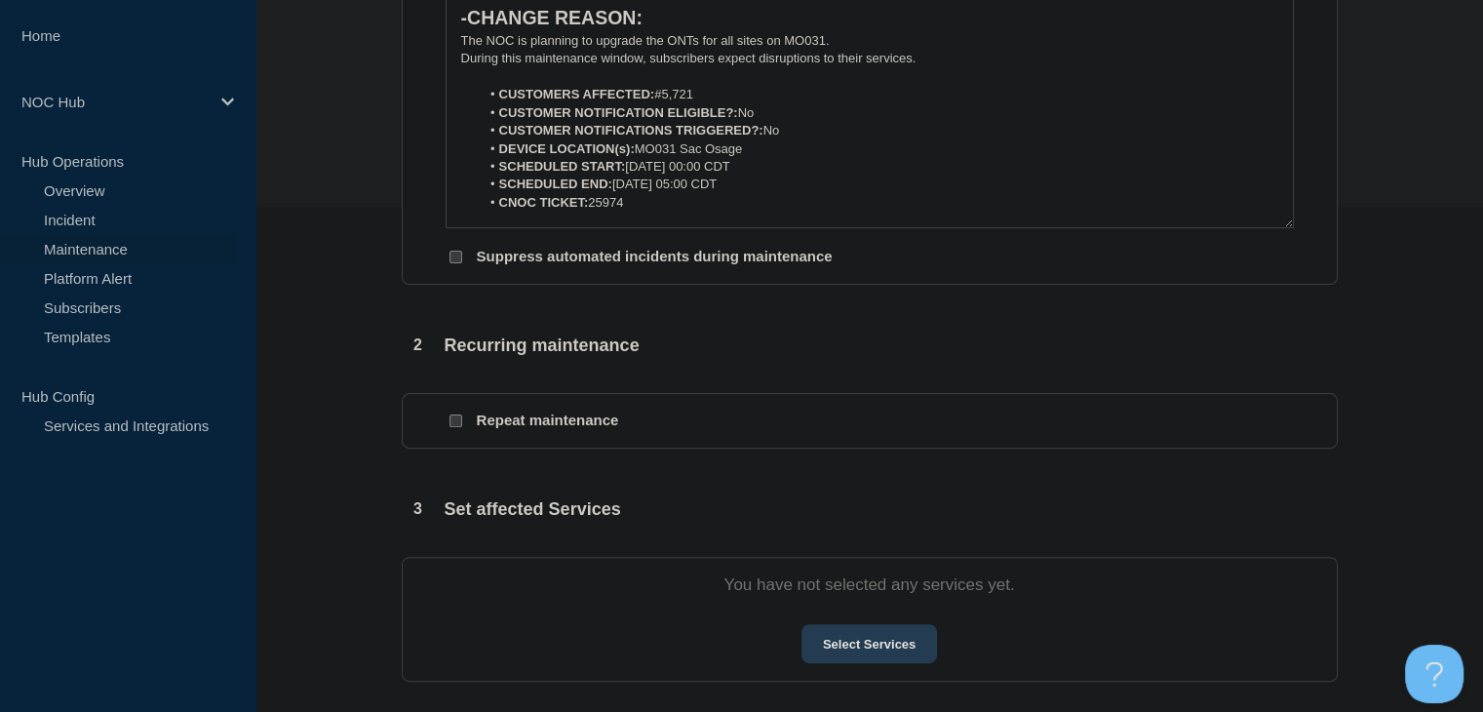
click at [849, 637] on button "Select Services" at bounding box center [869, 643] width 136 height 39
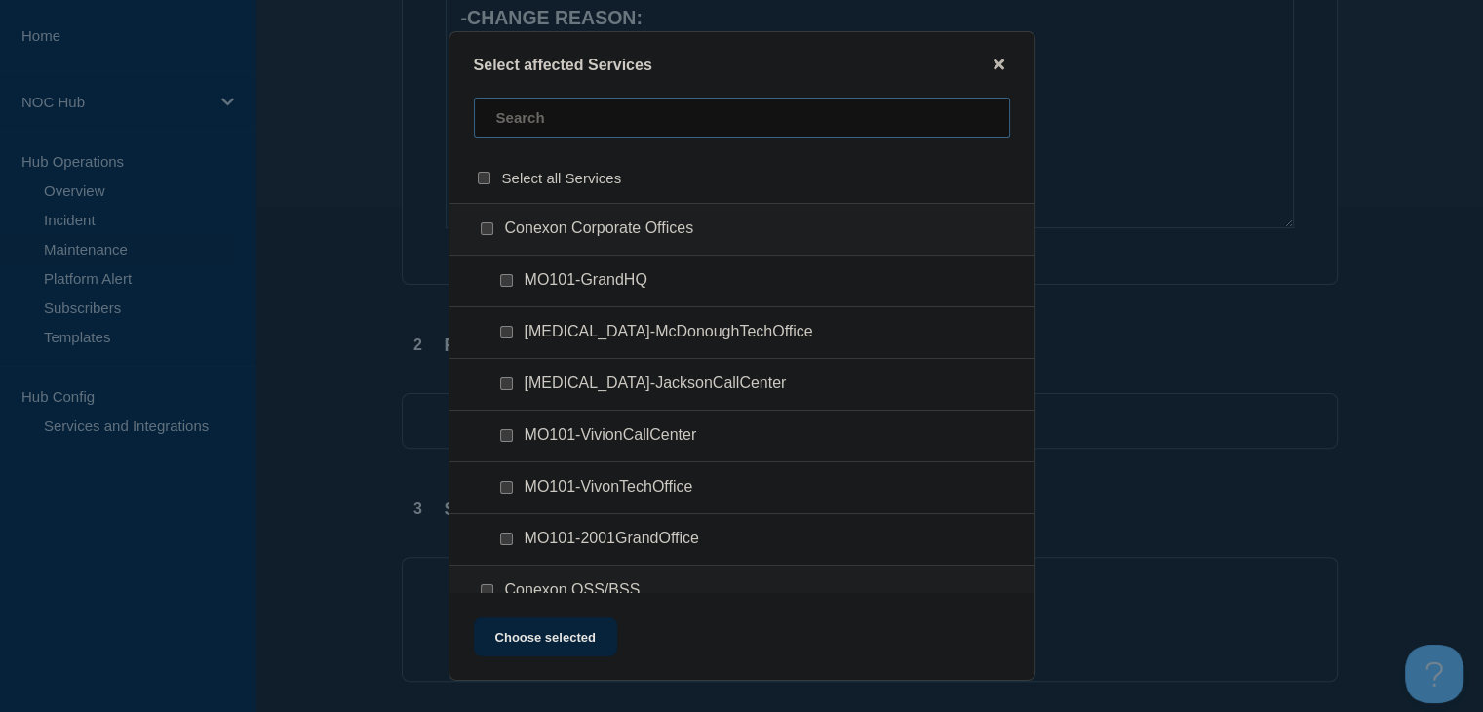
click at [532, 130] on input "text" at bounding box center [742, 117] width 536 height 40
type input "mo031"
click at [487, 228] on input "MO031 (Sac Osage) checkbox" at bounding box center [487, 228] width 13 height 13
checkbox input "true"
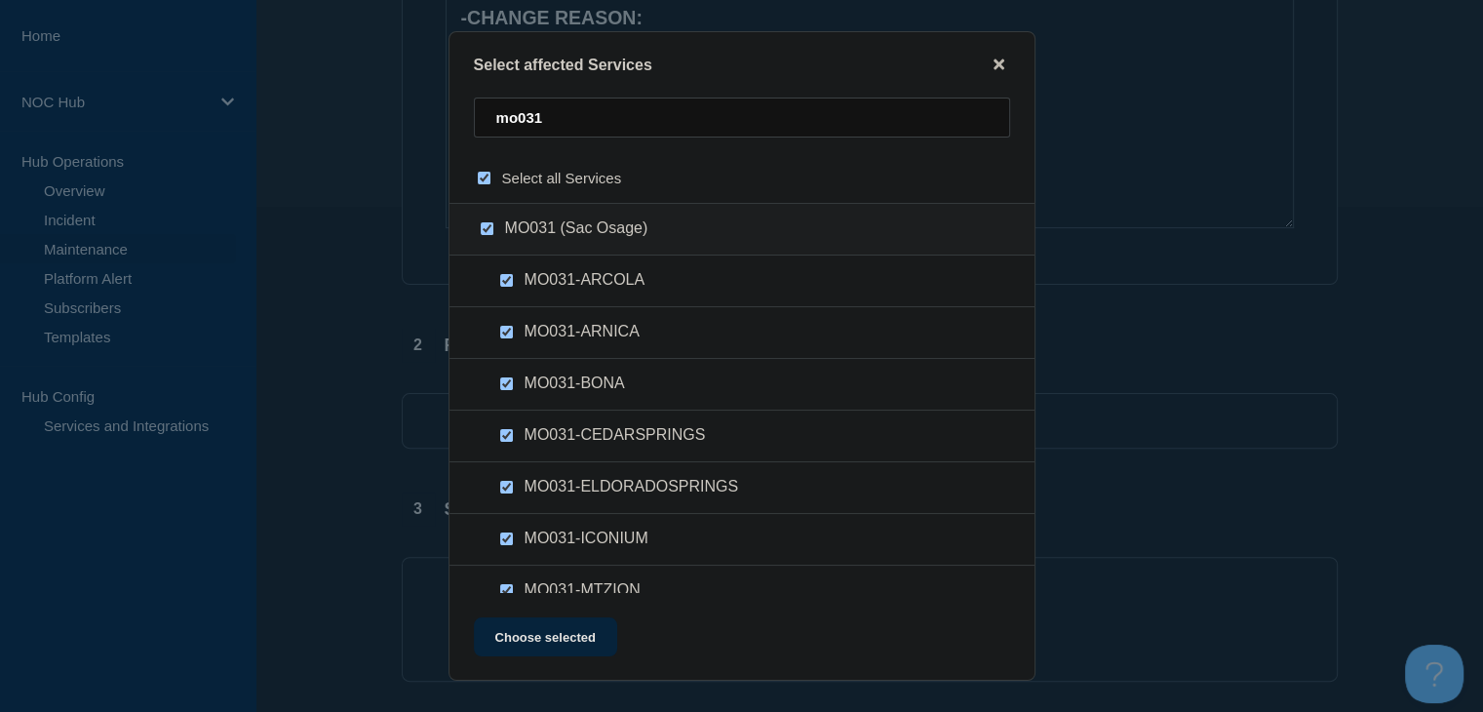
checkbox input "true"
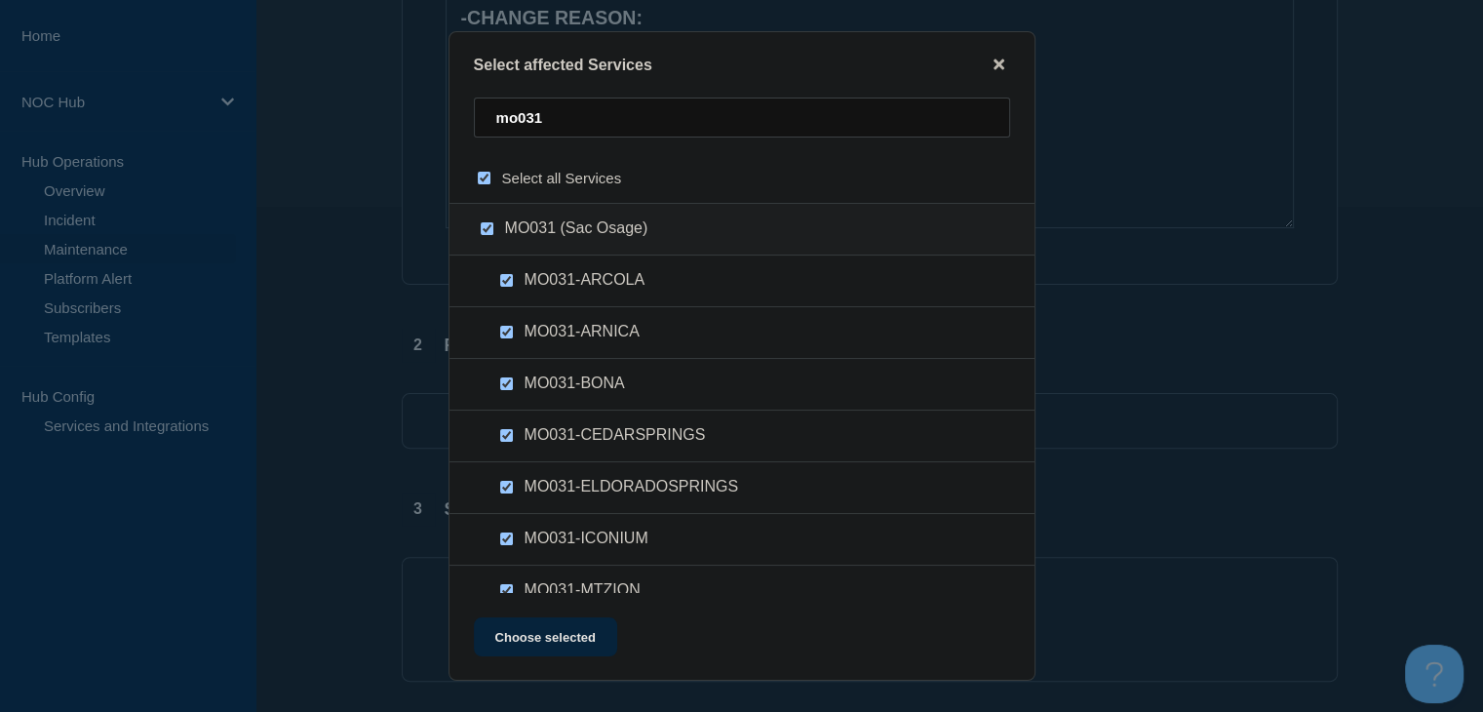
checkbox input "true"
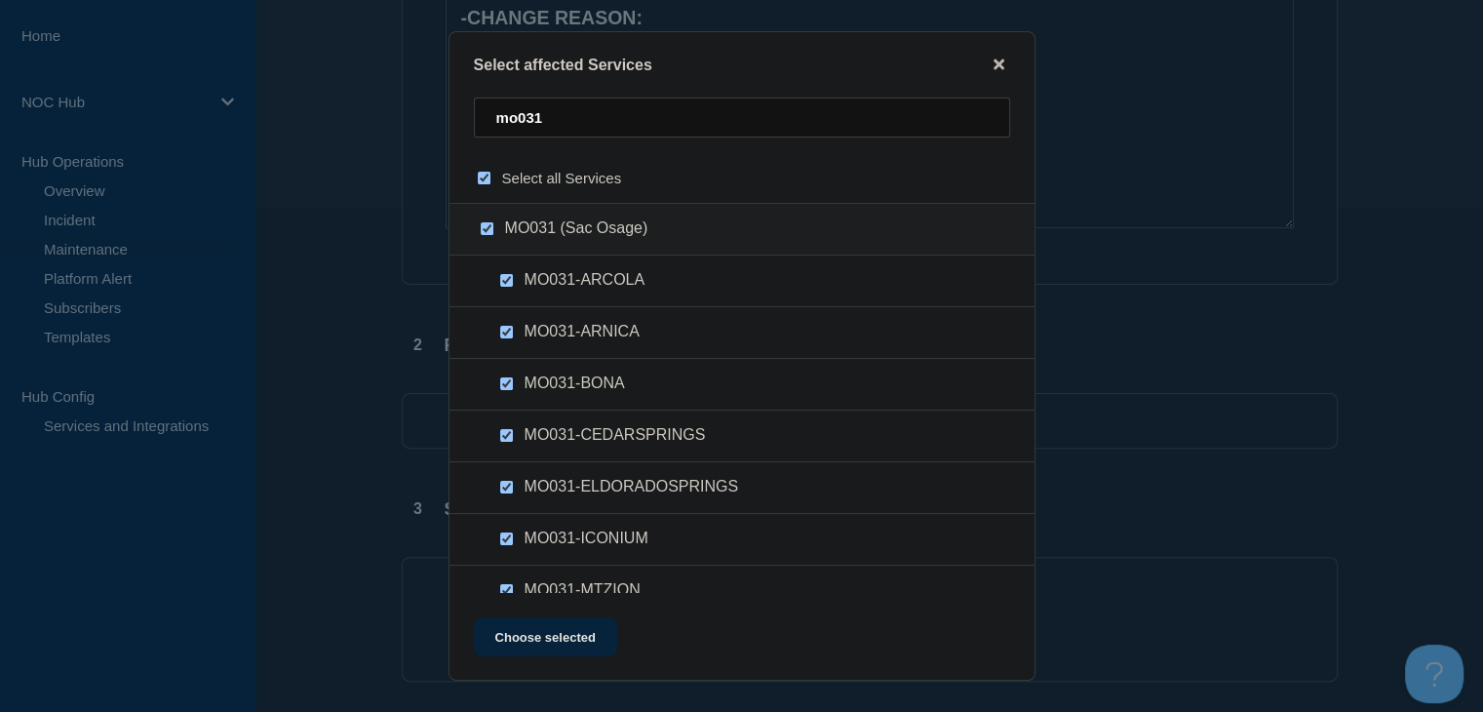
checkbox input "true"
click at [500, 630] on button "Choose selected" at bounding box center [545, 636] width 143 height 39
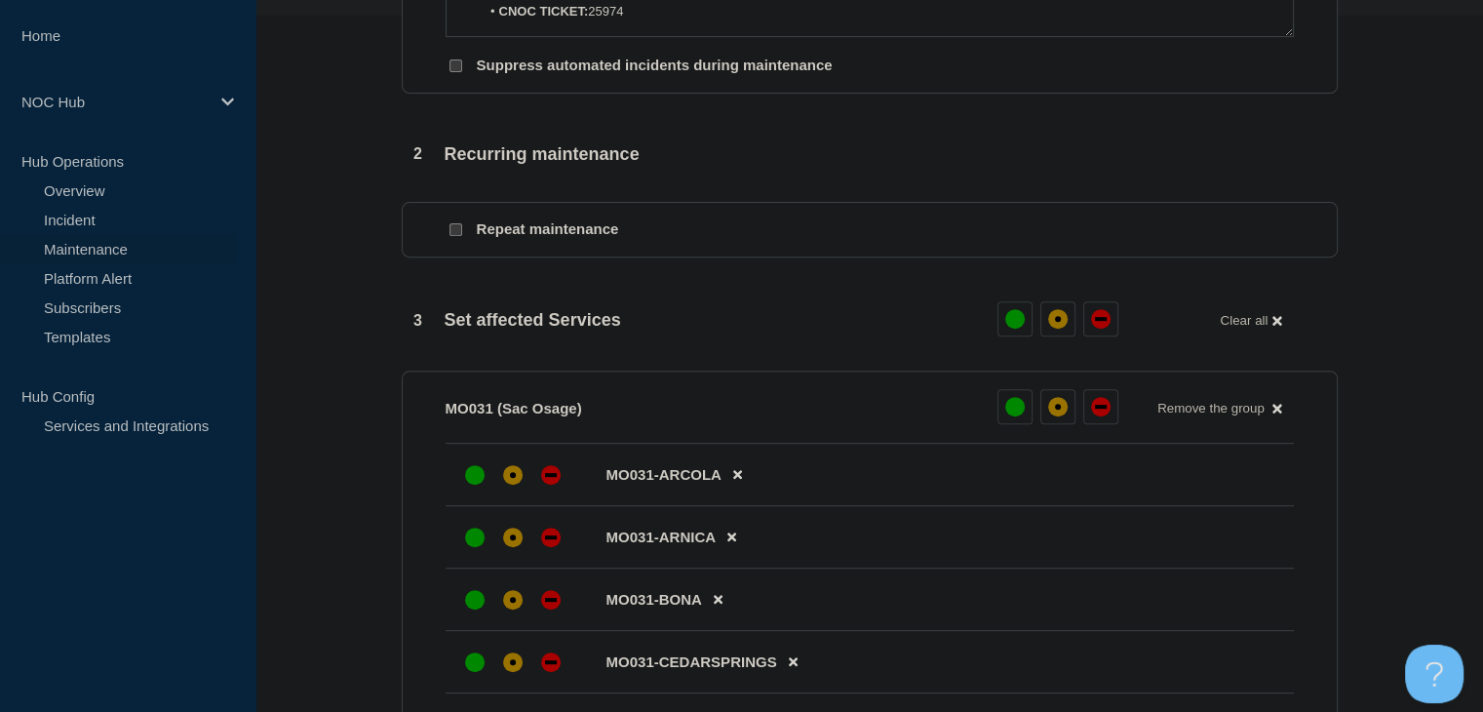
scroll to position [895, 0]
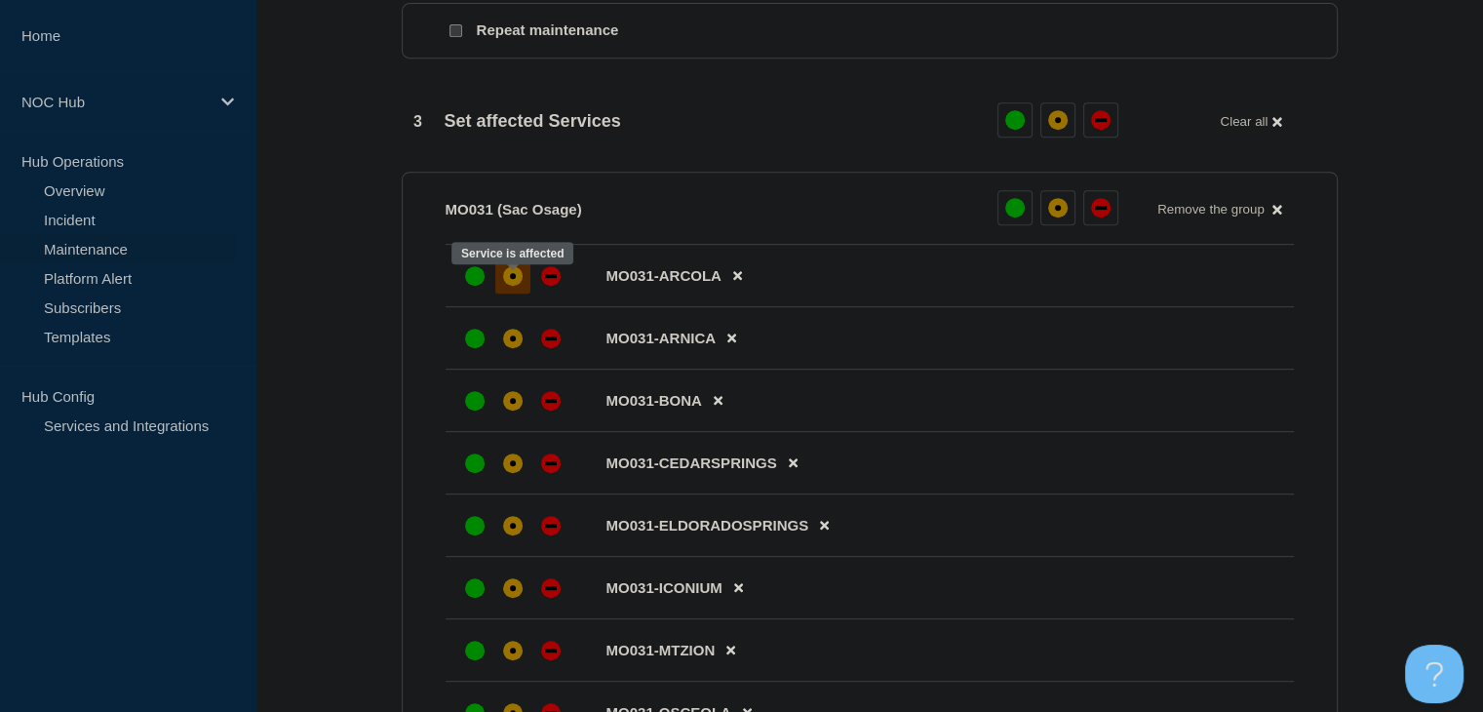
click at [508, 281] on div "affected" at bounding box center [512, 275] width 19 height 19
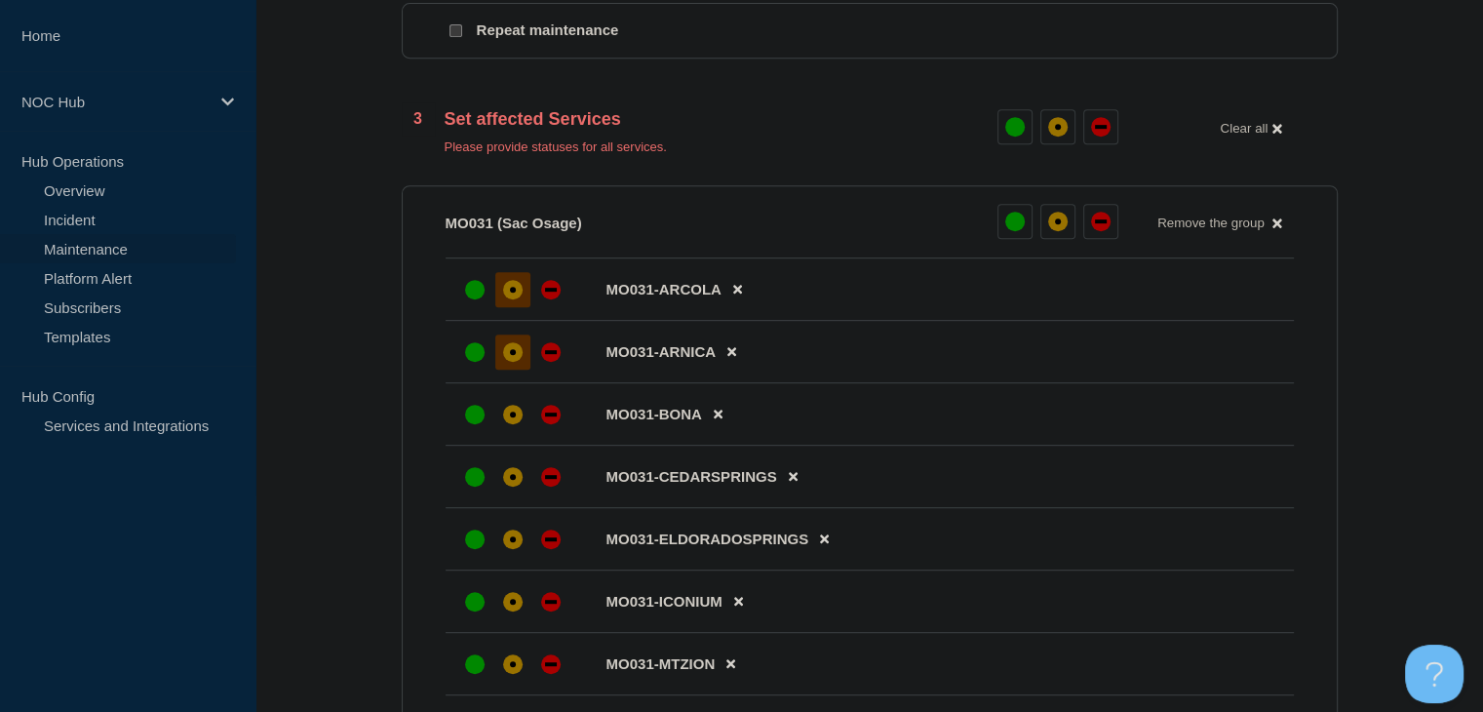
click at [510, 355] on div "affected" at bounding box center [513, 352] width 6 height 6
click at [518, 424] on div "affected" at bounding box center [512, 414] width 19 height 19
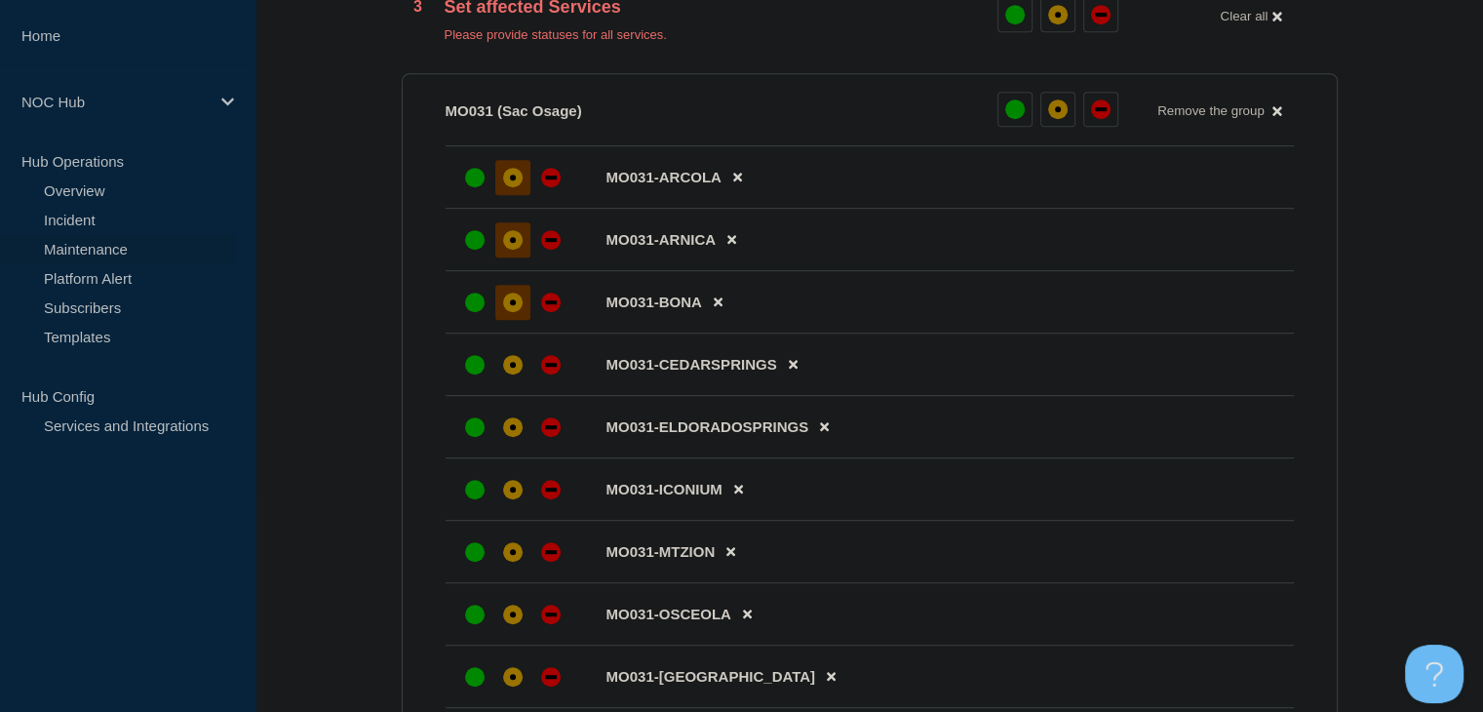
scroll to position [1090, 0]
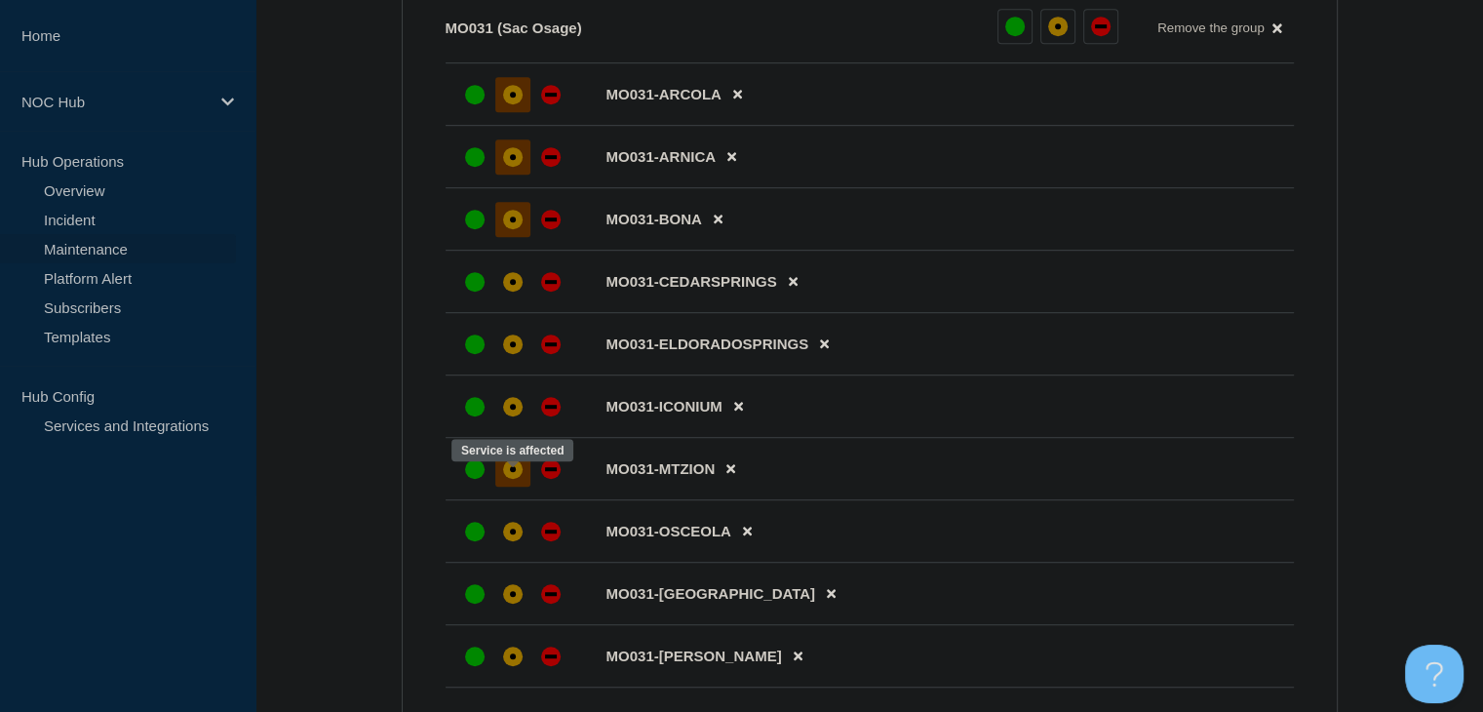
click at [510, 472] on div "affected" at bounding box center [513, 469] width 6 height 6
click at [507, 416] on div "affected" at bounding box center [512, 406] width 19 height 19
click at [507, 351] on div "affected" at bounding box center [512, 343] width 19 height 19
click at [509, 282] on div at bounding box center [512, 281] width 35 height 35
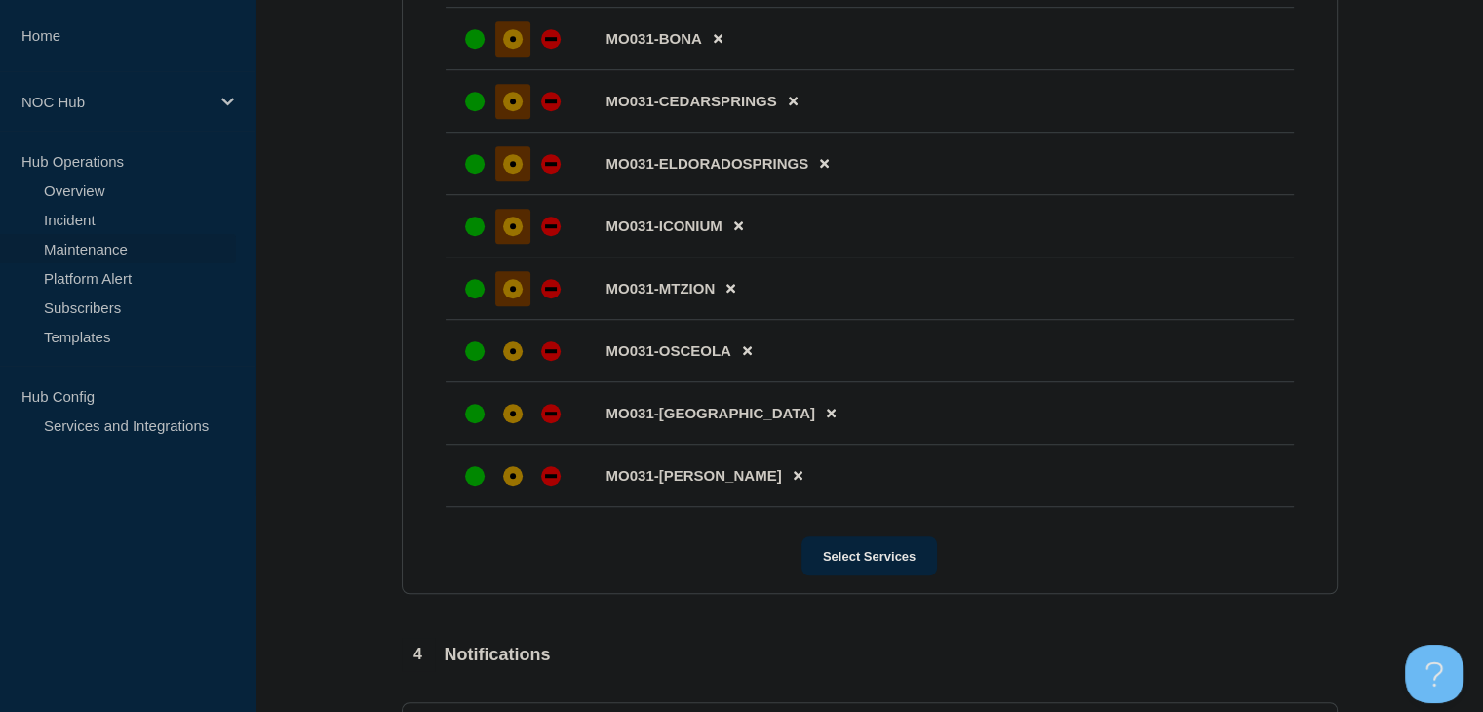
scroll to position [1382, 0]
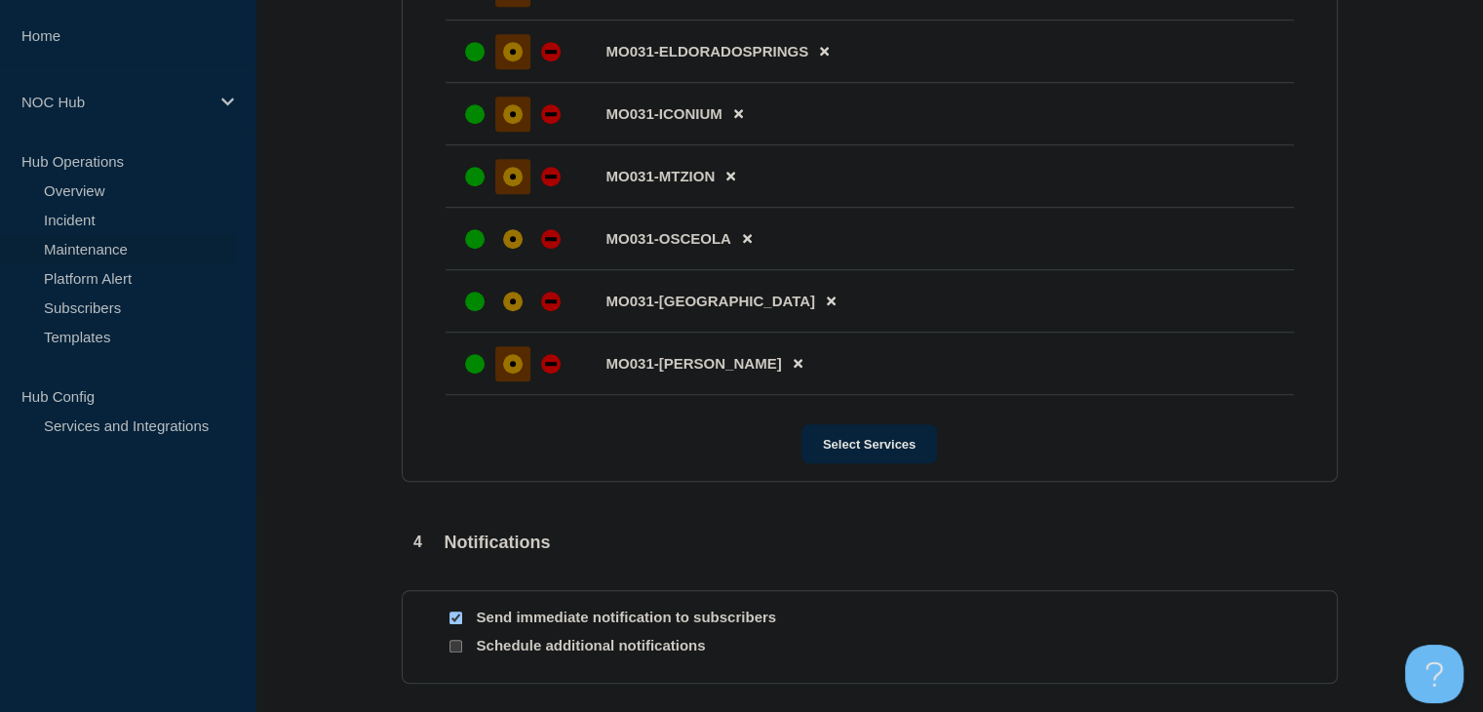
click at [516, 381] on div at bounding box center [512, 363] width 35 height 35
click at [515, 311] on div "affected" at bounding box center [512, 300] width 19 height 19
click at [513, 242] on div "affected" at bounding box center [513, 239] width 6 height 6
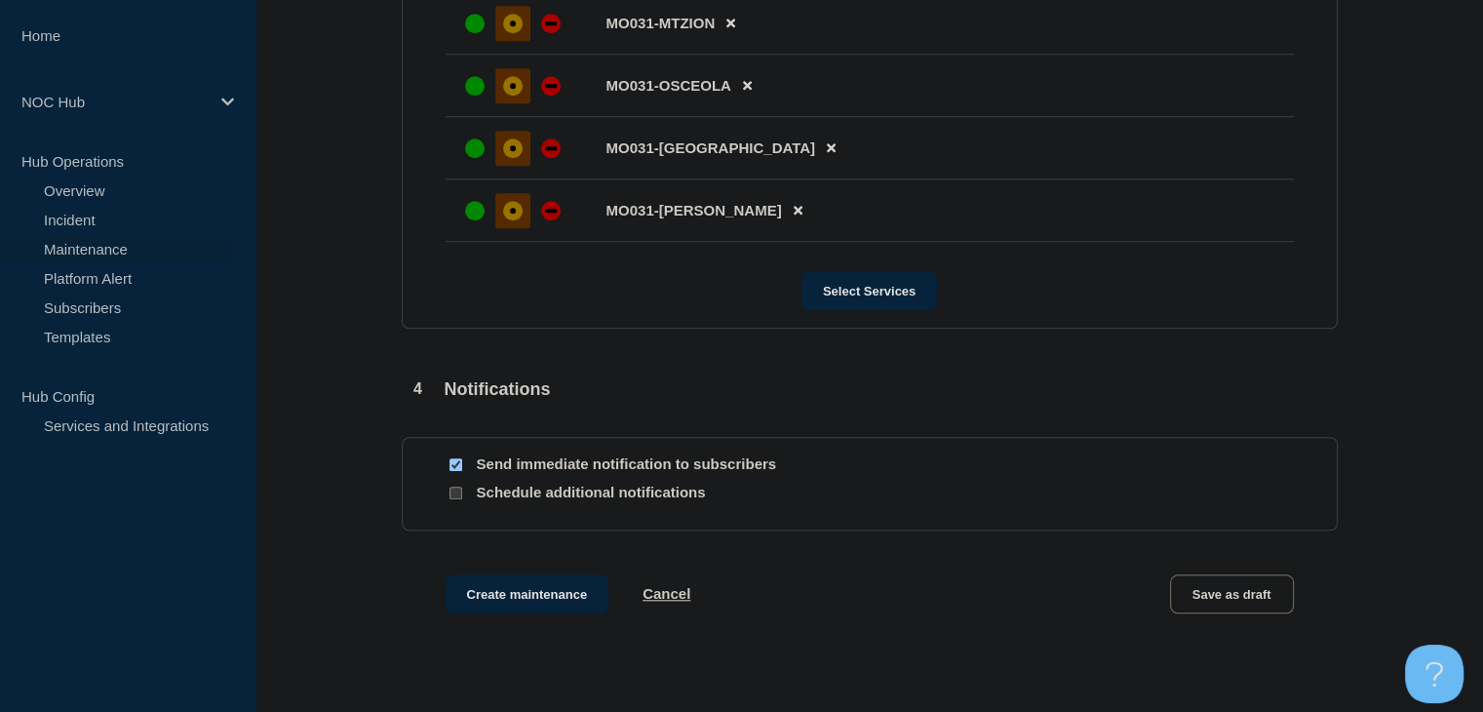
scroll to position [1662, 0]
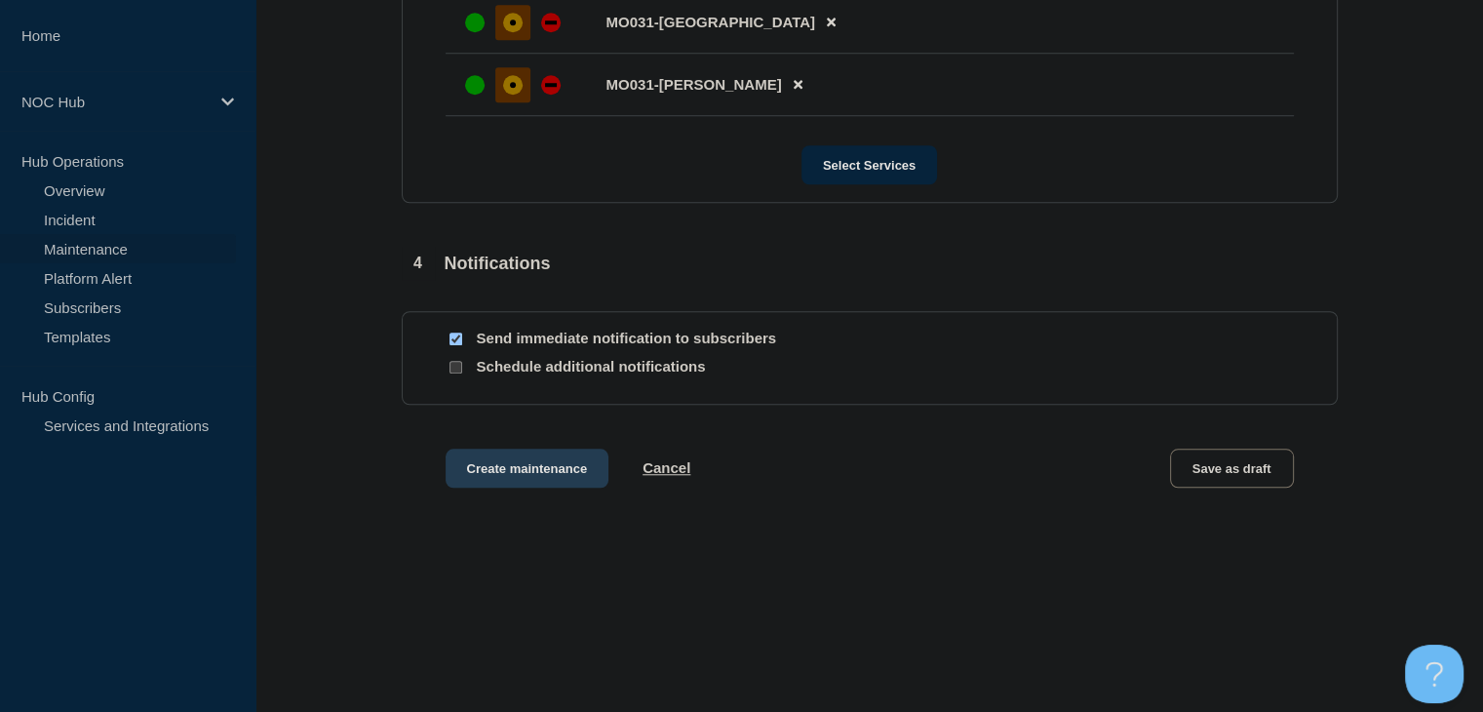
click at [476, 466] on button "Create maintenance" at bounding box center [528, 467] width 164 height 39
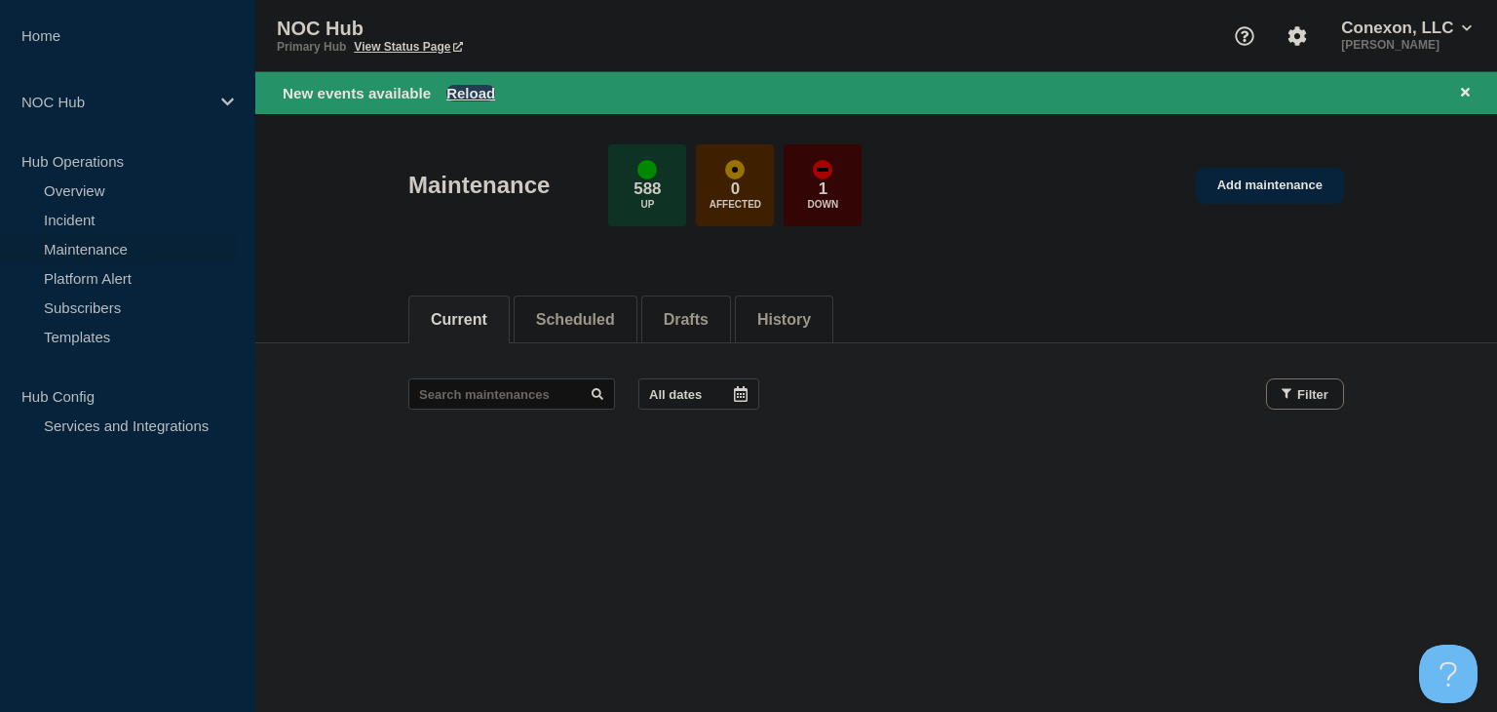
click at [467, 87] on button "Reload" at bounding box center [470, 93] width 49 height 17
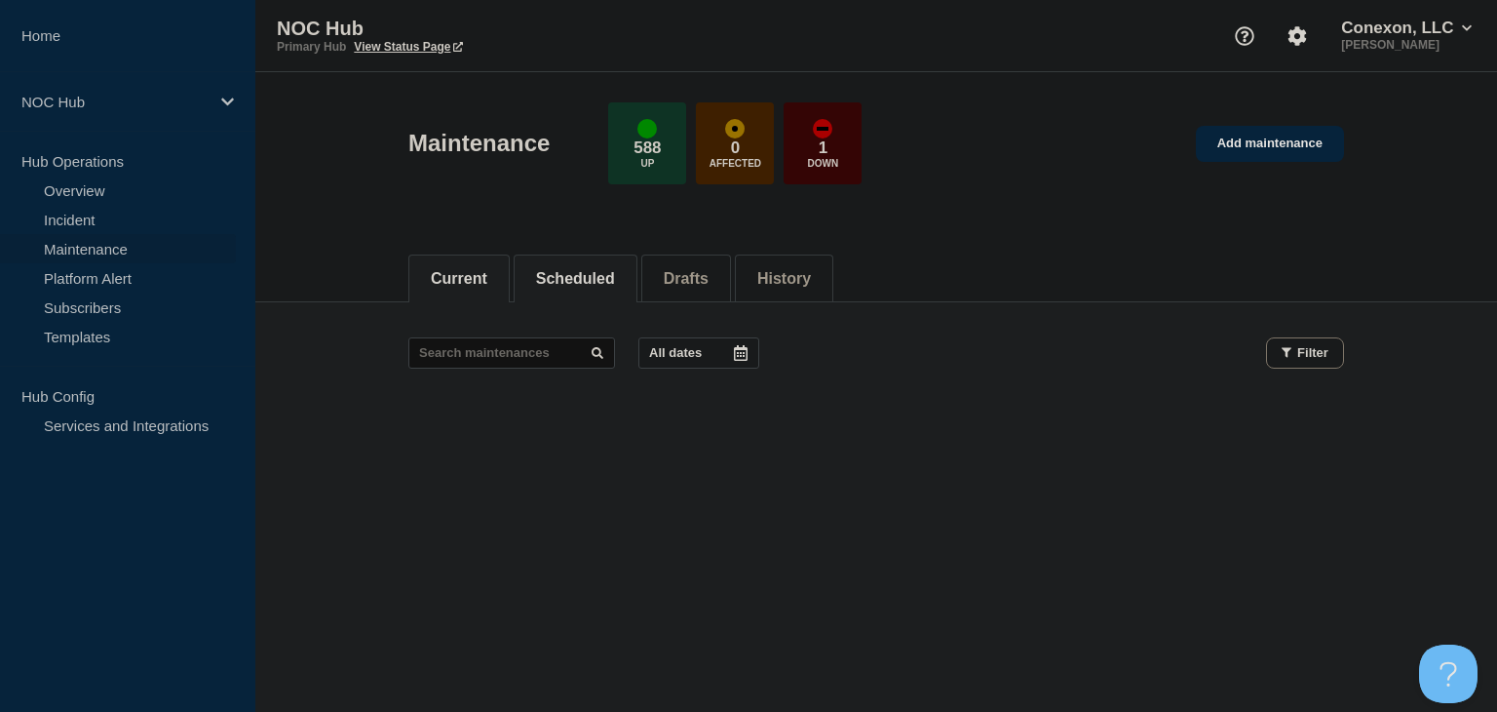
click at [589, 279] on button "Scheduled" at bounding box center [575, 279] width 79 height 18
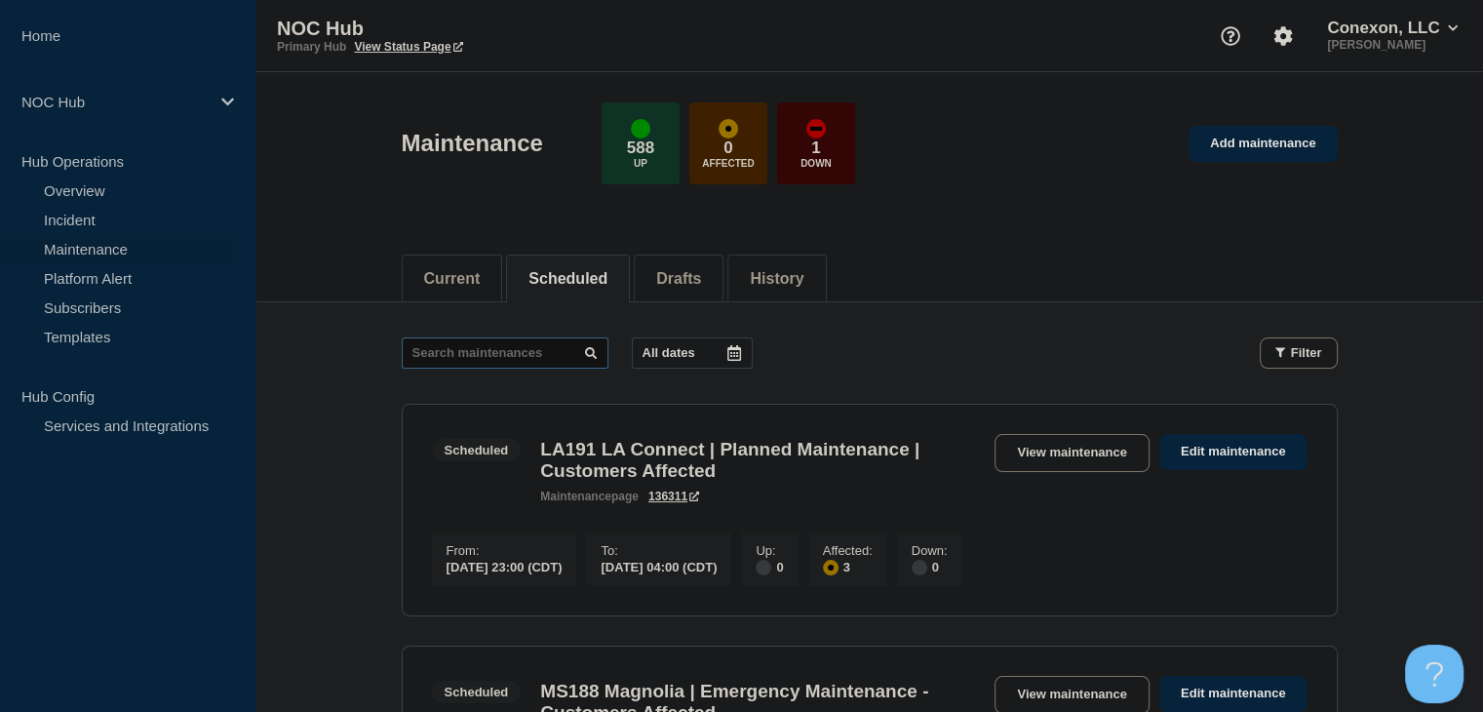
click at [498, 349] on input "text" at bounding box center [505, 352] width 207 height 31
type input "25974"
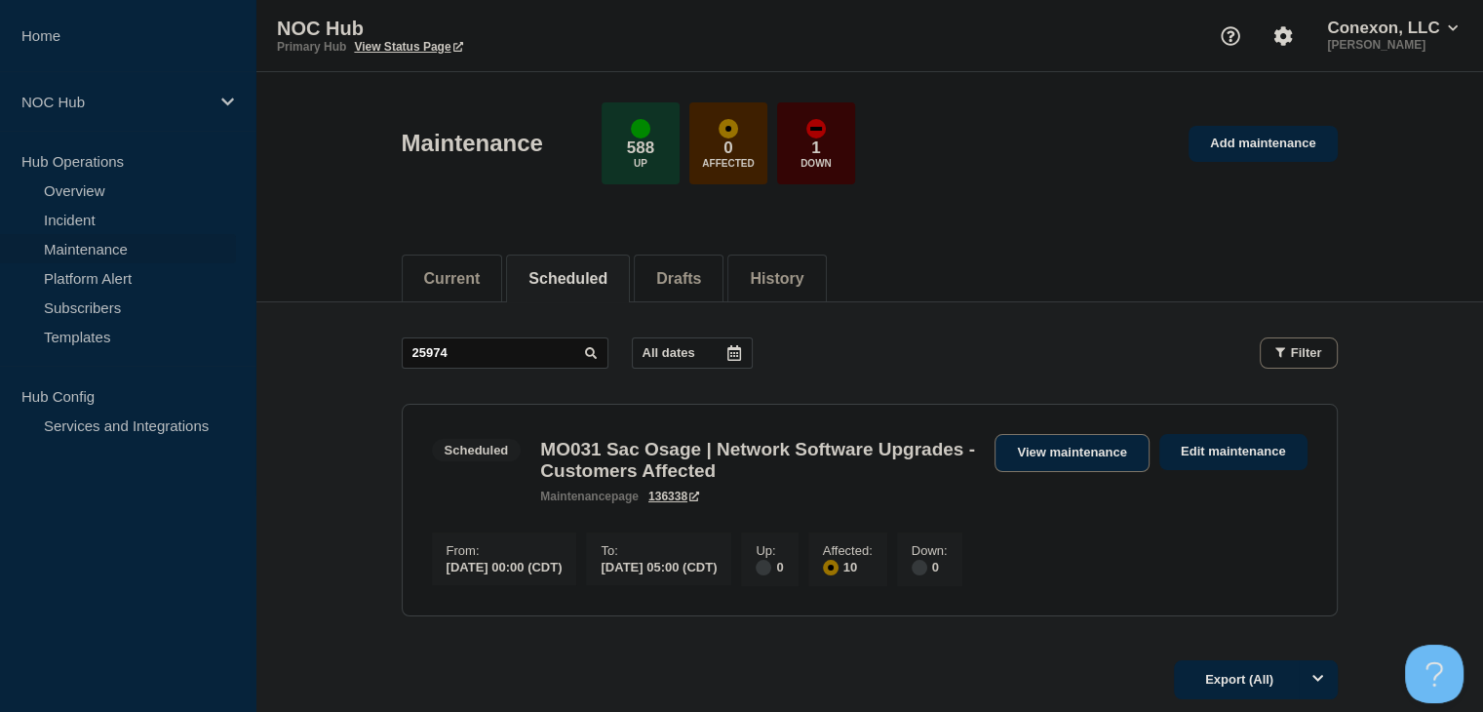
click at [1043, 461] on link "View maintenance" at bounding box center [1071, 453] width 154 height 38
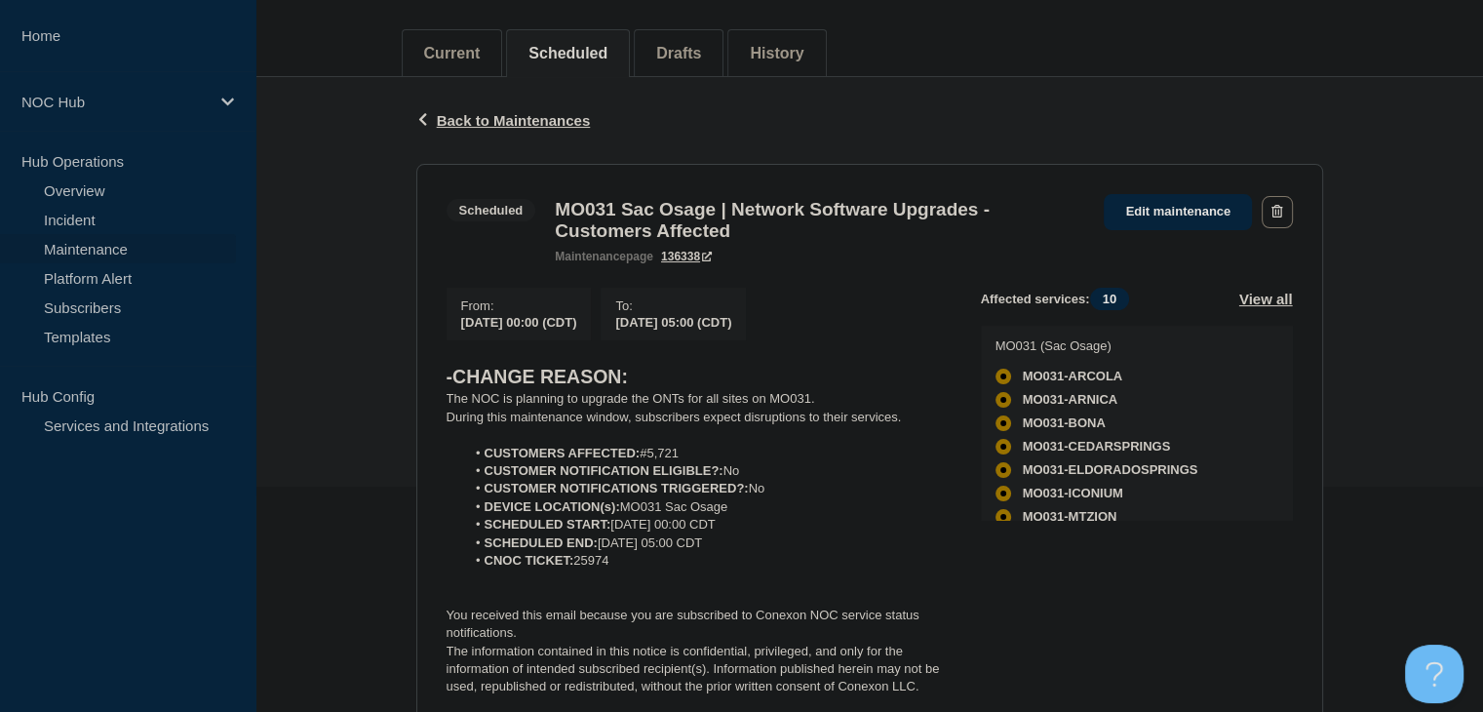
scroll to position [292, 0]
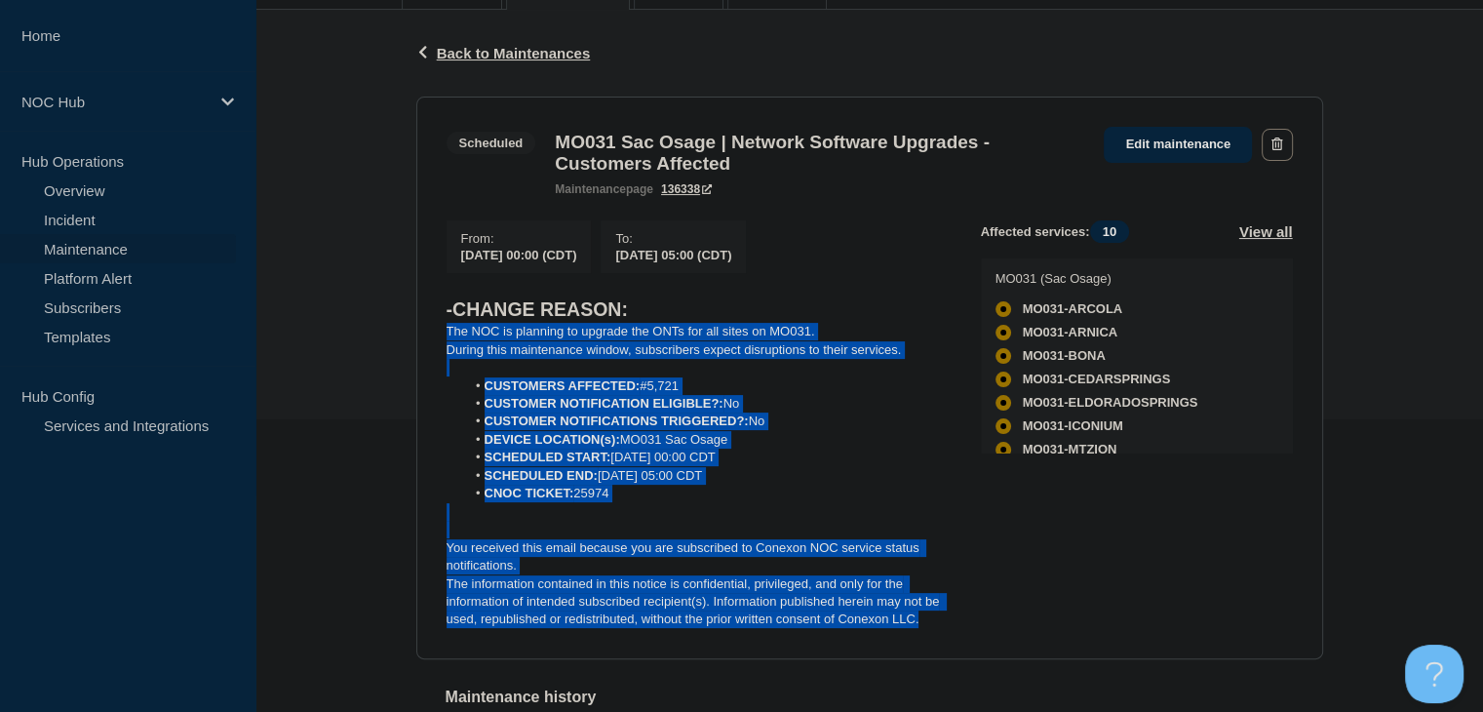
drag, startPoint x: 953, startPoint y: 637, endPoint x: 439, endPoint y: 340, distance: 594.0
click at [439, 340] on section "Scheduled MO031 Sac Osage | Network Software Upgrades - Customers Affected main…" at bounding box center [869, 378] width 907 height 563
copy div "The NOC is planning to upgrade the ONTs for all sites on MO031. During this mai…"
click at [70, 216] on link "Incident" at bounding box center [118, 219] width 236 height 29
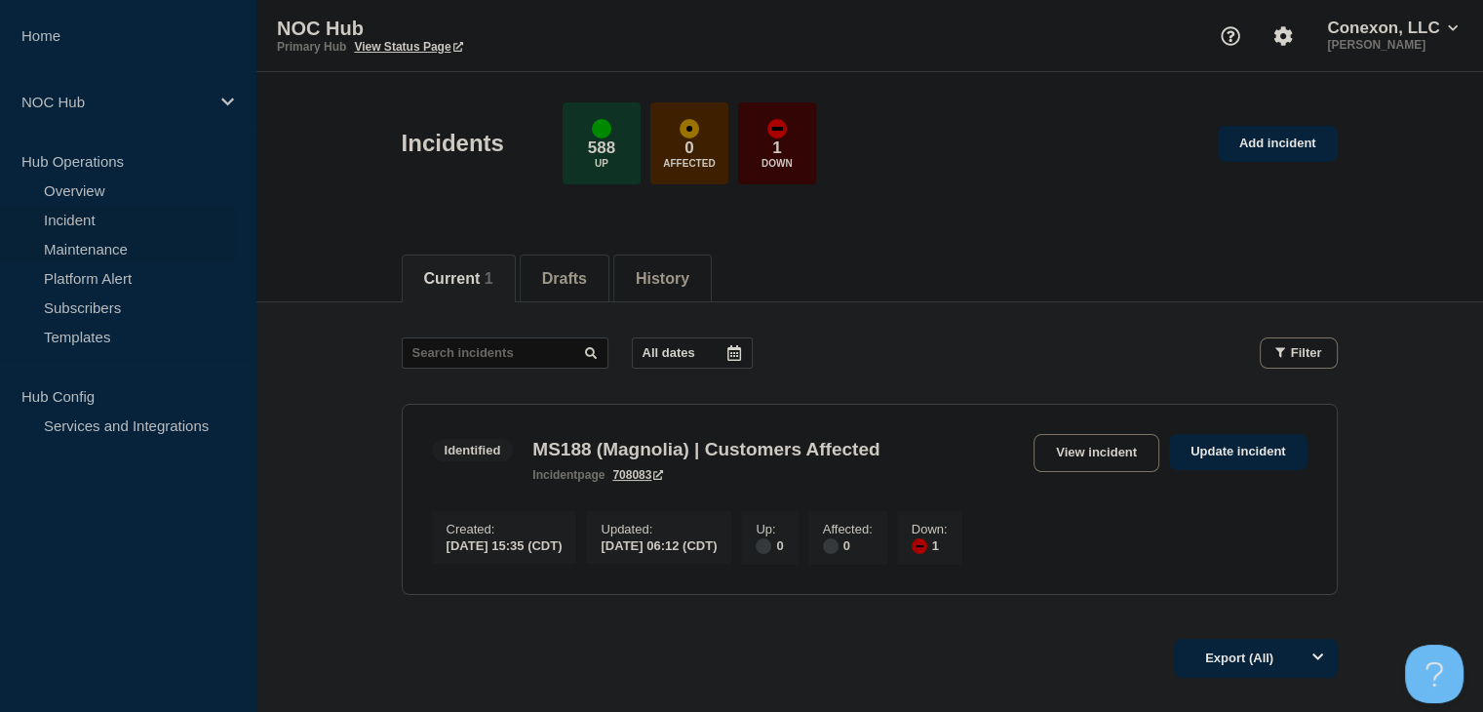
click at [106, 249] on link "Maintenance" at bounding box center [118, 248] width 236 height 29
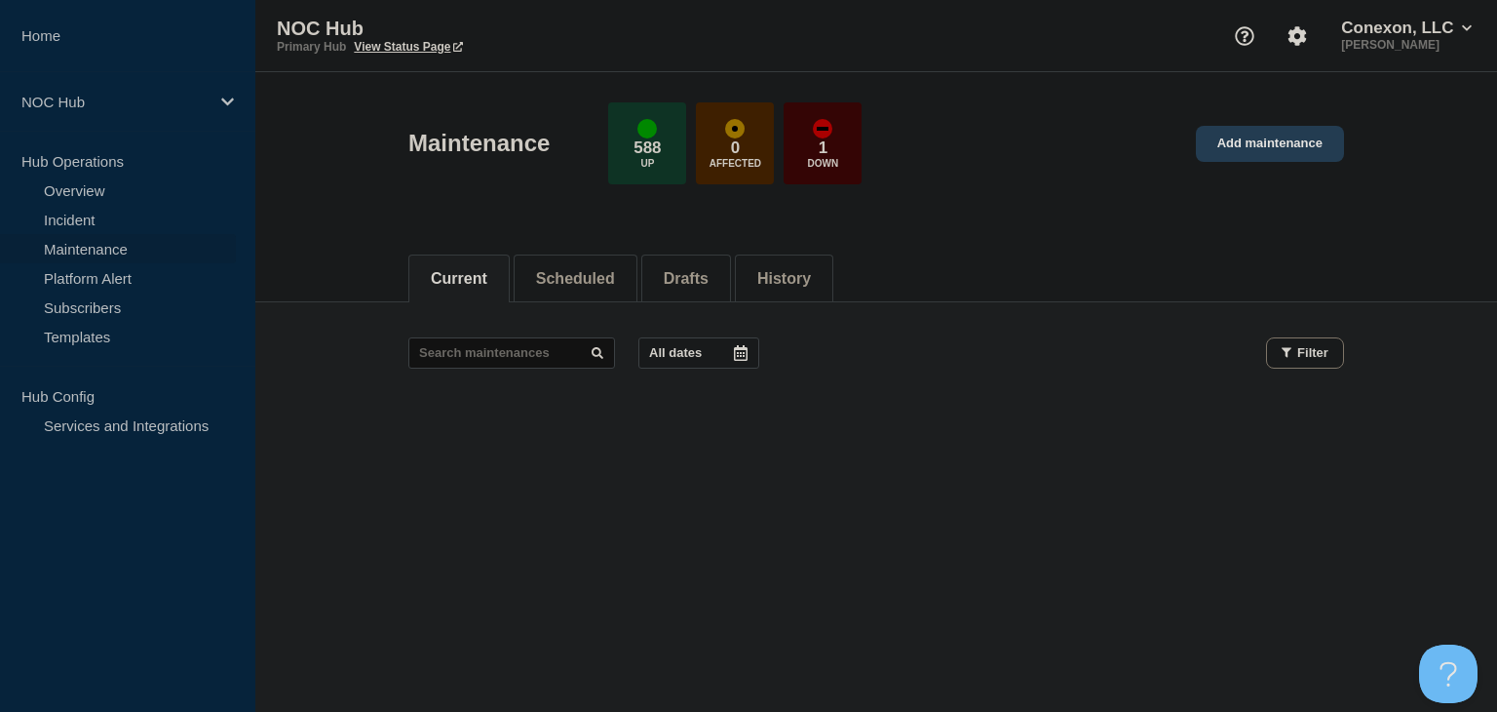
click at [1282, 159] on link "Add maintenance" at bounding box center [1270, 144] width 148 height 36
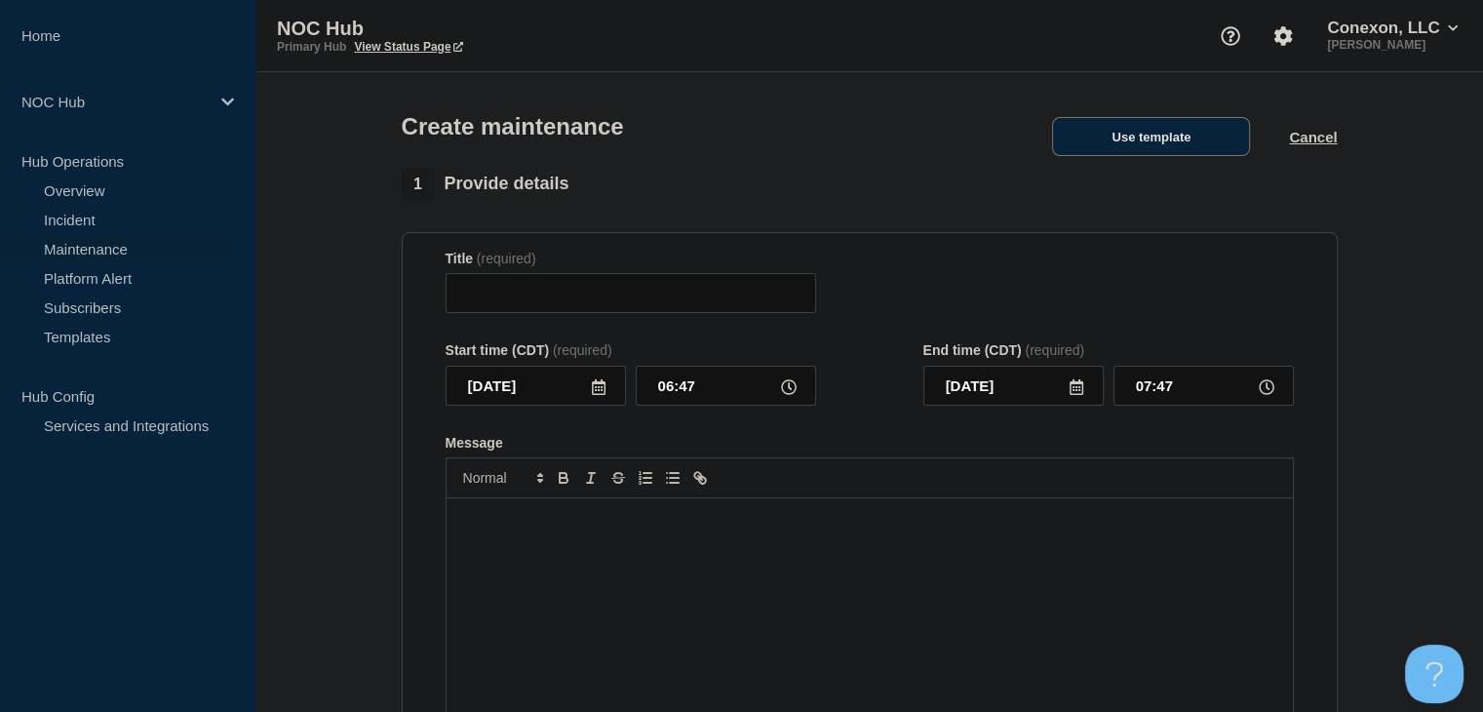
click at [1126, 144] on button "Use template" at bounding box center [1151, 136] width 198 height 39
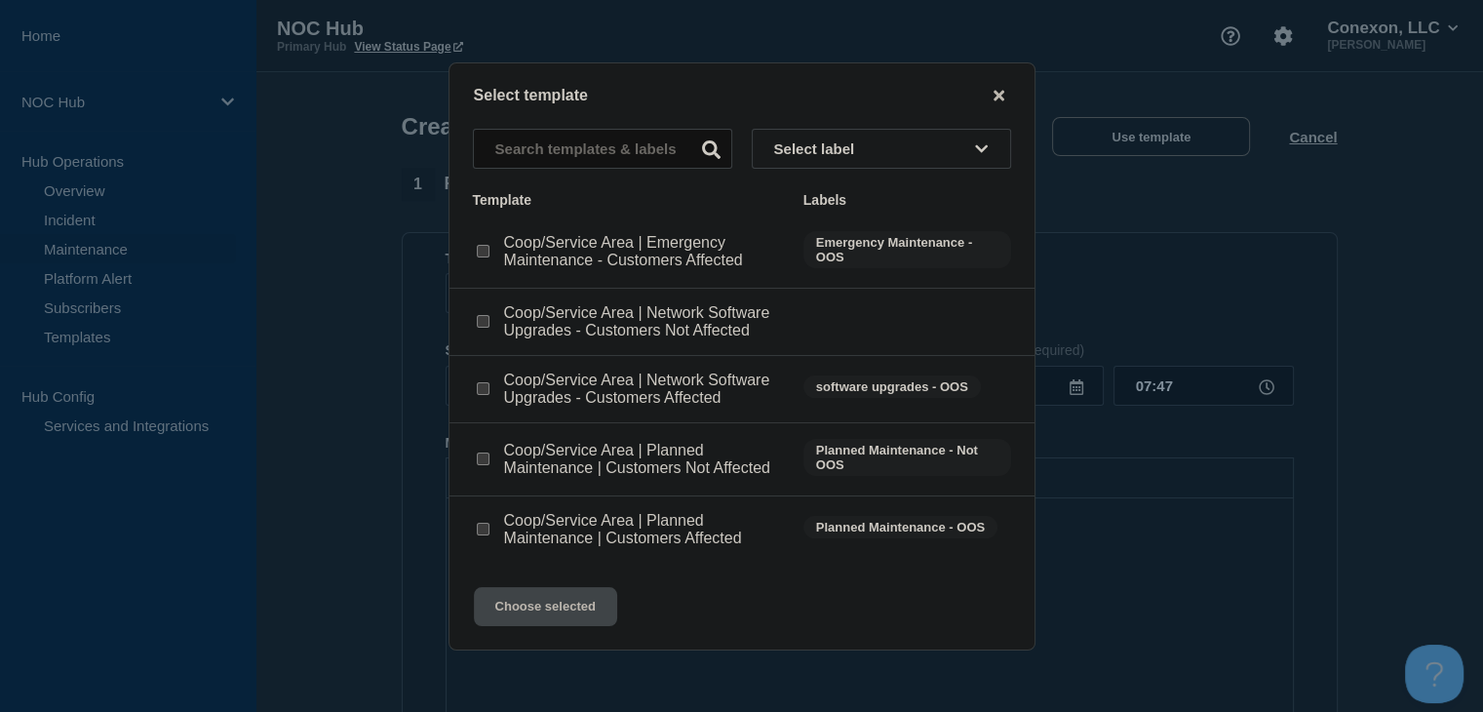
drag, startPoint x: 480, startPoint y: 387, endPoint x: 483, endPoint y: 407, distance: 19.7
click at [481, 387] on input "Coop/Service Area | Network Software Upgrades - Customers Affected checkbox" at bounding box center [483, 388] width 13 height 13
checkbox input "true"
click at [519, 602] on button "Choose selected" at bounding box center [545, 606] width 143 height 39
type input "Coop/Service Area | Network Software Upgrades - Customers Affected"
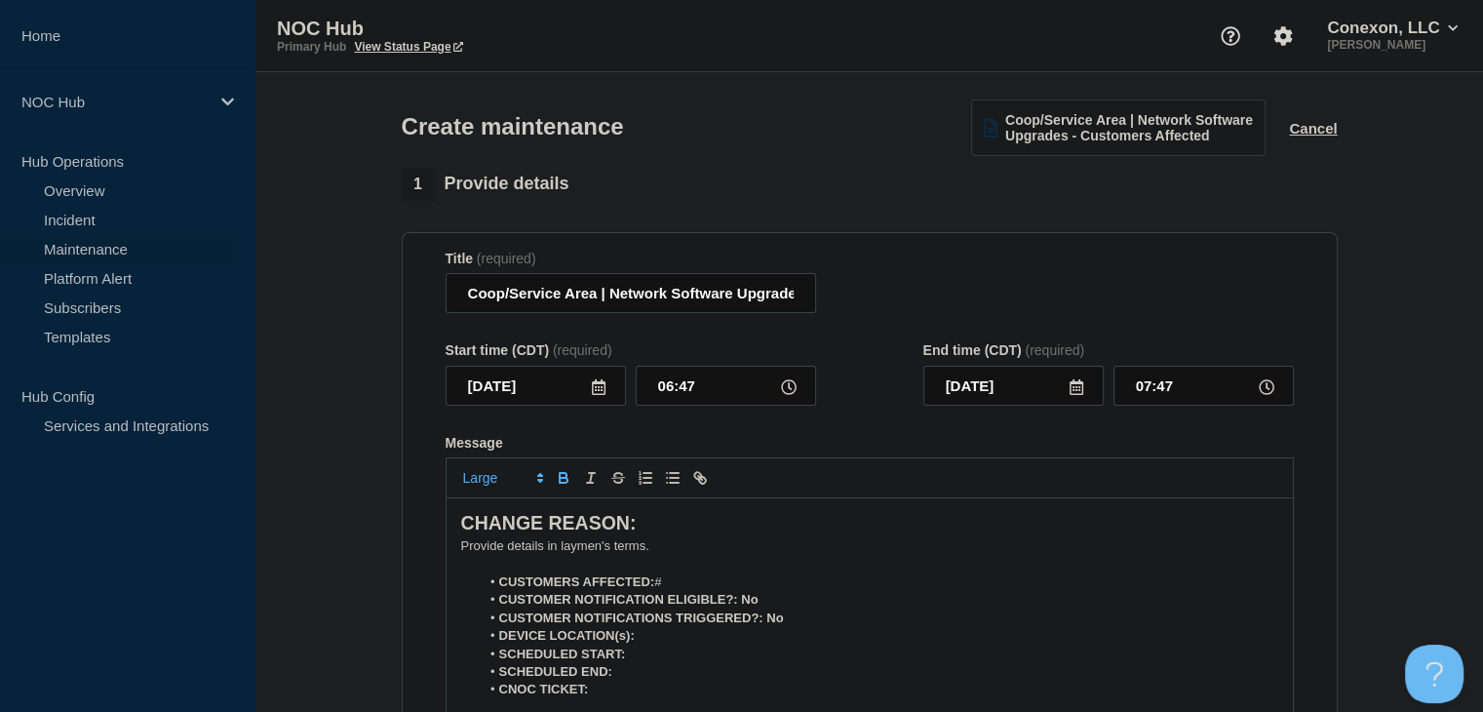
click at [524, 555] on p "﻿Provide details in laymen's terms." at bounding box center [869, 546] width 817 height 18
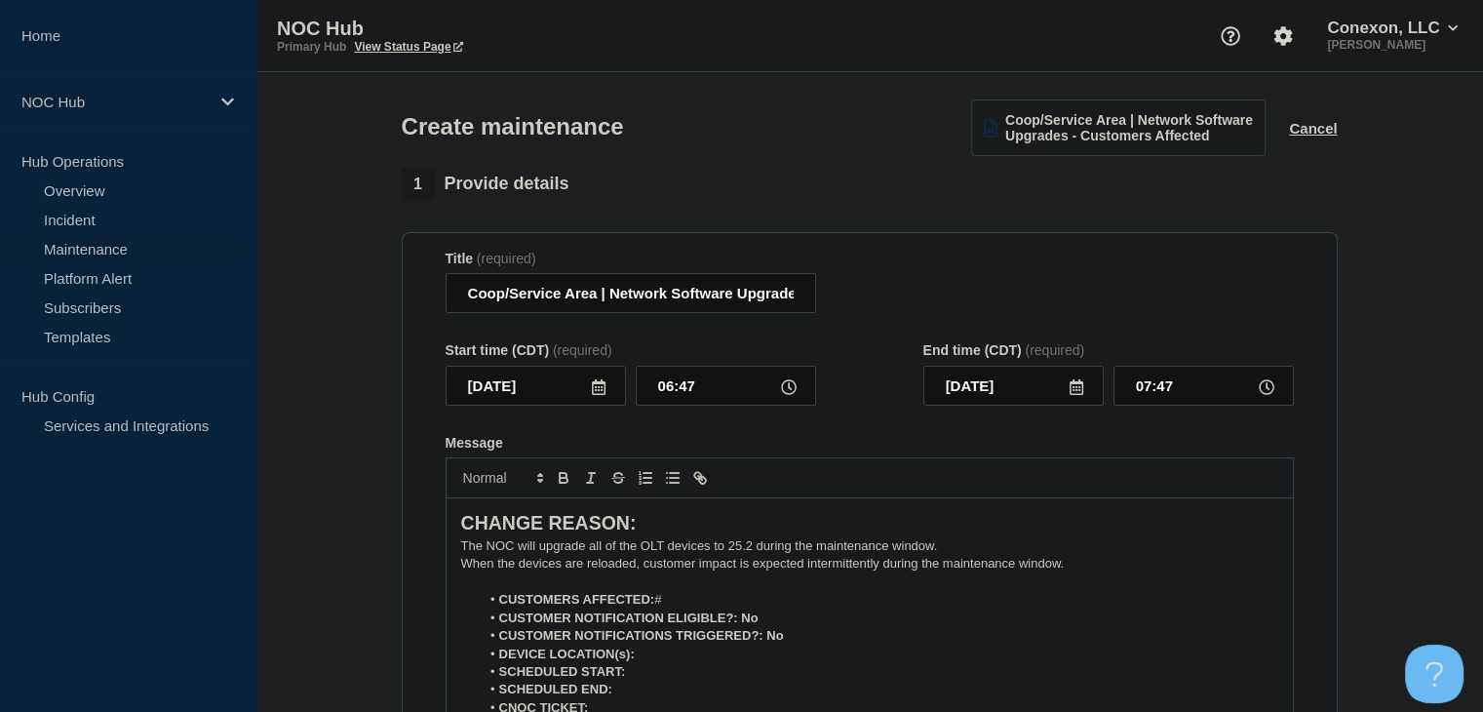
click at [681, 608] on li "CUSTOMERS AFFECTED: #" at bounding box center [879, 600] width 798 height 18
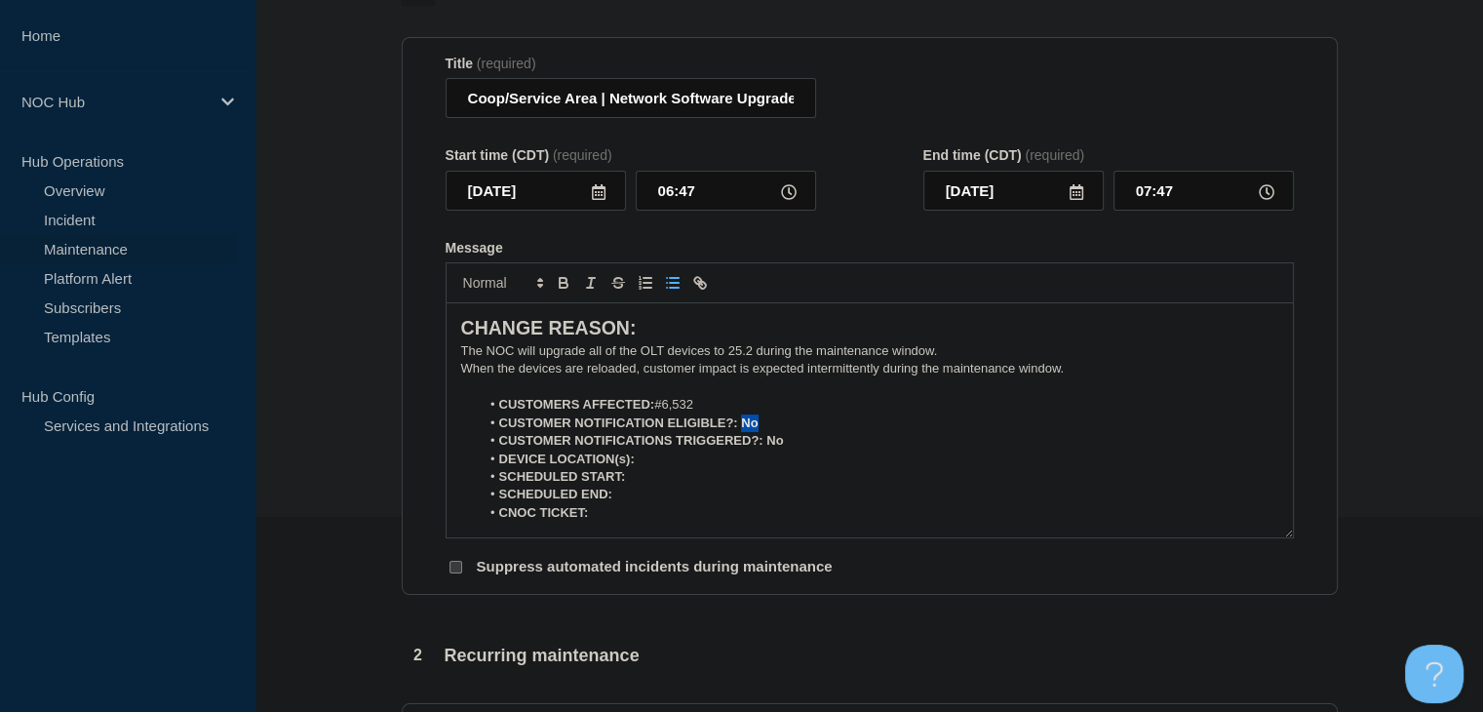
drag, startPoint x: 786, startPoint y: 425, endPoint x: 740, endPoint y: 430, distance: 46.1
click at [740, 430] on li "CUSTOMER NOTIFICATION ELIGIBLE?: No" at bounding box center [879, 423] width 798 height 18
click at [566, 283] on icon "Toggle bold text" at bounding box center [564, 283] width 18 height 18
drag, startPoint x: 791, startPoint y: 446, endPoint x: 768, endPoint y: 448, distance: 22.5
click at [768, 448] on li "CUSTOMER NOTIFICATIONS TRIGGERED?: No" at bounding box center [879, 441] width 798 height 18
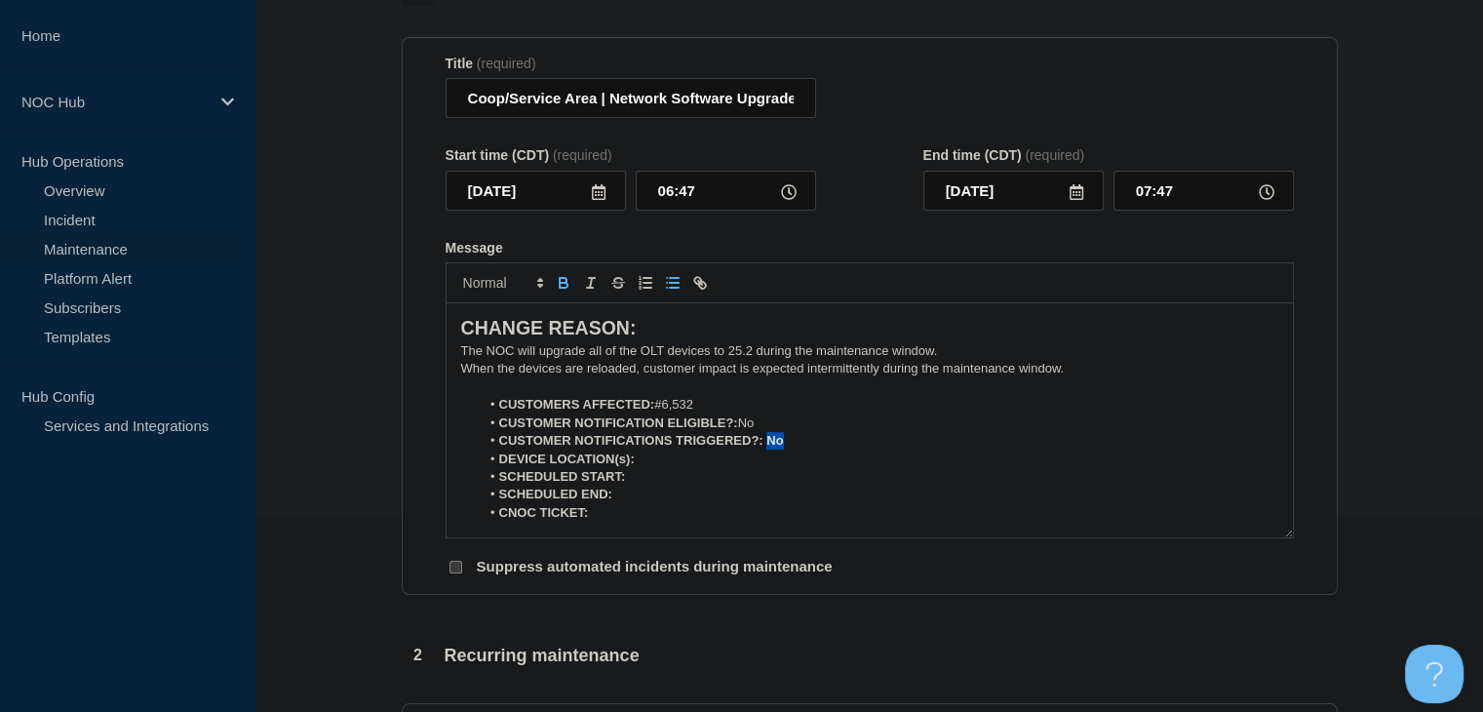
click at [565, 288] on icon "Toggle bold text" at bounding box center [564, 285] width 8 height 5
click at [670, 466] on li "DEVICE LOCATION(s):" at bounding box center [879, 459] width 798 height 18
click at [563, 283] on icon "Toggle bold text" at bounding box center [563, 280] width 7 height 5
click at [648, 459] on li "DEVICE LOCATION(s): ﻿" at bounding box center [879, 459] width 798 height 18
drag, startPoint x: 726, startPoint y: 466, endPoint x: 638, endPoint y: 462, distance: 88.8
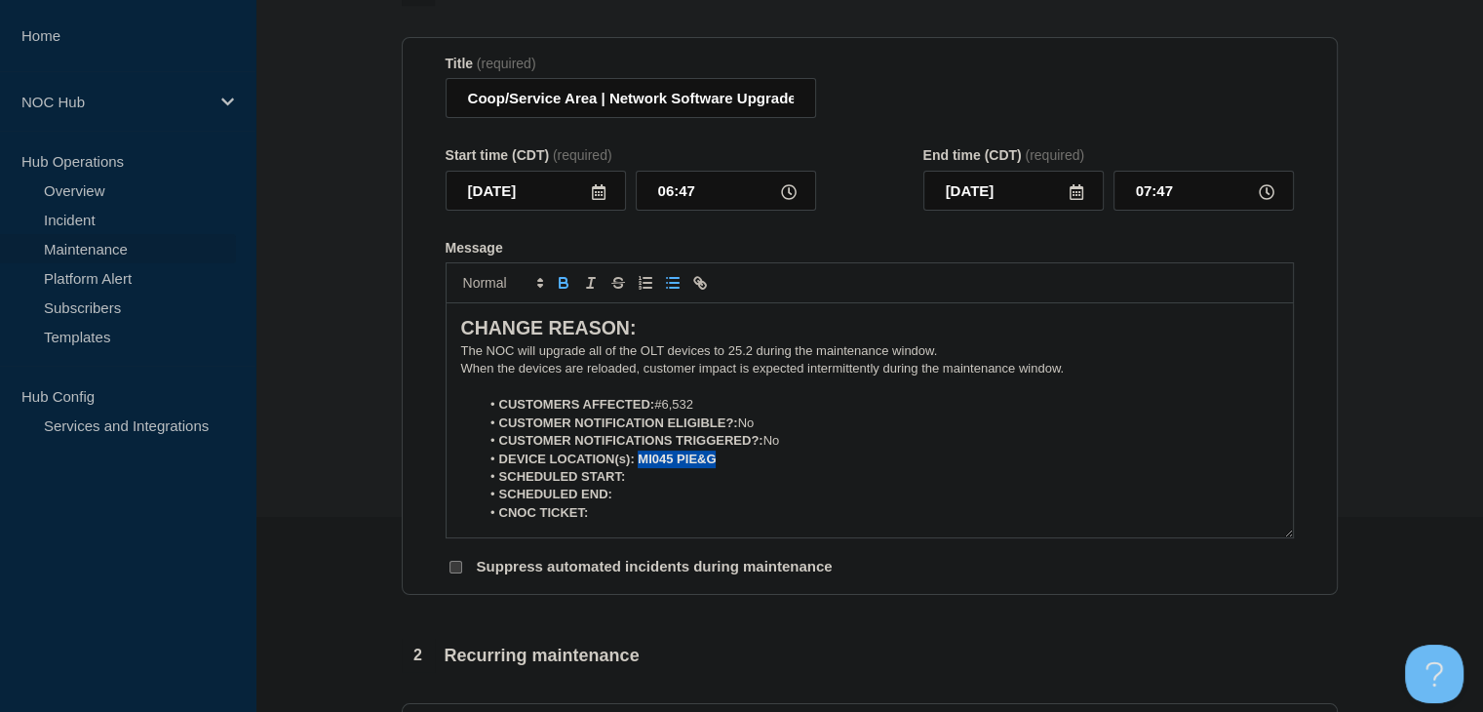
click at [638, 462] on li "DEVICE LOCATION(s): MI045 PIE&G" at bounding box center [879, 459] width 798 height 18
click at [569, 291] on icon "Toggle bold text" at bounding box center [564, 283] width 18 height 18
click at [616, 512] on li "CNOC TICKET:" at bounding box center [879, 513] width 798 height 18
click at [563, 291] on icon "Toggle bold text" at bounding box center [564, 283] width 18 height 18
click at [598, 518] on li "CNOC TICKET: ﻿" at bounding box center [879, 513] width 798 height 18
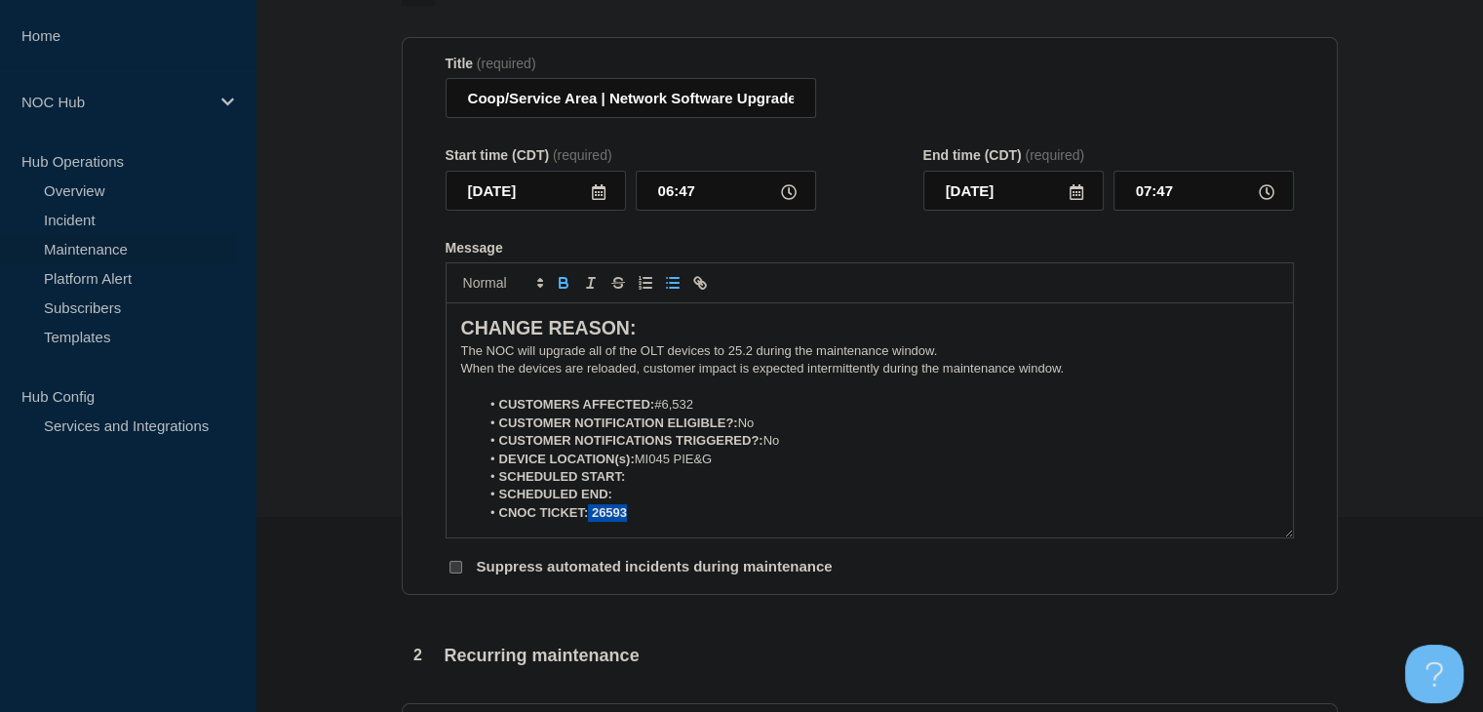
drag, startPoint x: 639, startPoint y: 526, endPoint x: 588, endPoint y: 527, distance: 50.7
click at [588, 522] on li "CNOC TICKET: 26593" at bounding box center [879, 513] width 798 height 18
click at [568, 289] on icon "Toggle bold text" at bounding box center [564, 283] width 18 height 18
click at [595, 195] on icon at bounding box center [599, 192] width 14 height 16
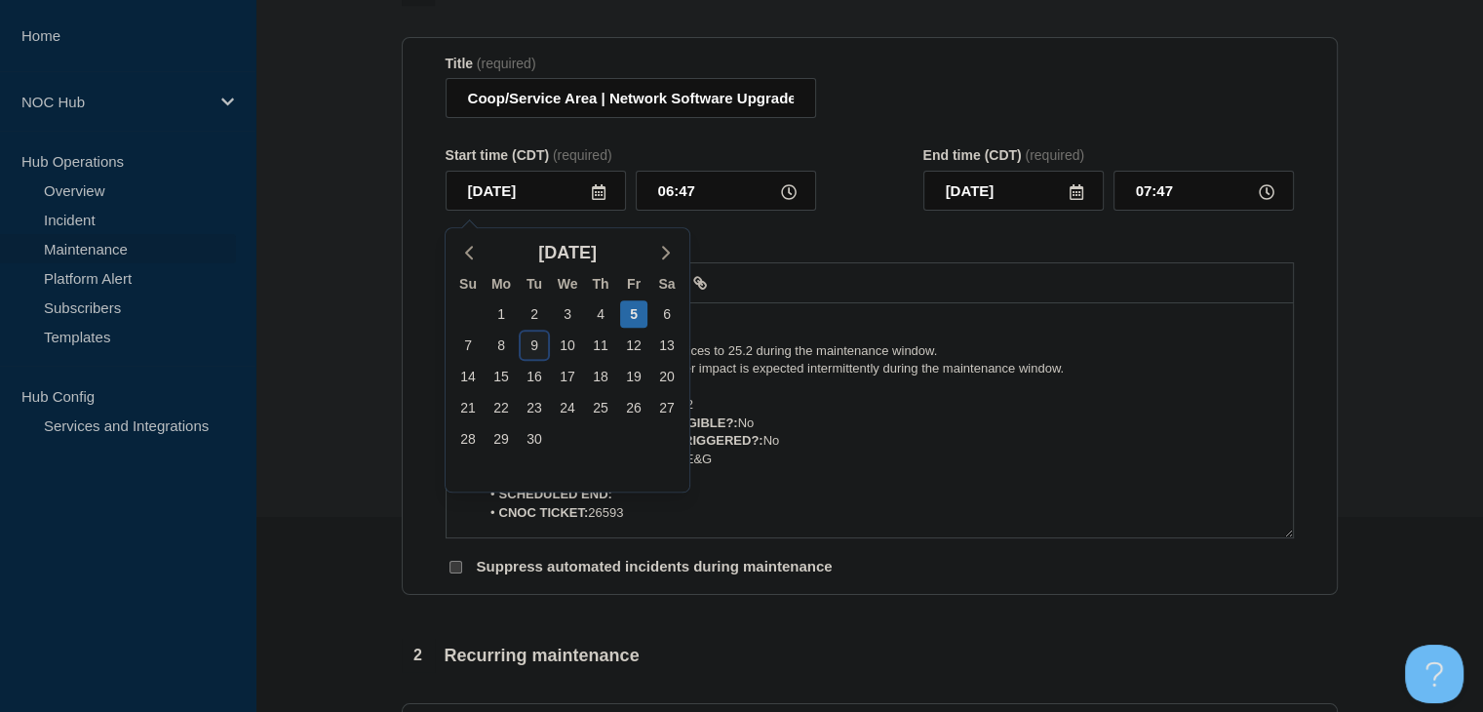
click at [534, 342] on div "9" at bounding box center [534, 344] width 27 height 27
type input "2025-09-09"
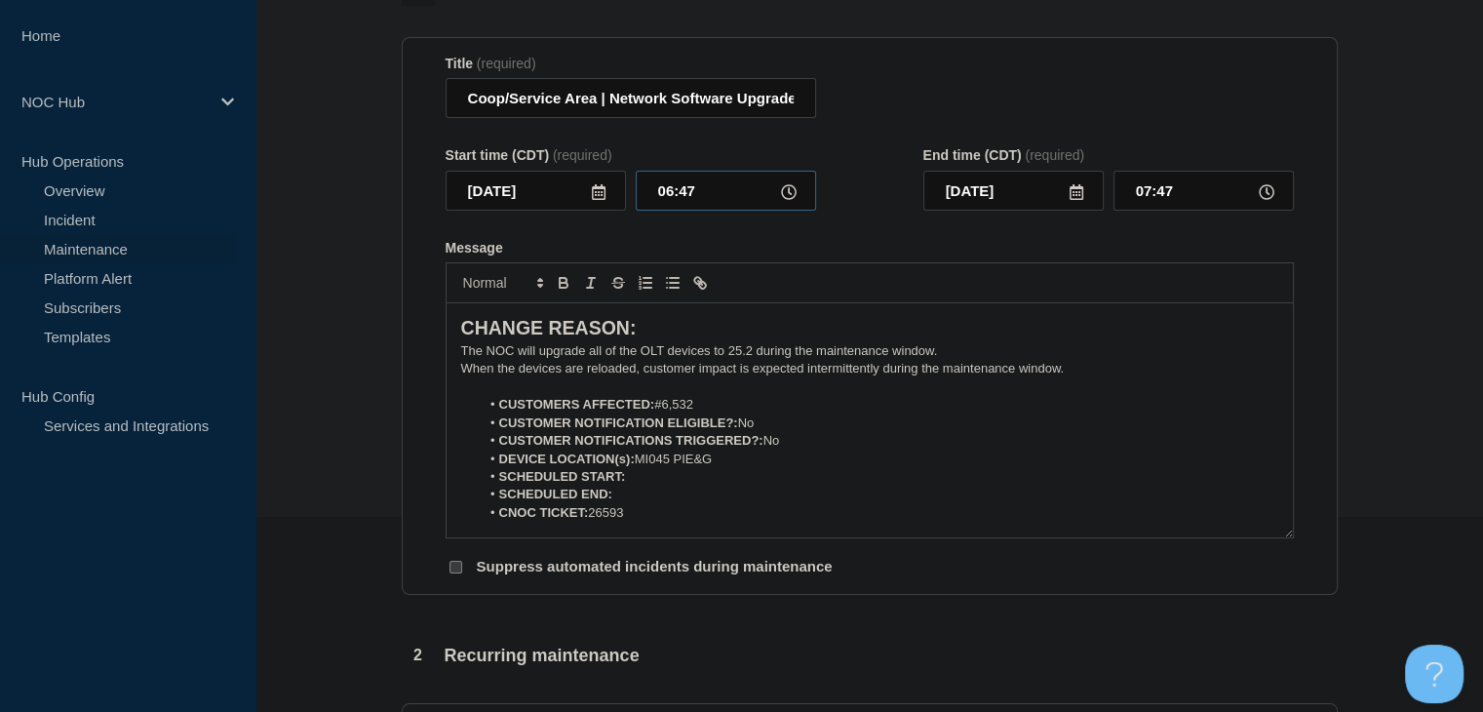
click at [672, 201] on input "06:47" at bounding box center [726, 191] width 180 height 40
type input "23:00"
type input "2025-09-10"
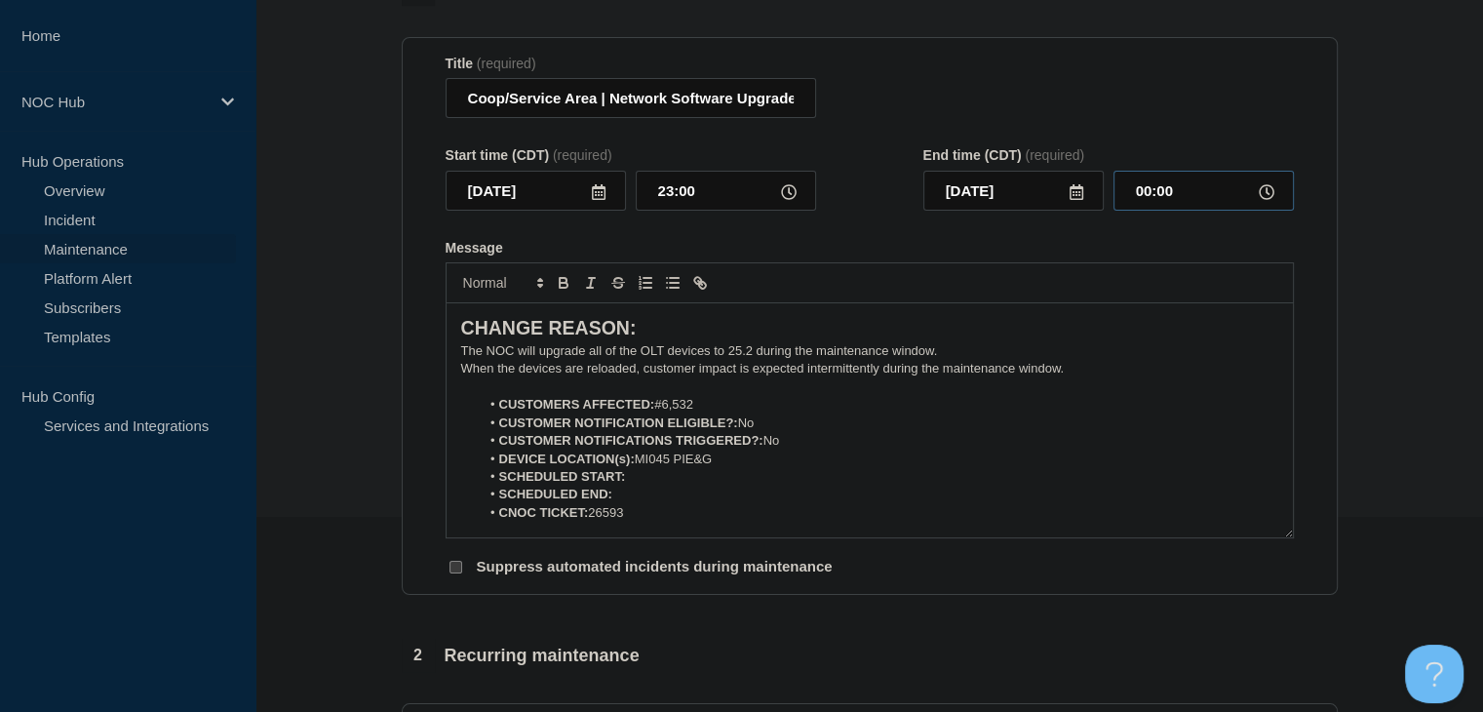
click at [1146, 198] on input "00:00" at bounding box center [1203, 191] width 180 height 40
type input "05:00"
click at [694, 480] on li "SCHEDULED START:" at bounding box center [879, 477] width 798 height 18
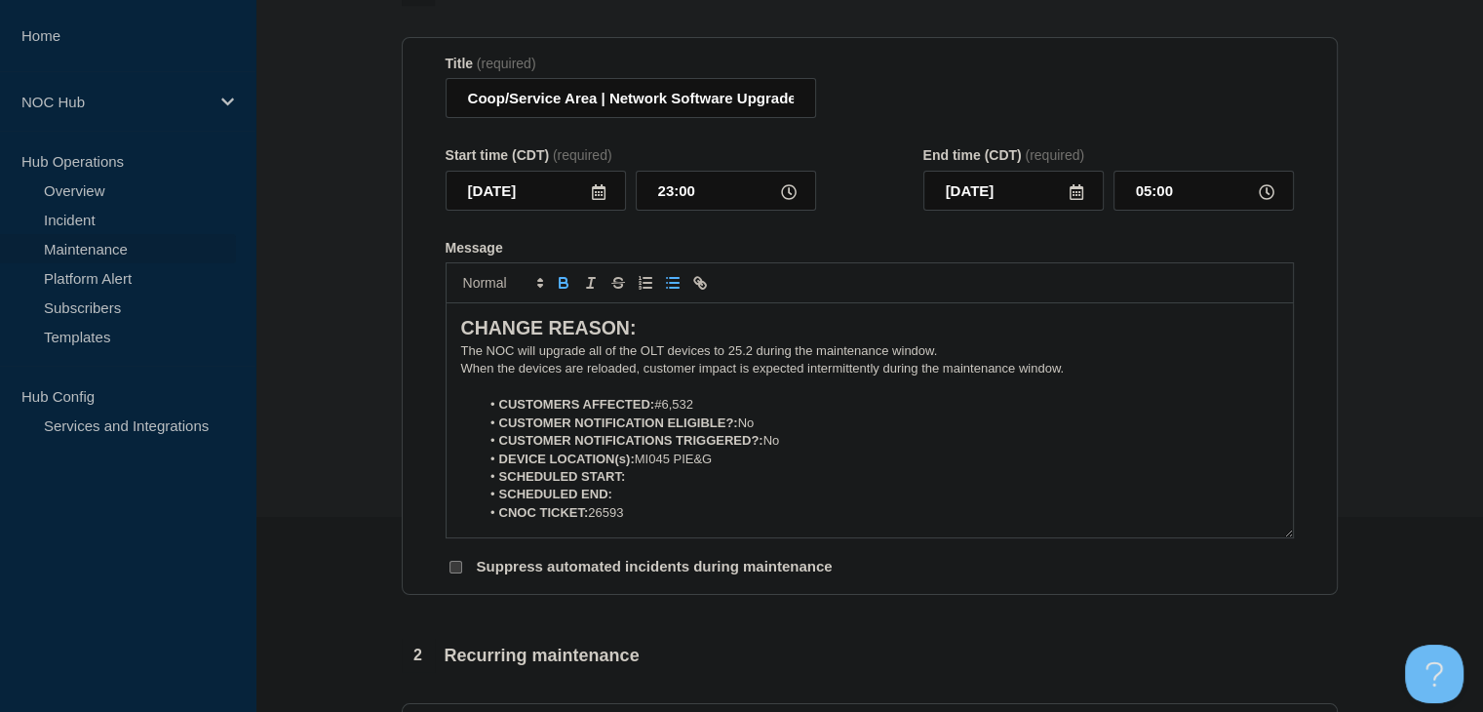
click at [563, 289] on icon "Toggle bold text" at bounding box center [564, 283] width 18 height 18
click at [563, 291] on icon "Toggle bold text" at bounding box center [564, 283] width 18 height 18
drag, startPoint x: 594, startPoint y: 98, endPoint x: 437, endPoint y: 102, distance: 157.0
click at [437, 102] on section "Title (required) Coop/Service Area | Network Software Upgrades - Customers Affe…" at bounding box center [870, 316] width 936 height 559
type input "MI045 PIE&G | Network Software Upgrades - Customers Affected"
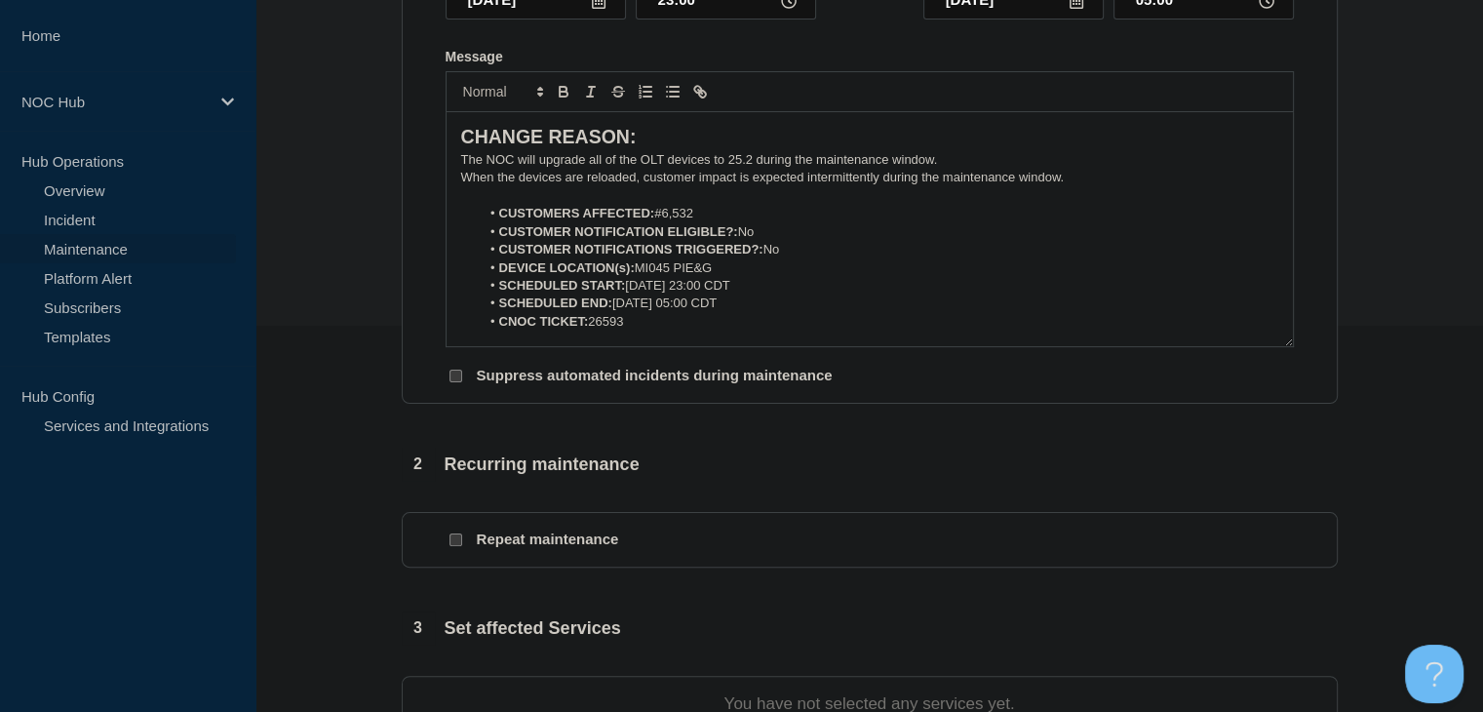
scroll to position [487, 0]
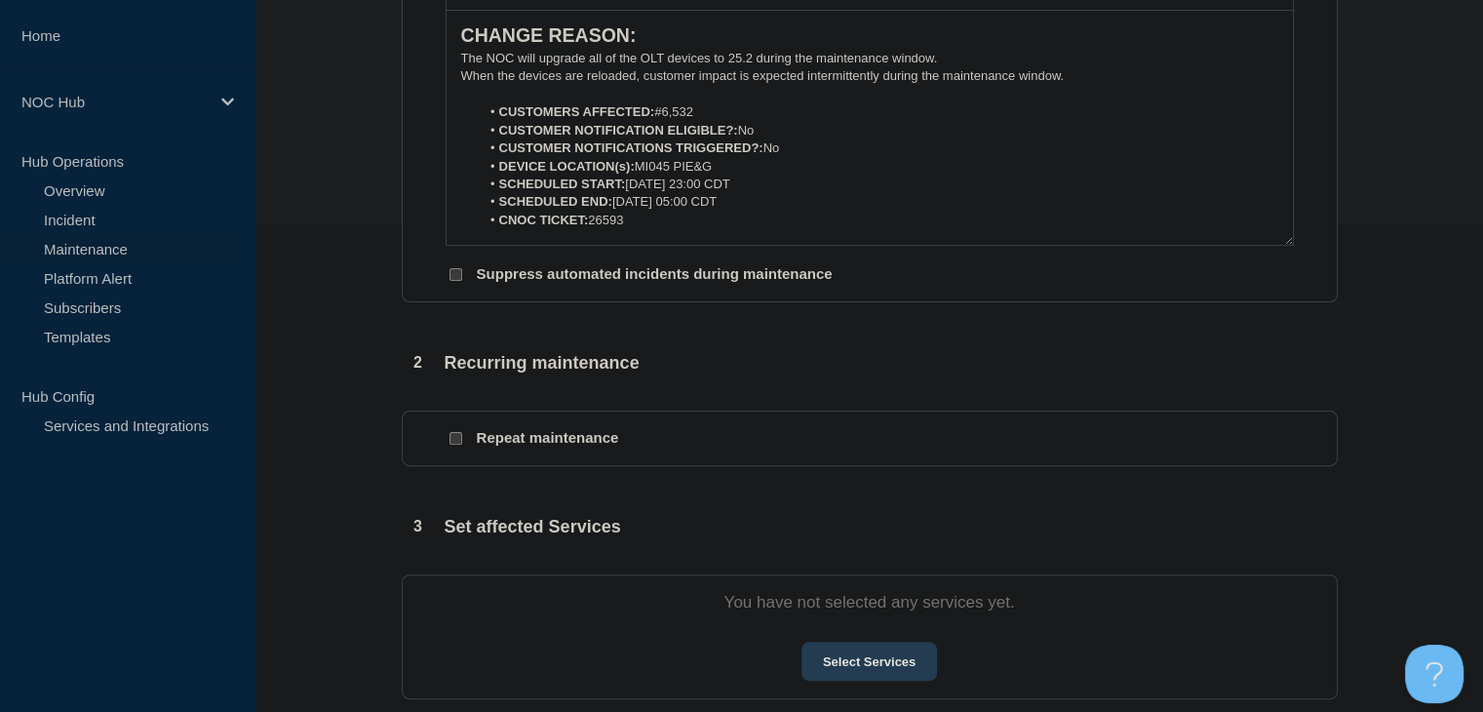
click at [860, 665] on button "Select Services" at bounding box center [869, 660] width 136 height 39
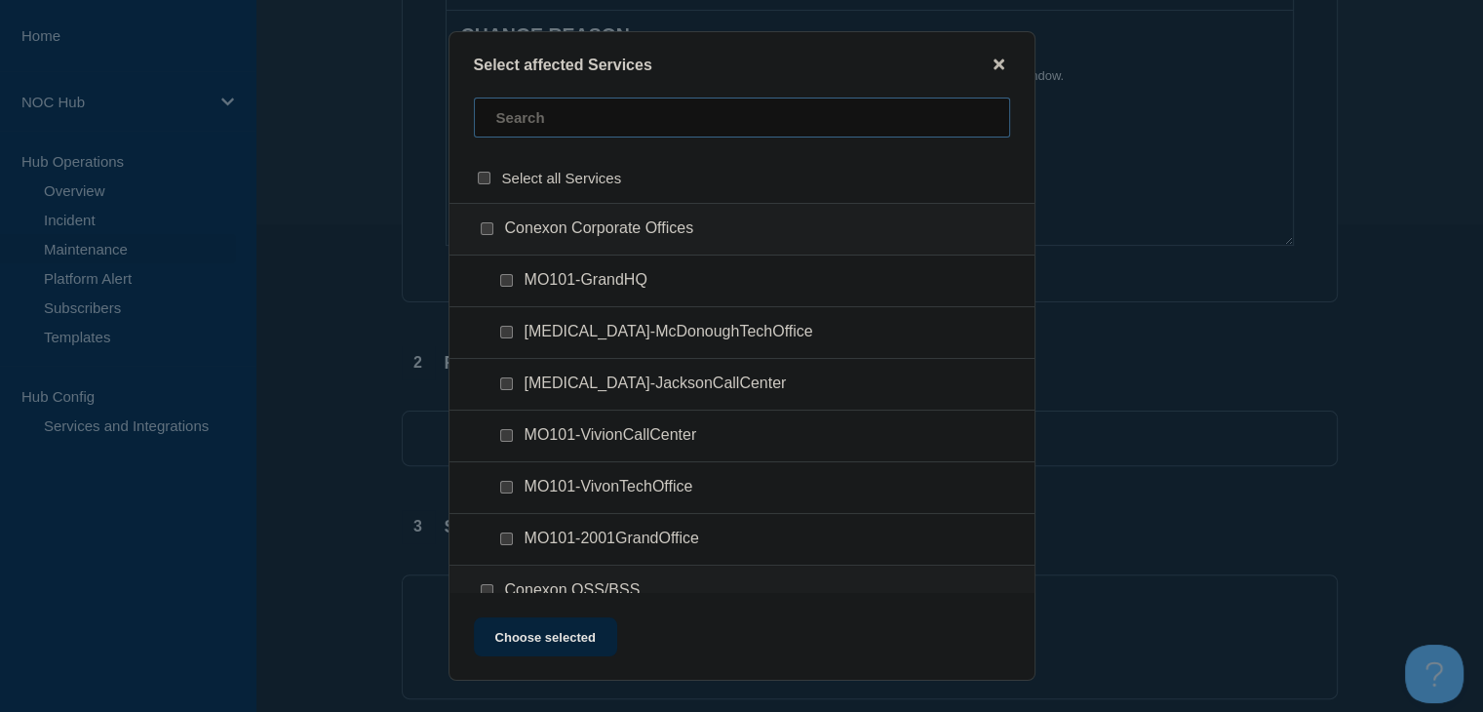
click at [521, 132] on input "text" at bounding box center [742, 117] width 536 height 40
type input "mi045"
click at [485, 231] on input "MI045 (PIE&G Connect) checkbox" at bounding box center [487, 228] width 13 height 13
checkbox input "true"
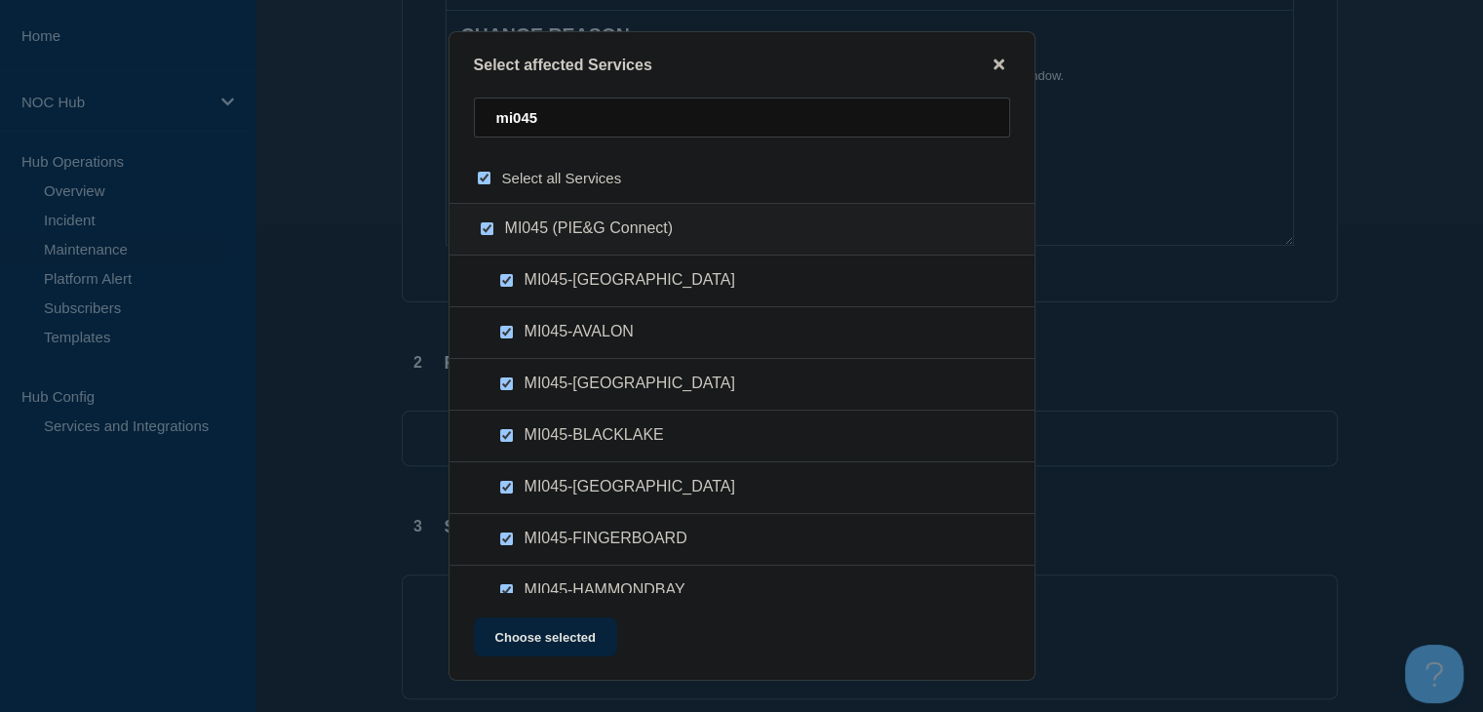
checkbox input "true"
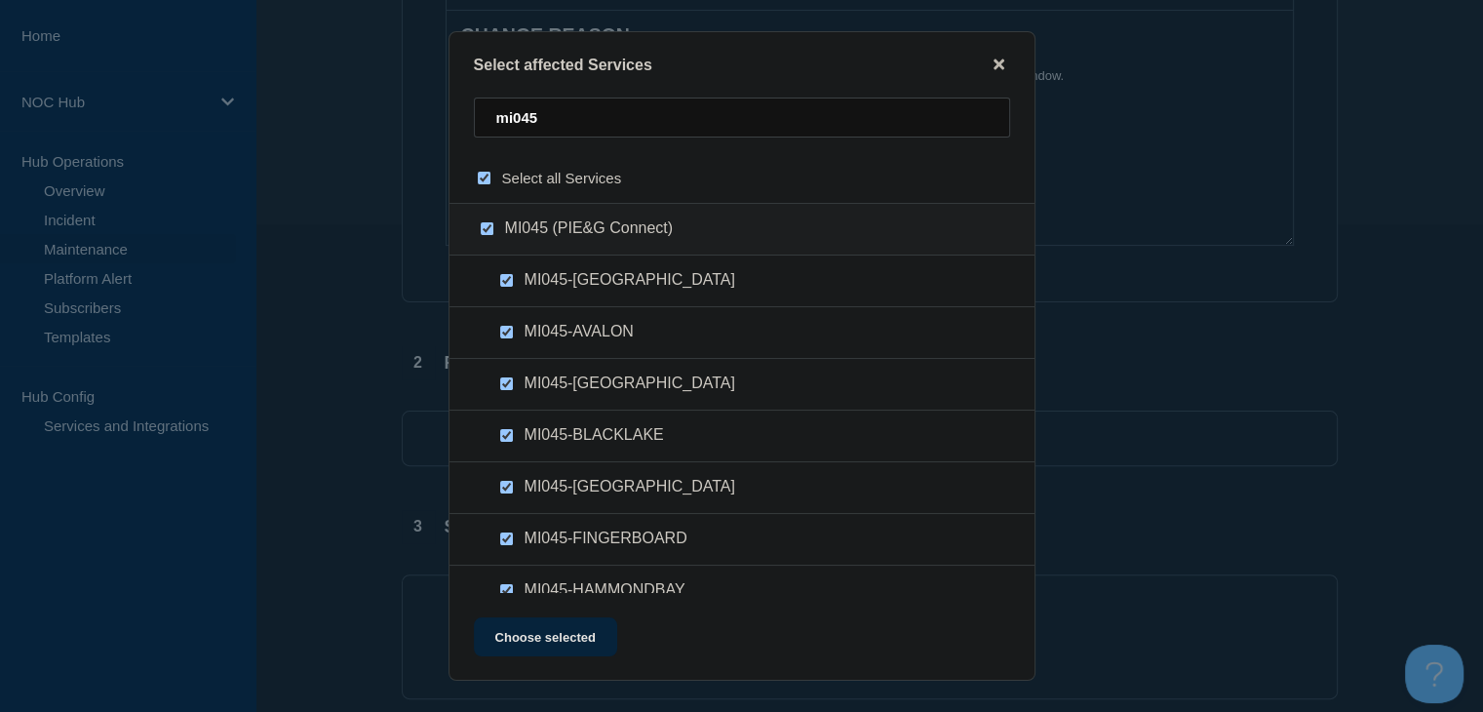
checkbox input "true"
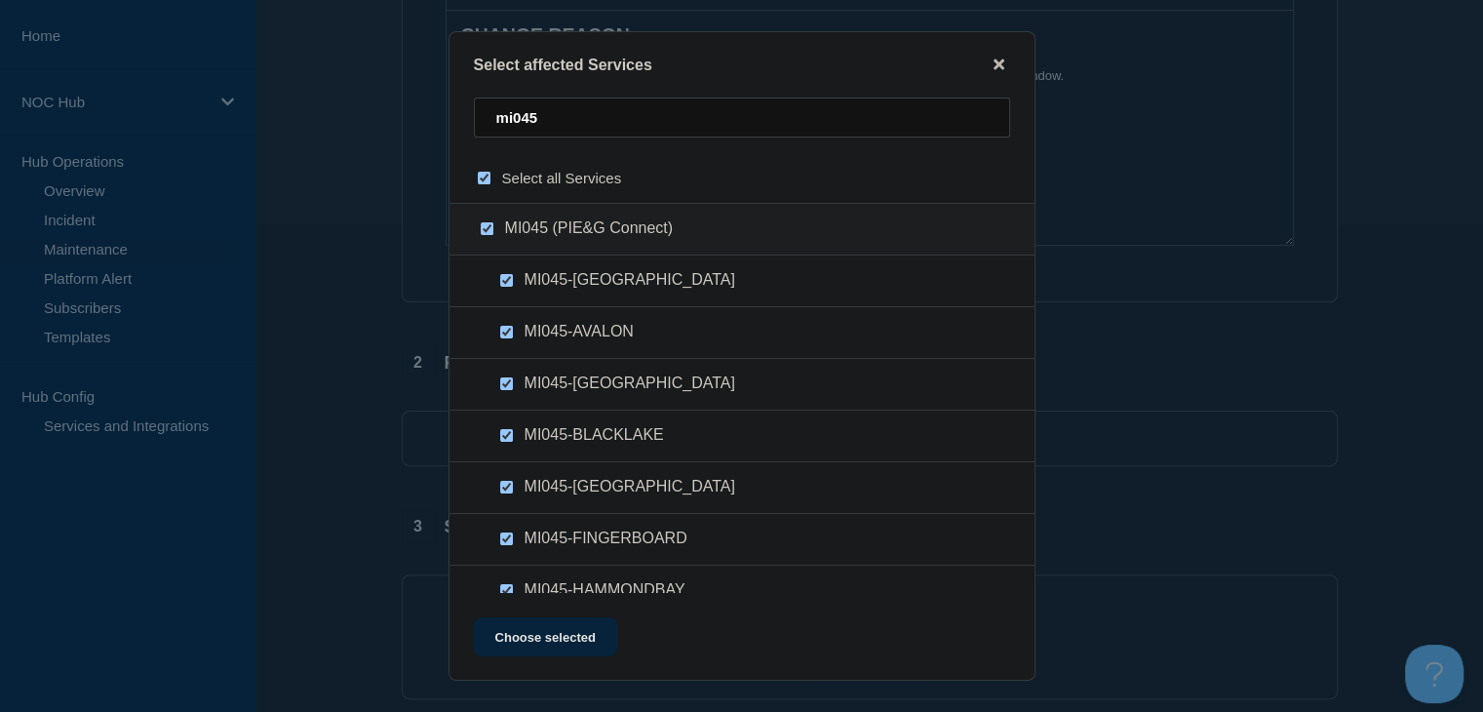
checkbox input "true"
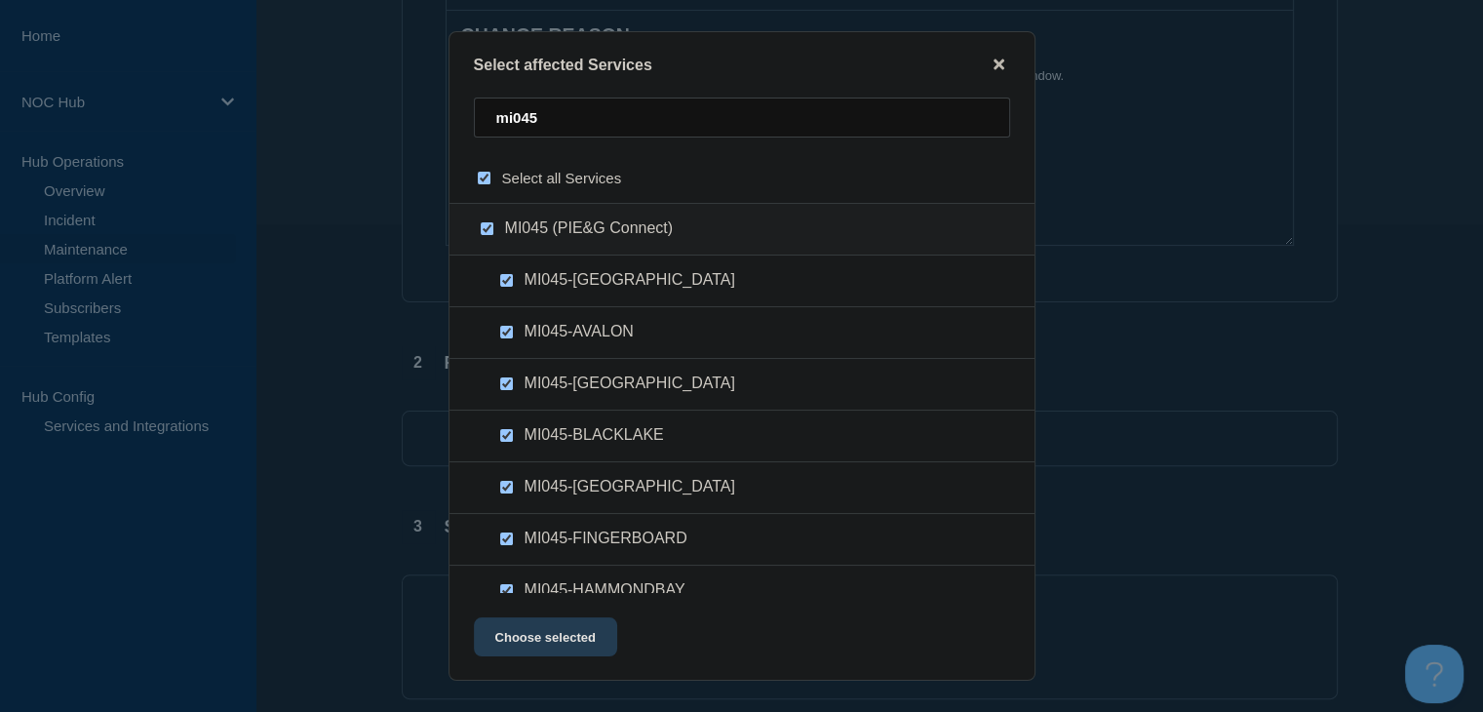
click at [545, 641] on button "Choose selected" at bounding box center [545, 636] width 143 height 39
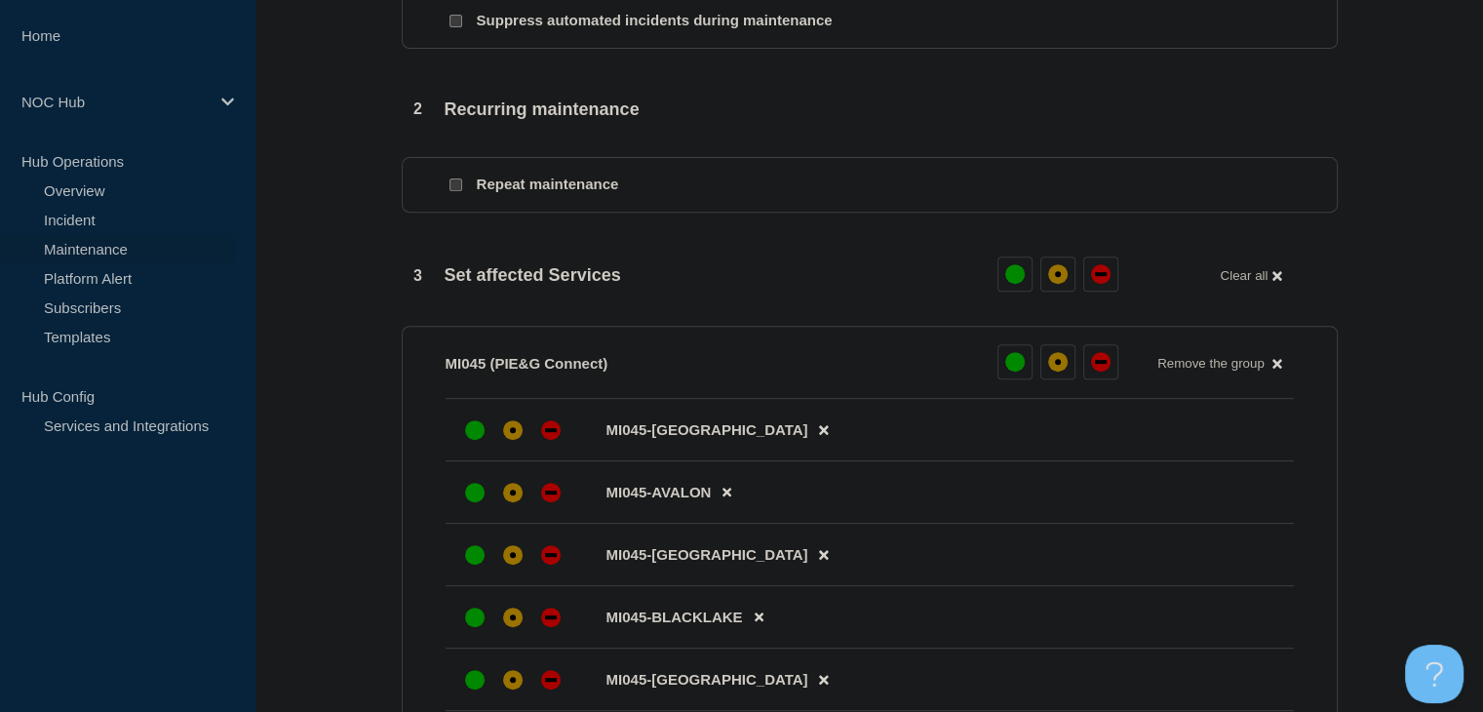
scroll to position [877, 0]
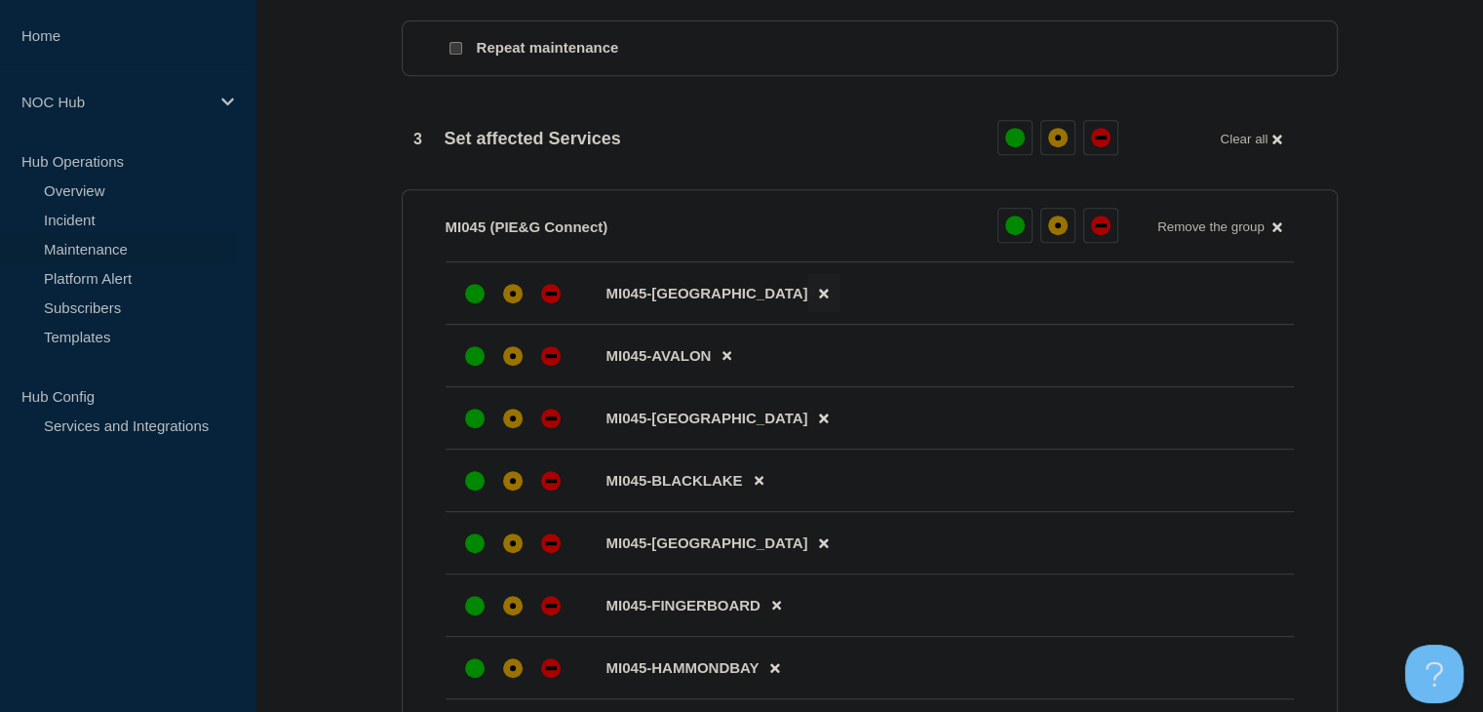
click at [819, 298] on icon at bounding box center [823, 293] width 9 height 13
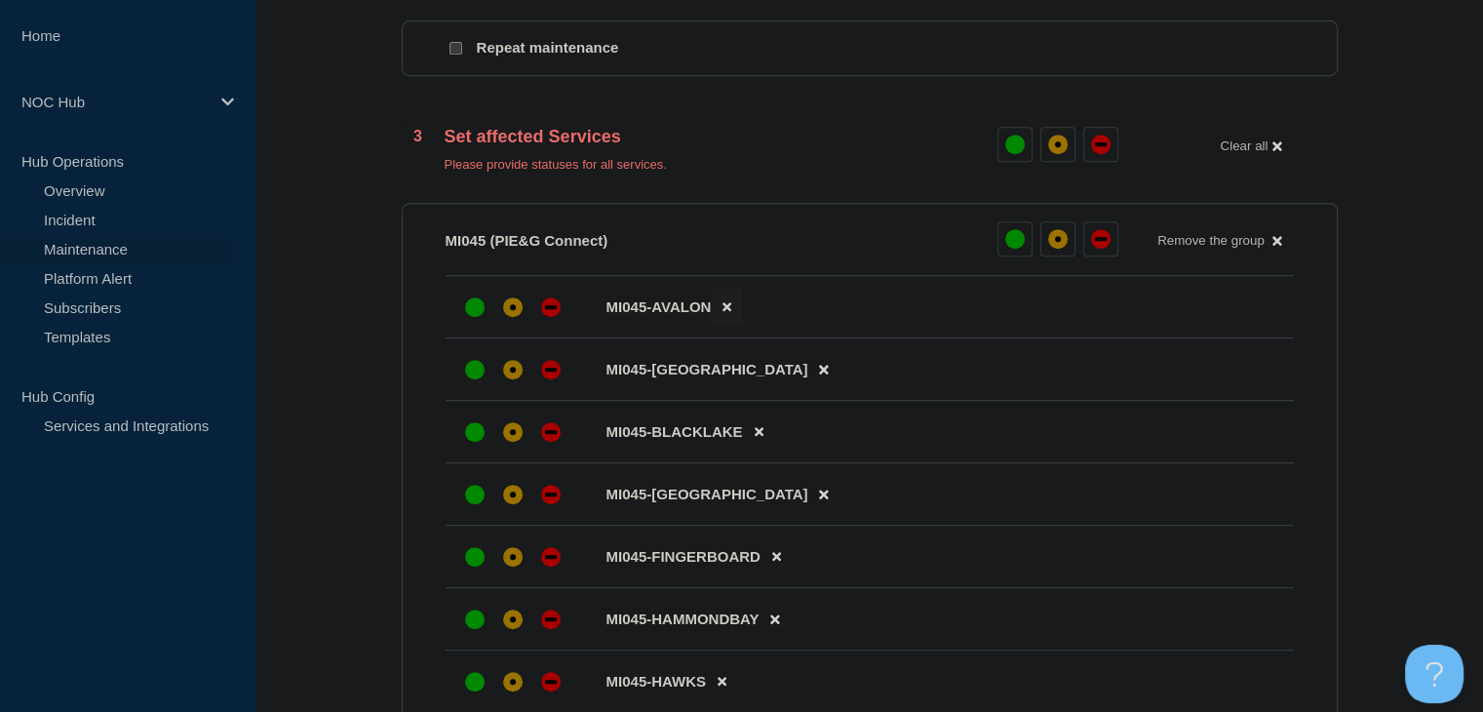
click at [728, 312] on icon at bounding box center [726, 307] width 9 height 9
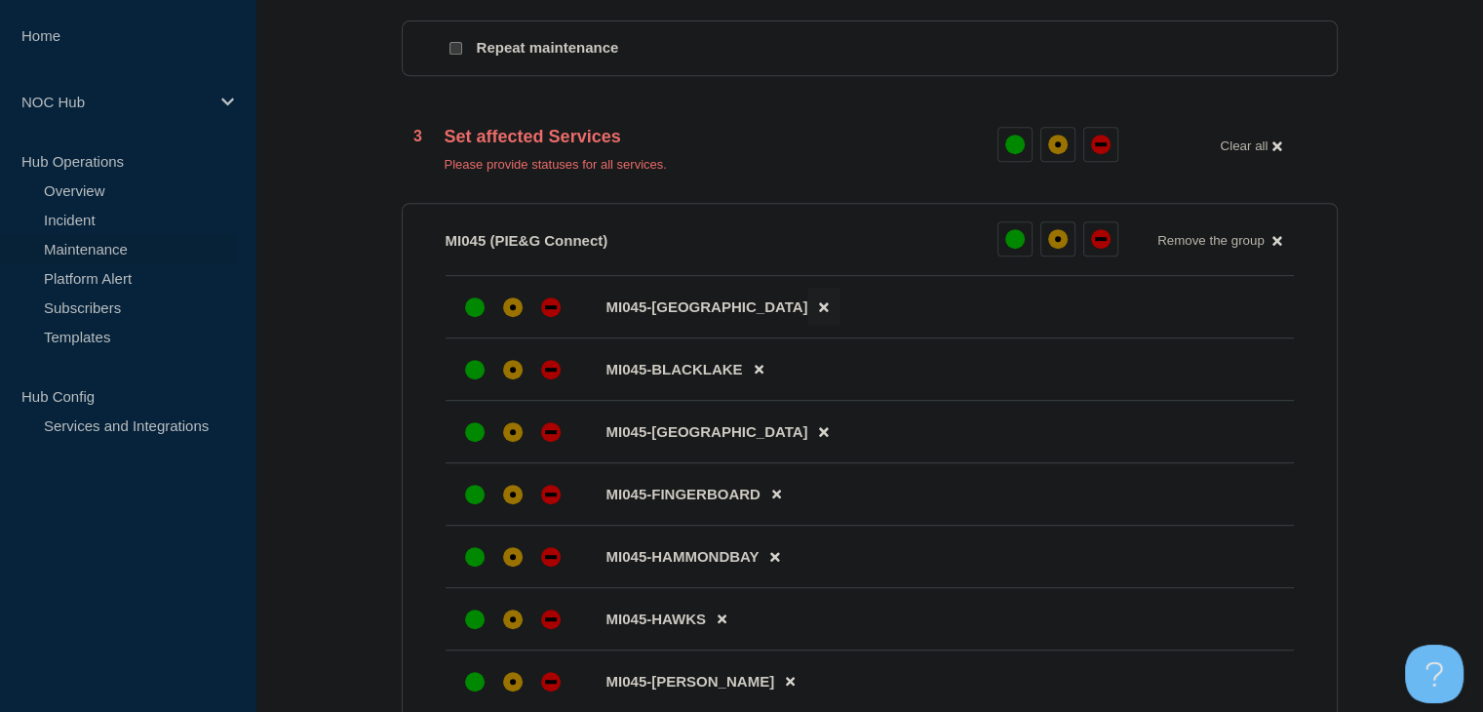
click at [819, 313] on icon at bounding box center [823, 306] width 9 height 13
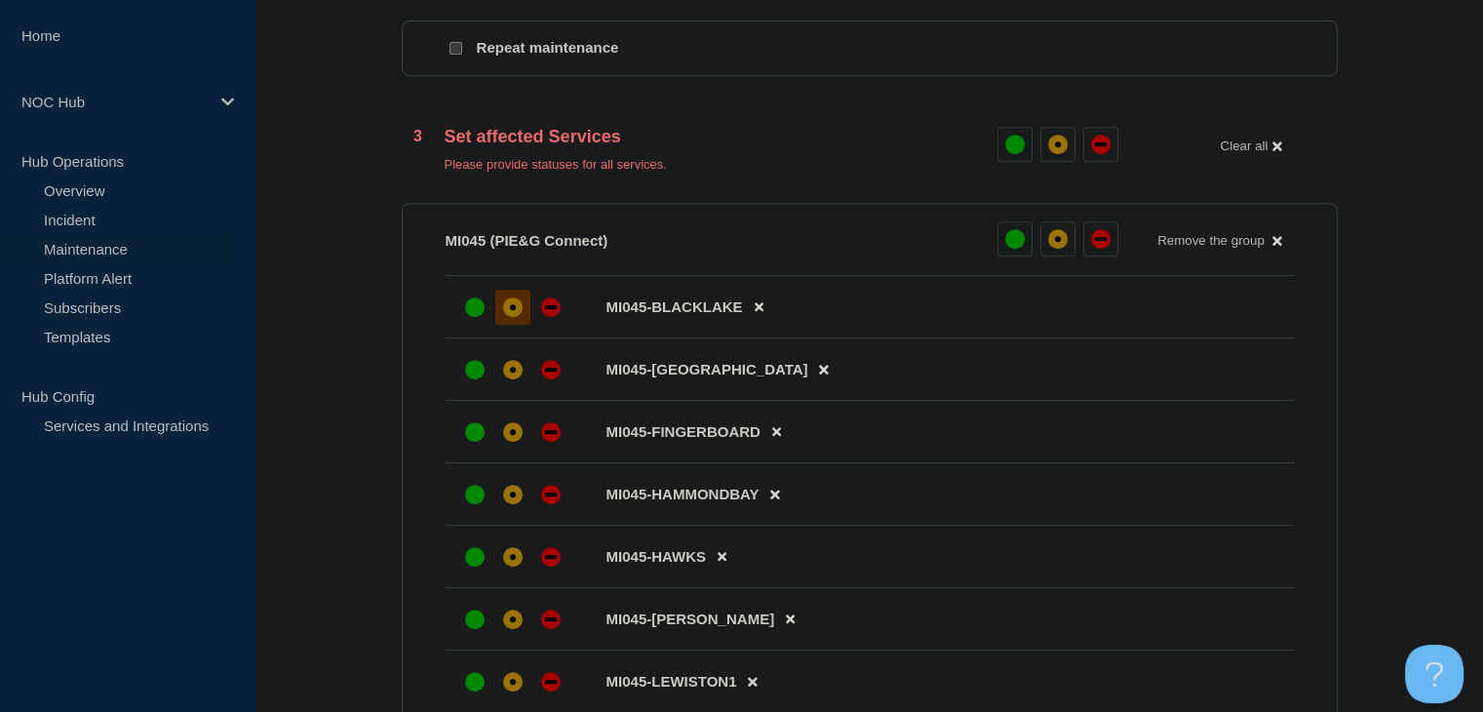
click at [512, 310] on div "affected" at bounding box center [513, 307] width 6 height 6
click at [510, 372] on div "affected" at bounding box center [513, 370] width 6 height 6
click at [498, 444] on div at bounding box center [512, 431] width 35 height 35
click at [504, 493] on div at bounding box center [512, 494] width 35 height 35
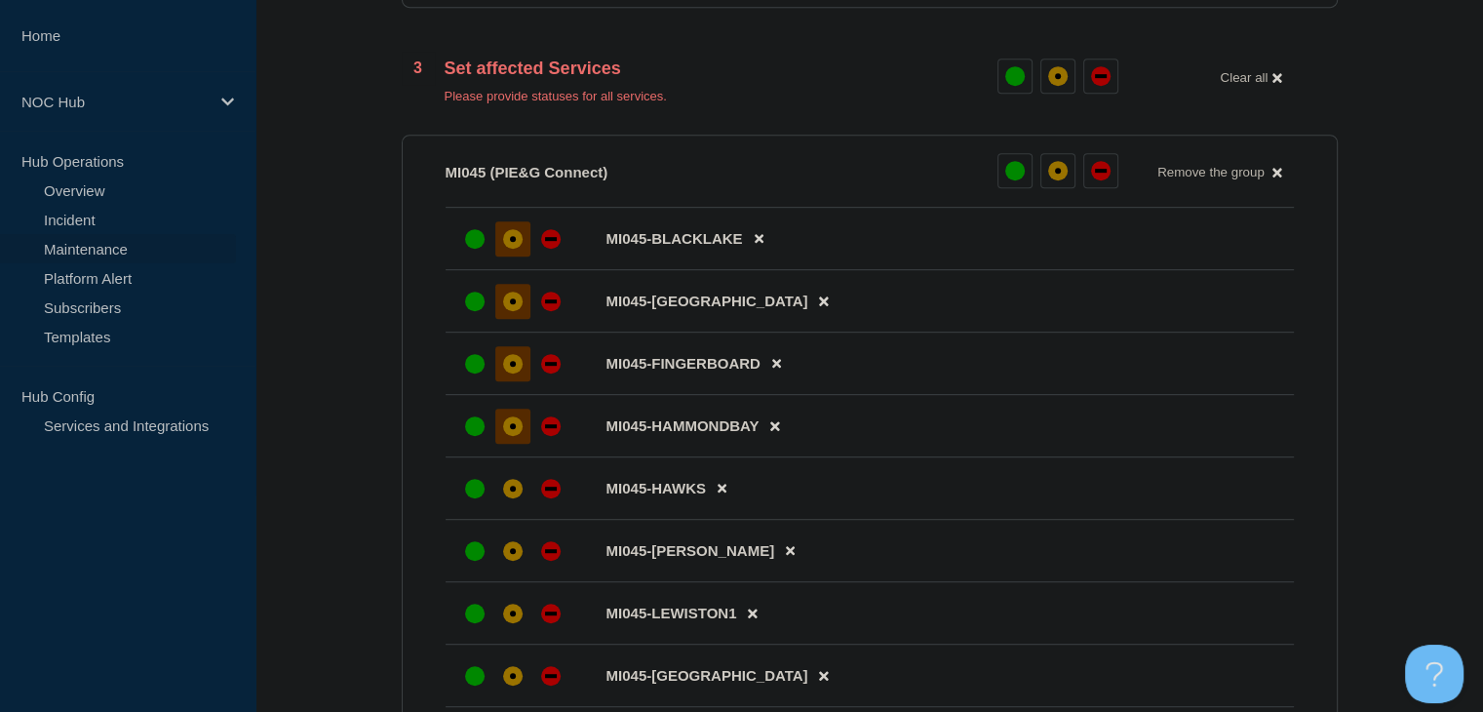
scroll to position [975, 0]
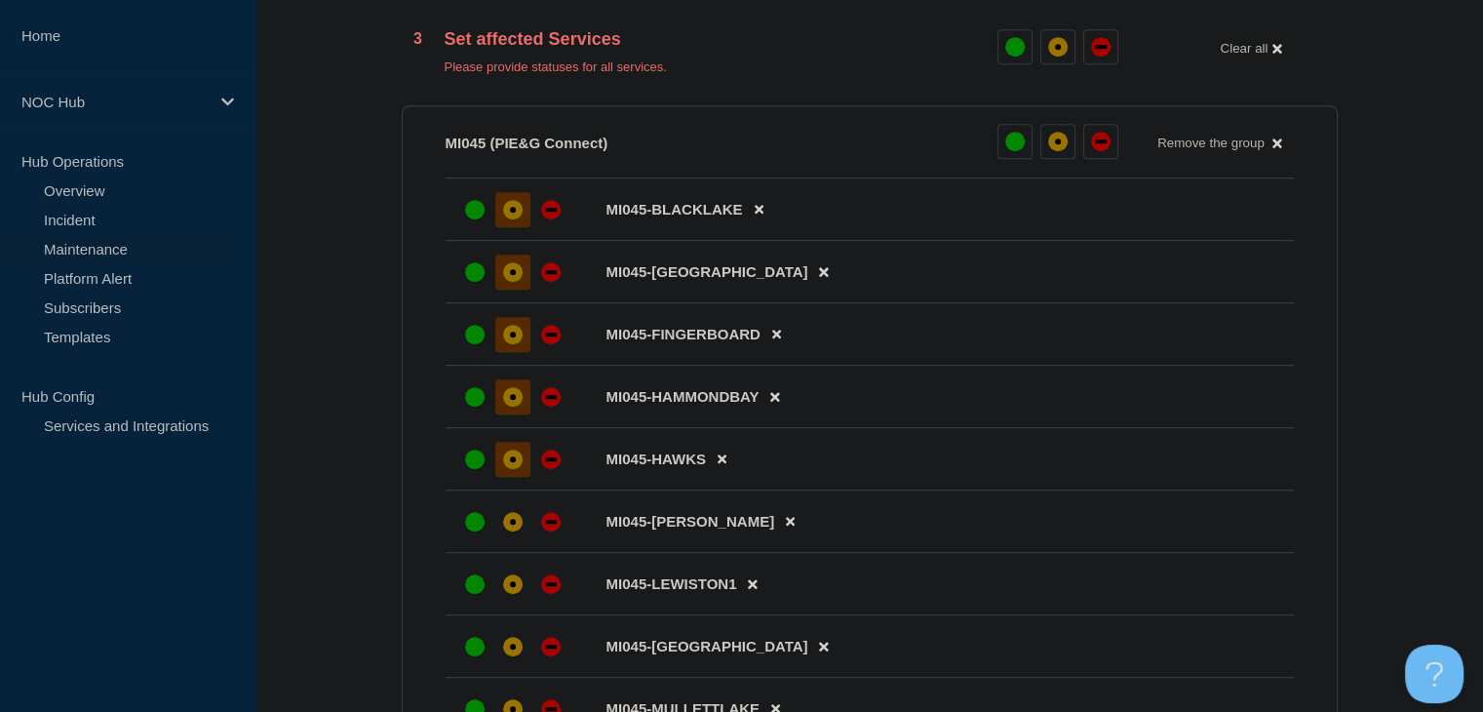
drag, startPoint x: 508, startPoint y: 480, endPoint x: 526, endPoint y: 473, distance: 19.7
click at [508, 469] on div "affected" at bounding box center [512, 458] width 19 height 19
click at [786, 526] on icon at bounding box center [790, 522] width 9 height 9
click at [757, 537] on button at bounding box center [752, 521] width 32 height 38
click at [519, 531] on div "affected" at bounding box center [512, 521] width 19 height 19
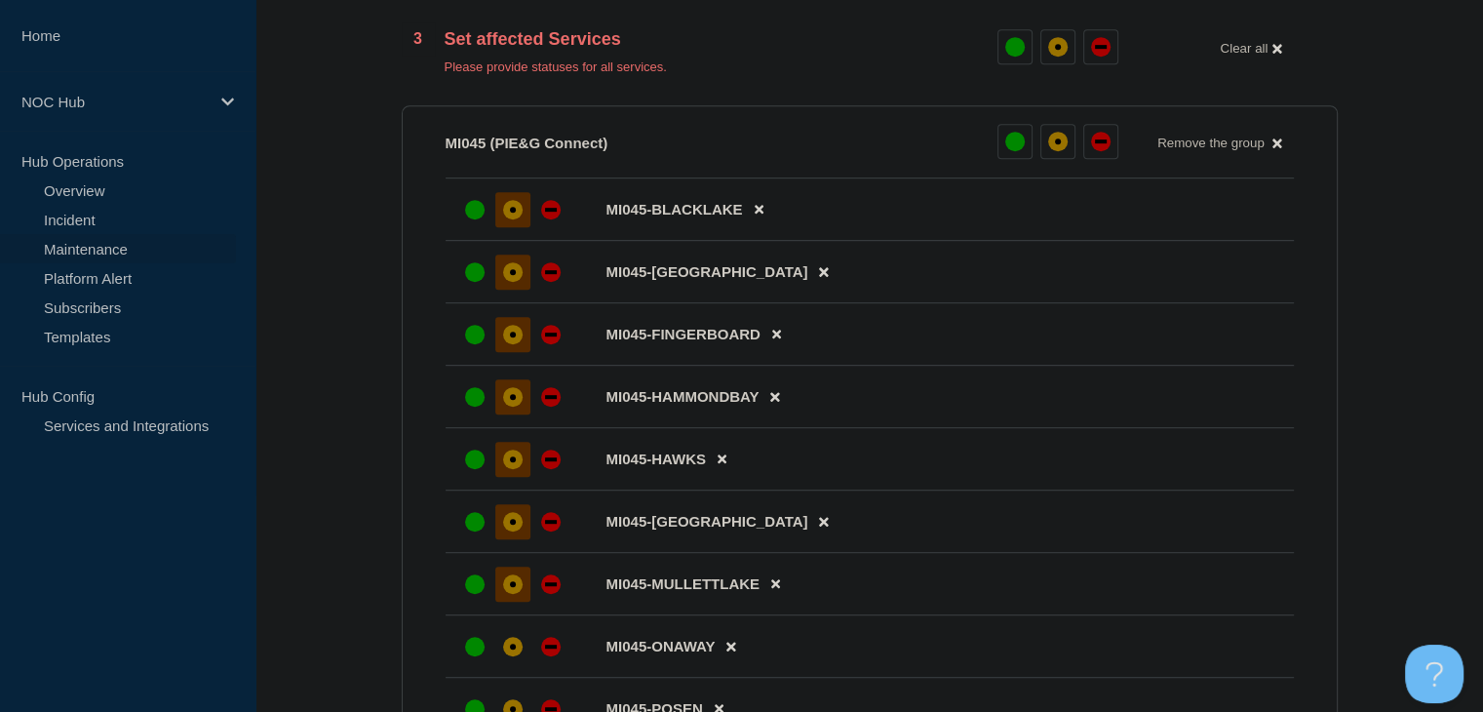
click at [511, 593] on div "affected" at bounding box center [512, 583] width 19 height 19
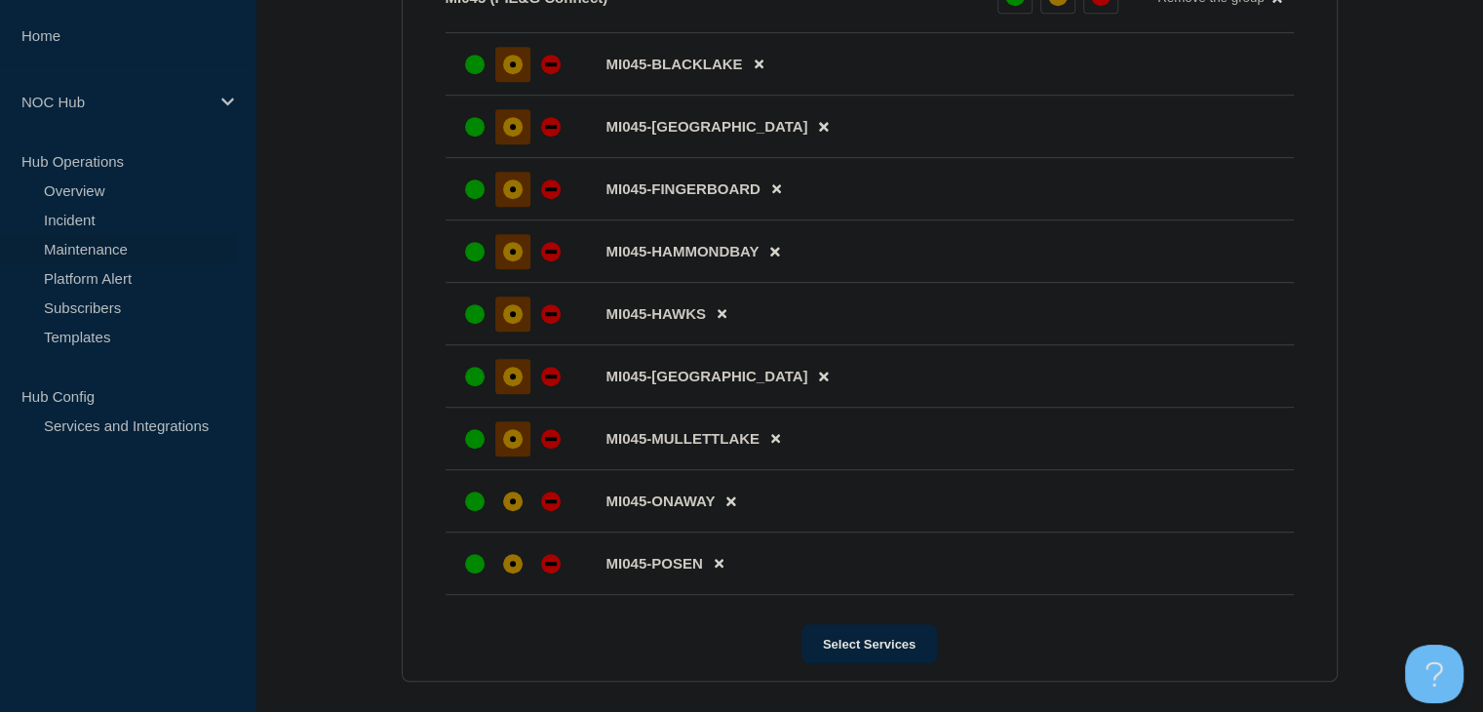
scroll to position [1170, 0]
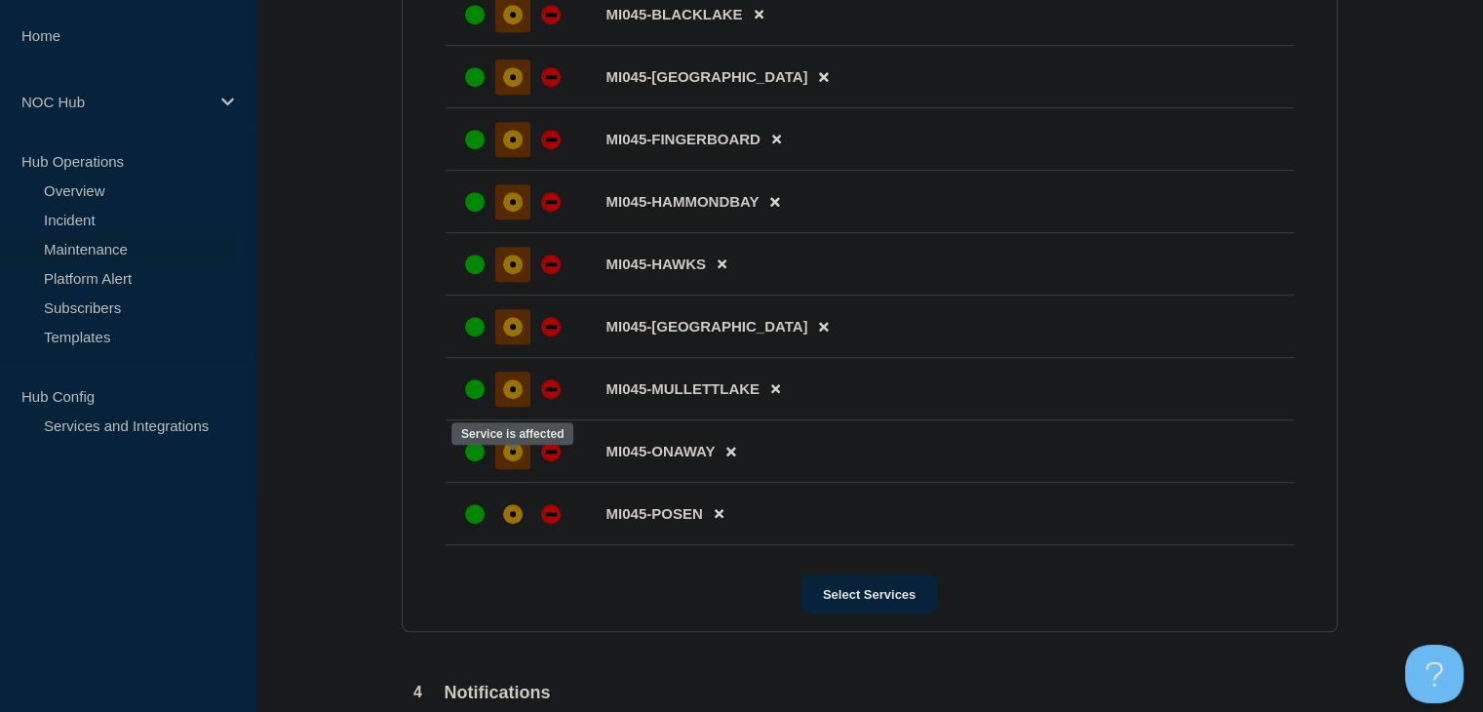
click at [519, 461] on div "affected" at bounding box center [512, 451] width 19 height 19
click at [515, 516] on div at bounding box center [512, 513] width 35 height 35
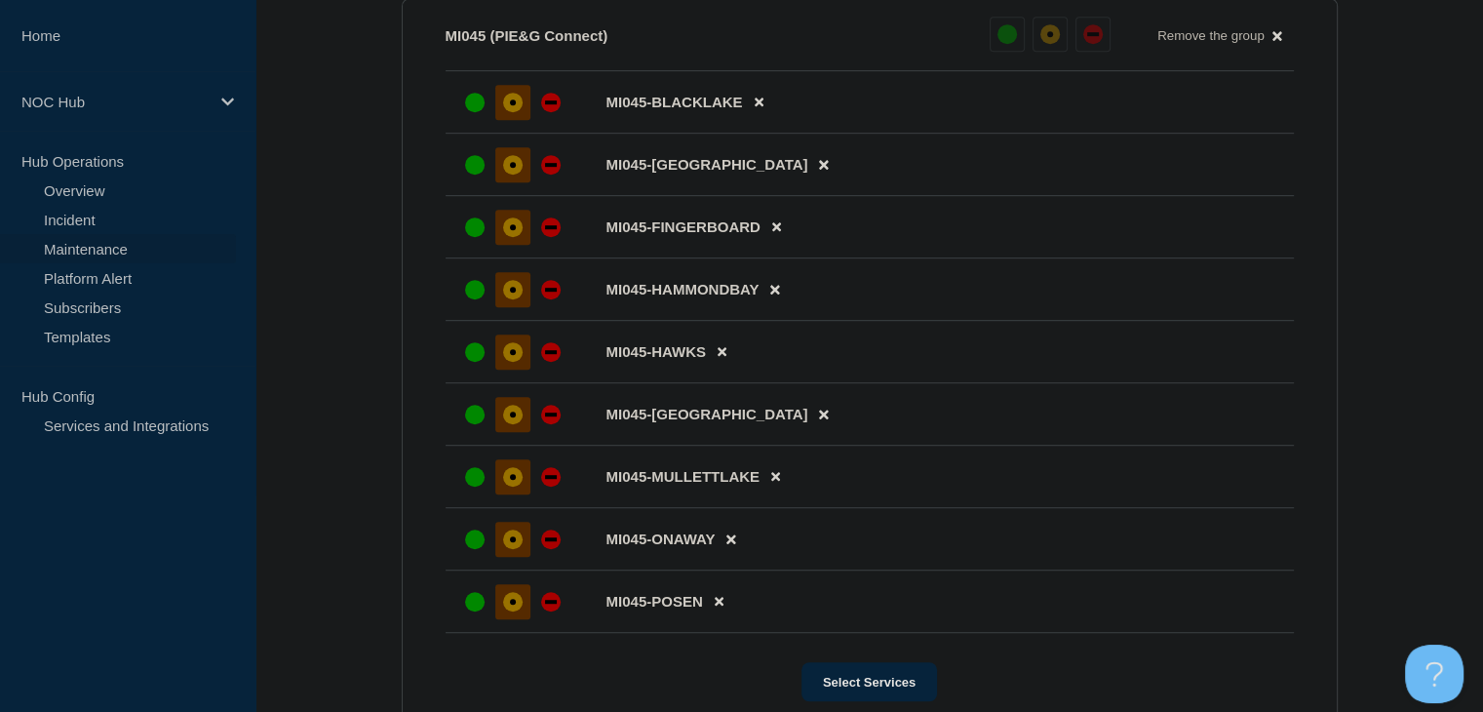
scroll to position [1450, 0]
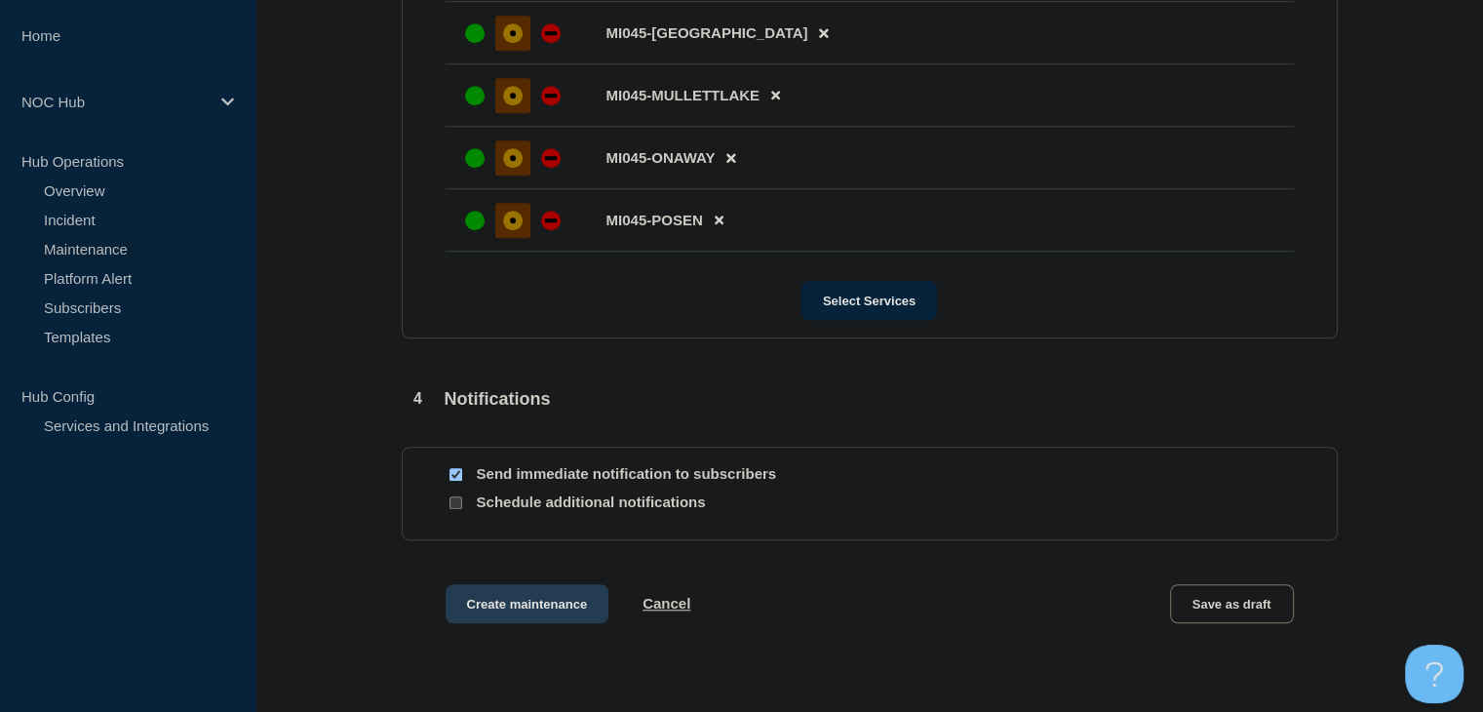
click at [484, 614] on button "Create maintenance" at bounding box center [528, 603] width 164 height 39
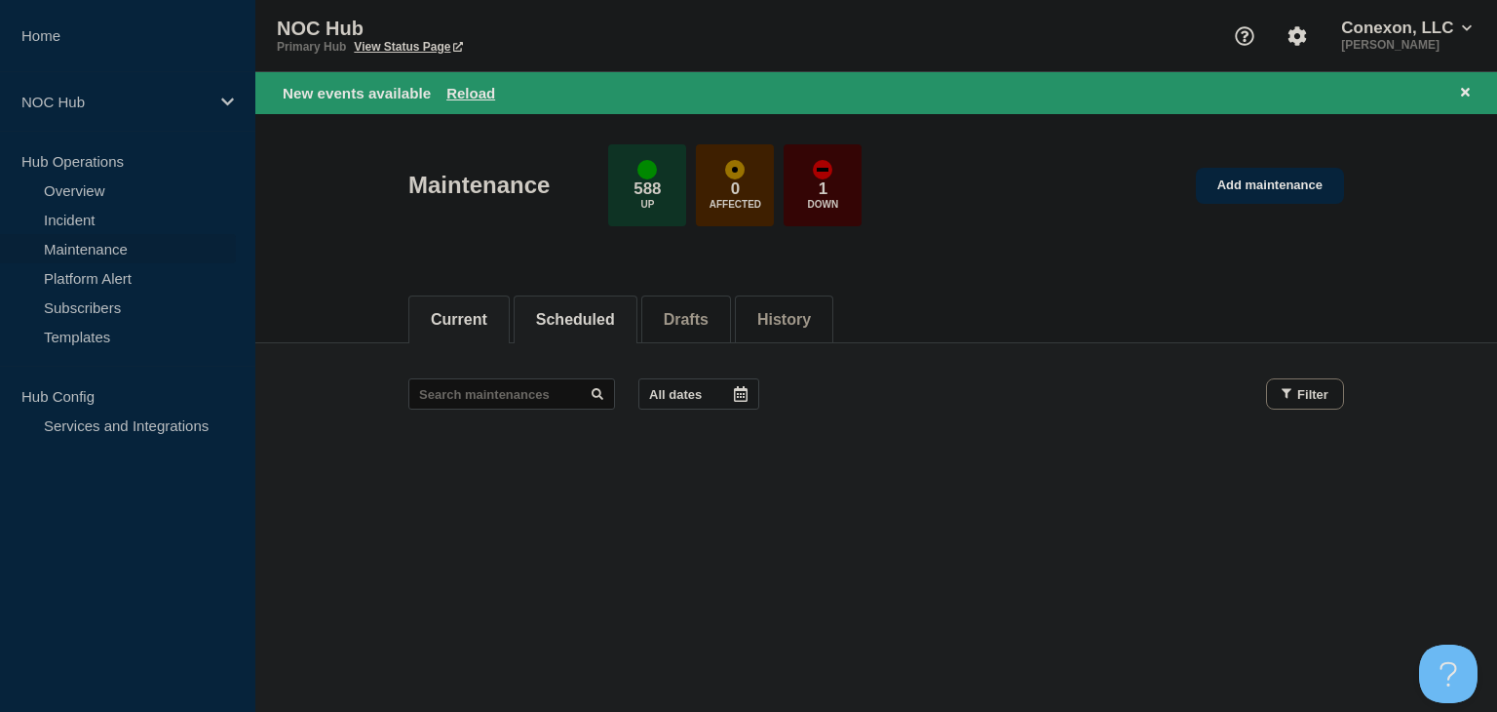
click at [568, 311] on button "Scheduled" at bounding box center [575, 320] width 79 height 18
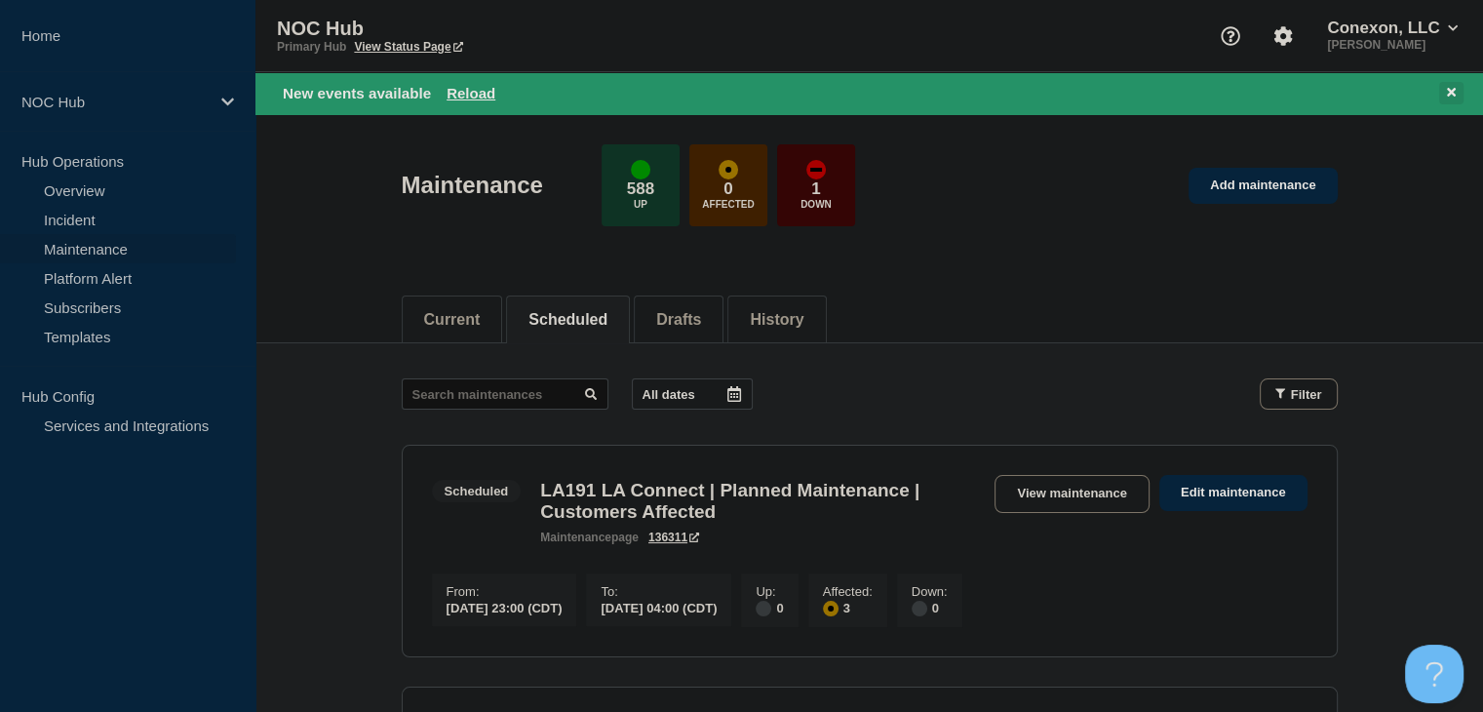
click at [1447, 92] on icon at bounding box center [1451, 92] width 9 height 13
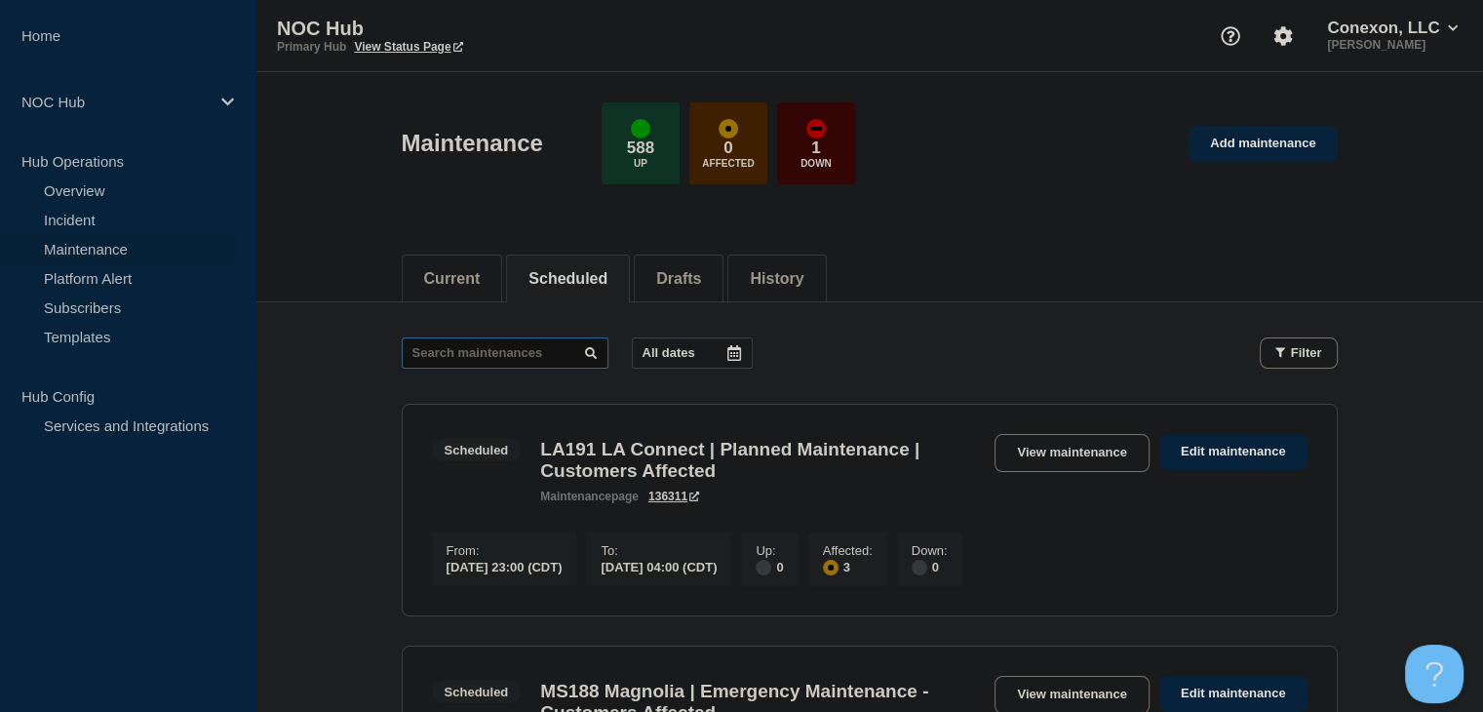
click at [442, 360] on input "text" at bounding box center [505, 352] width 207 height 31
type input "26593"
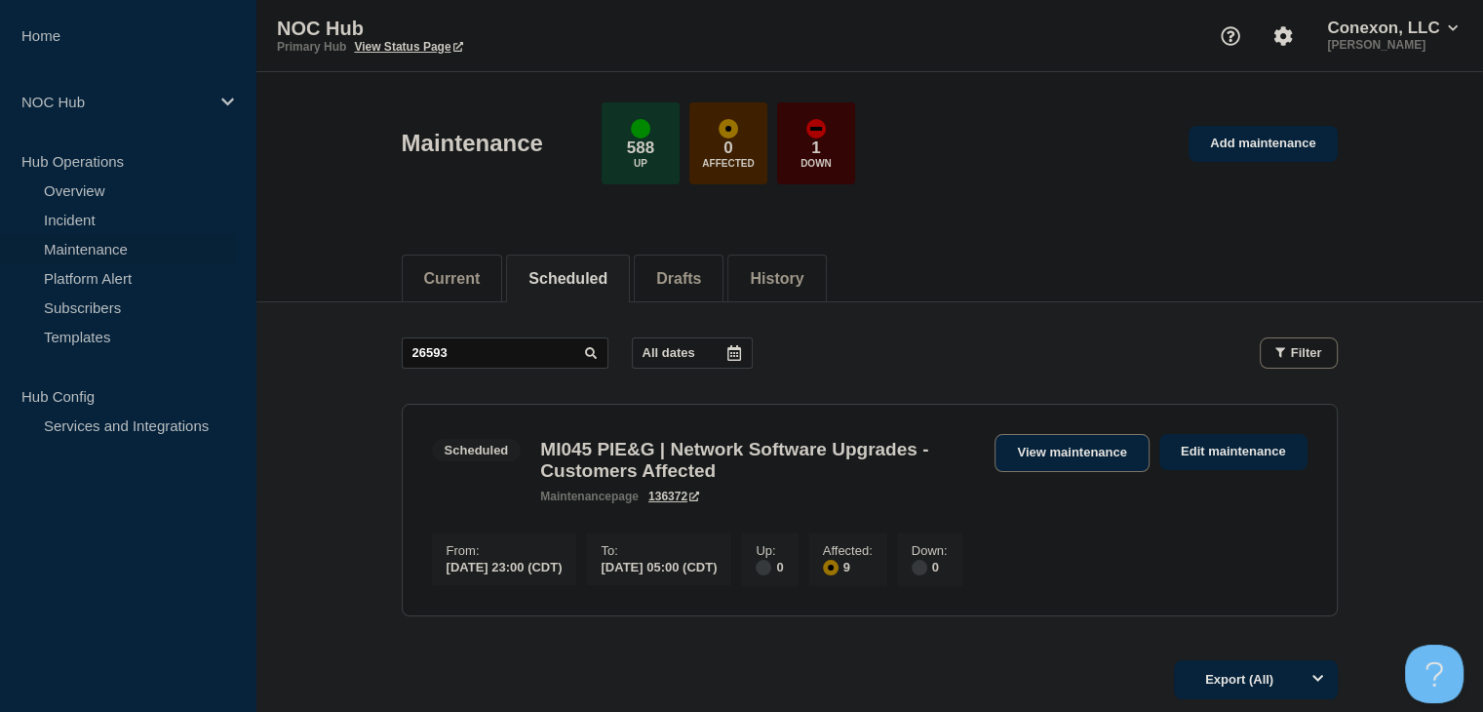
click at [1123, 442] on link "View maintenance" at bounding box center [1071, 453] width 154 height 38
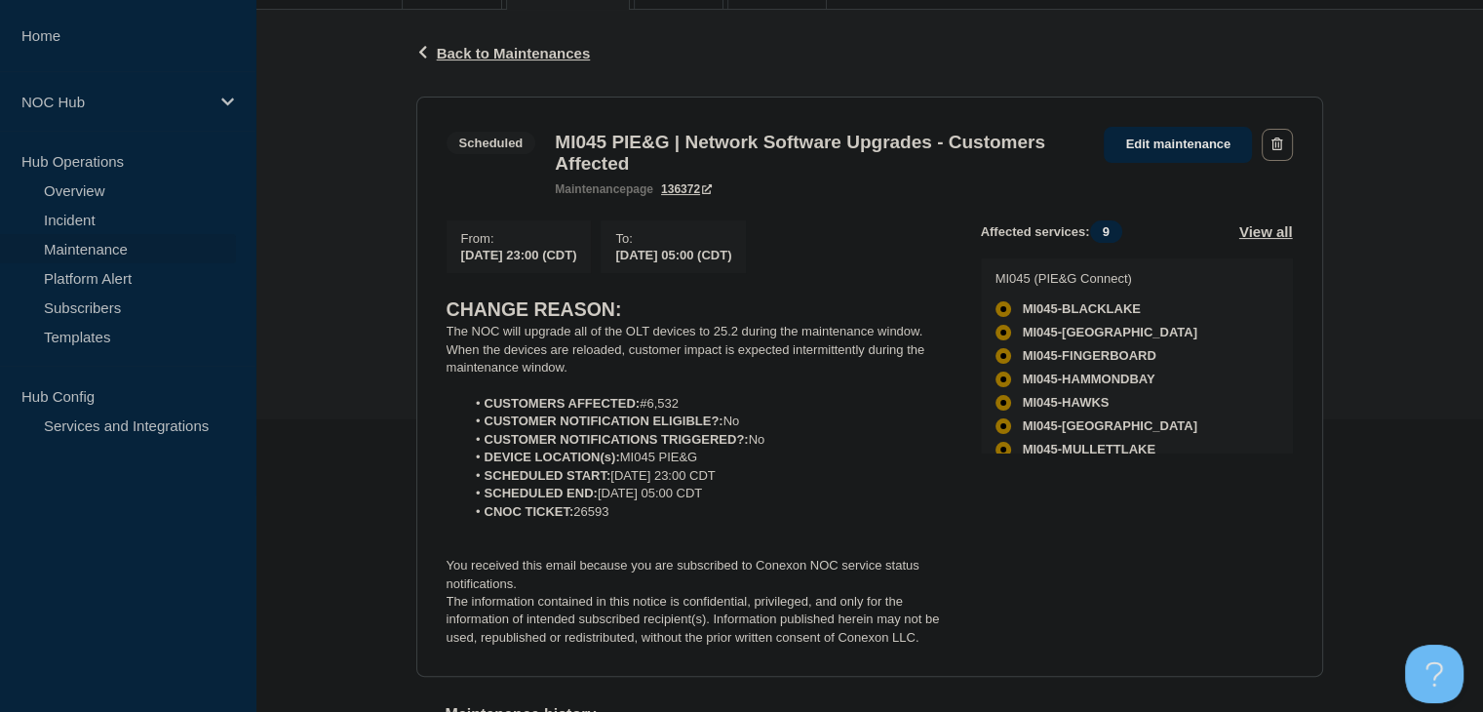
scroll to position [390, 0]
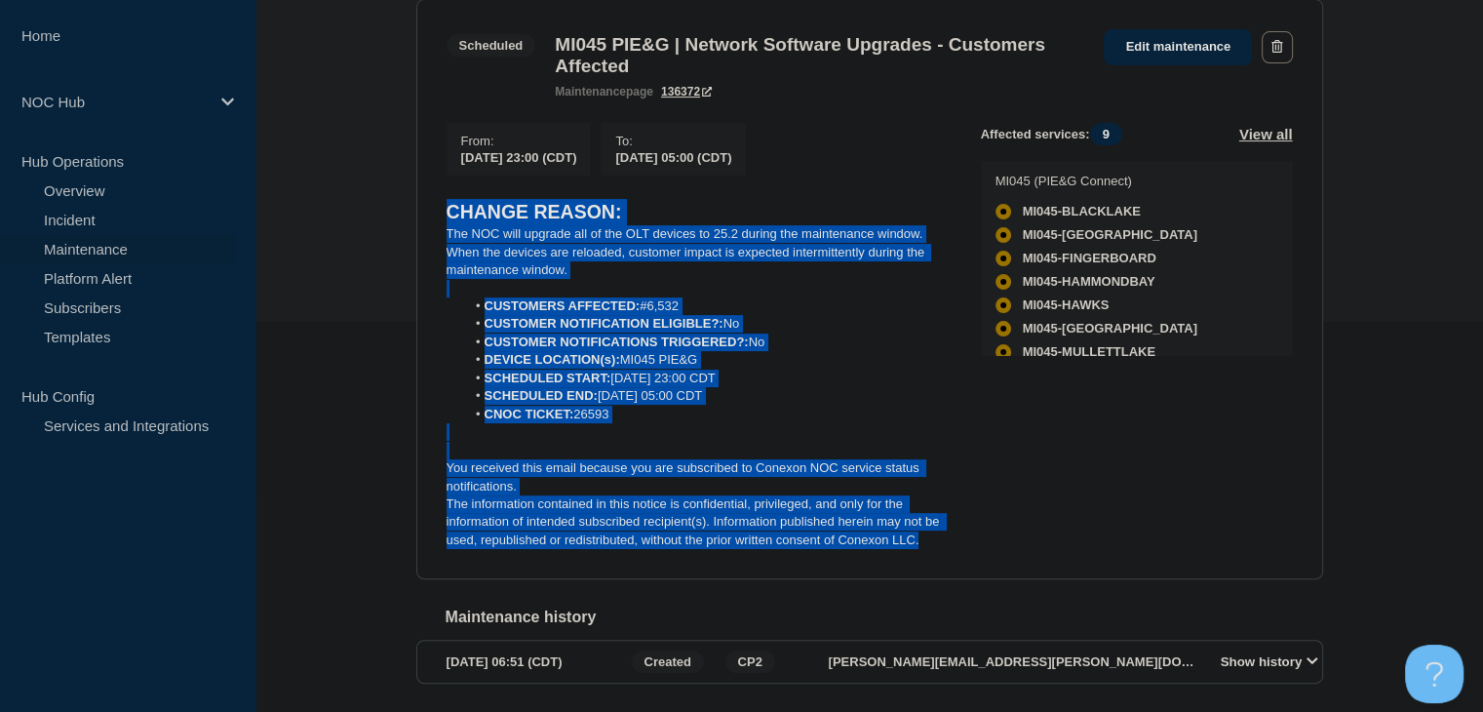
drag, startPoint x: 920, startPoint y: 551, endPoint x: 413, endPoint y: 228, distance: 600.9
click at [413, 228] on div "Back Back to Maintenances Scheduled MI045 PIE&G | Network Software Upgrades - C…" at bounding box center [870, 328] width 936 height 833
copy div "CHANGE REASON: The NOC will upgrade all of the OLT devices to 25.2 during the m…"
click at [437, 282] on section "Scheduled MI045 PIE&G | Network Software Upgrades - Customers Affected maintena…" at bounding box center [869, 289] width 907 height 581
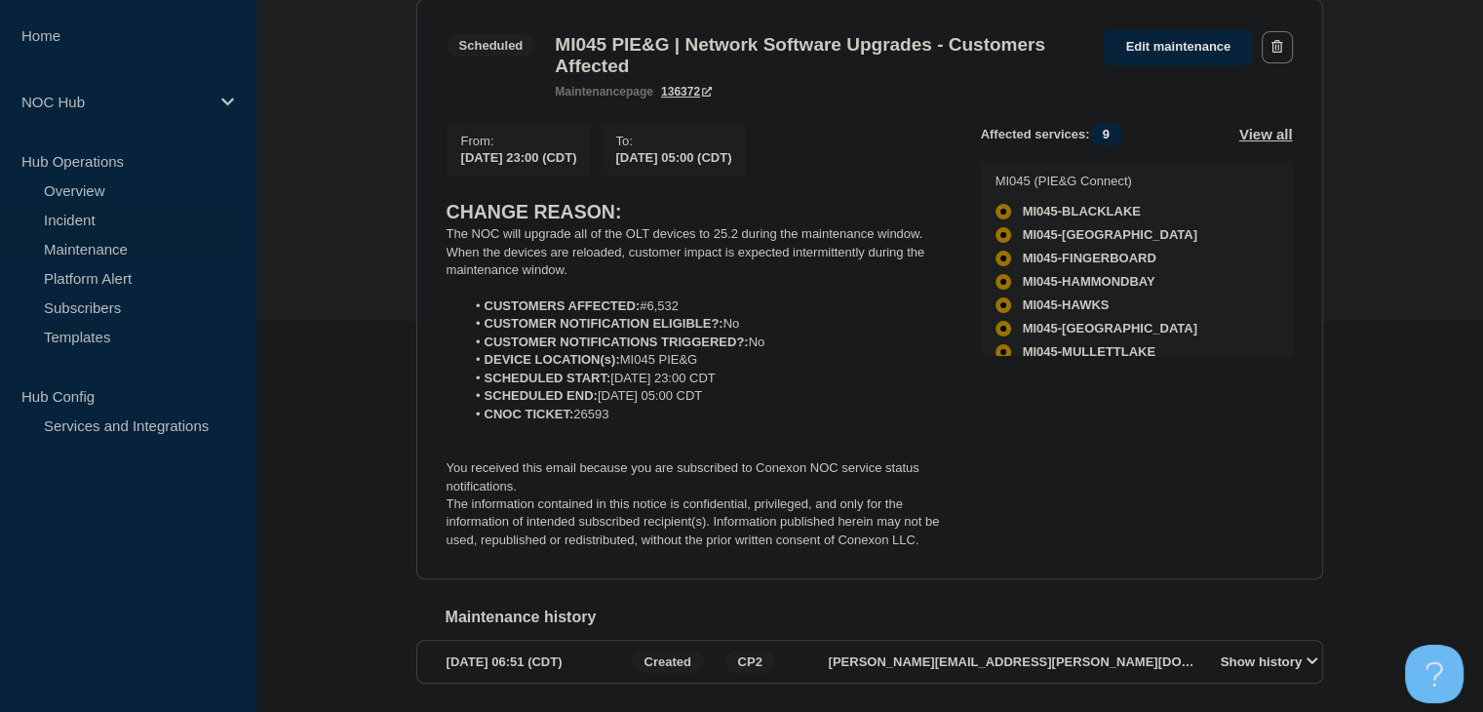
click at [101, 219] on link "Incident" at bounding box center [118, 219] width 236 height 29
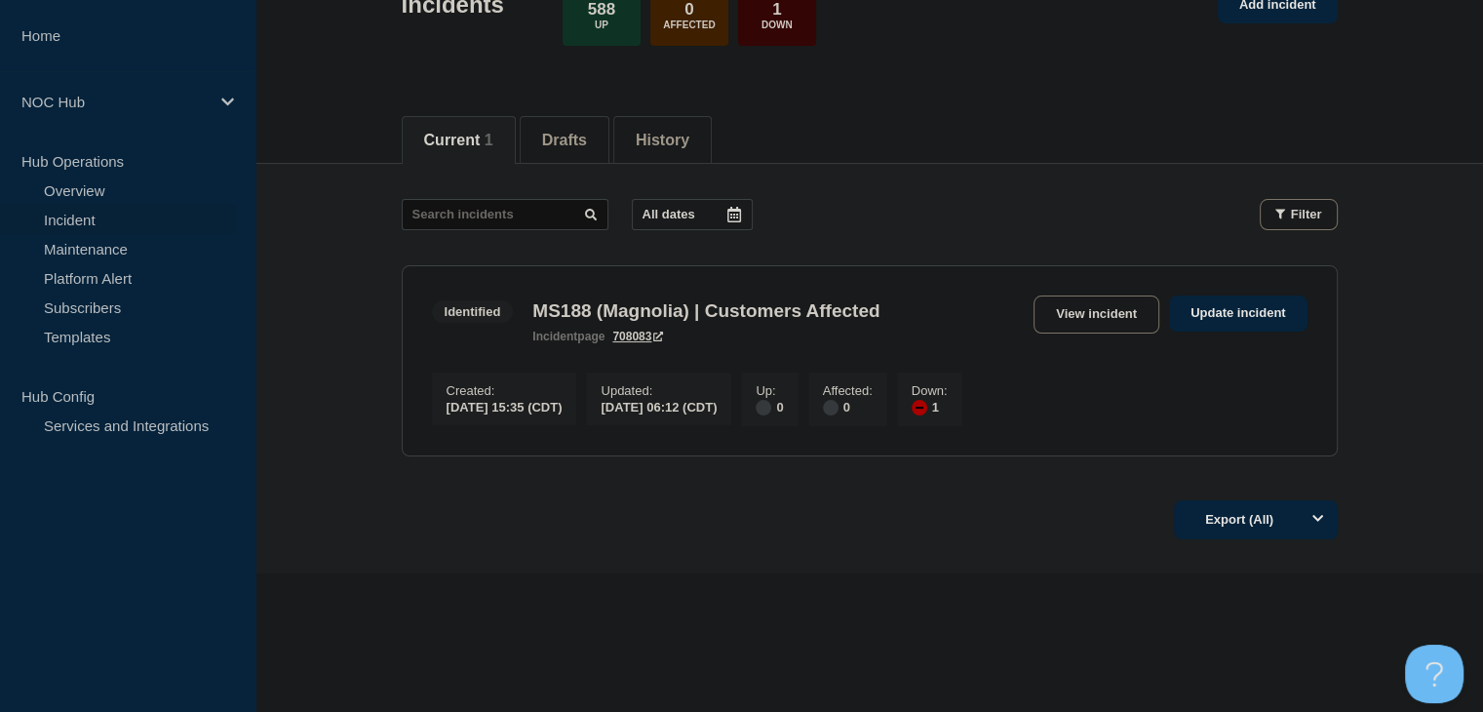
scroll to position [148, 0]
